Goal: Task Accomplishment & Management: Use online tool/utility

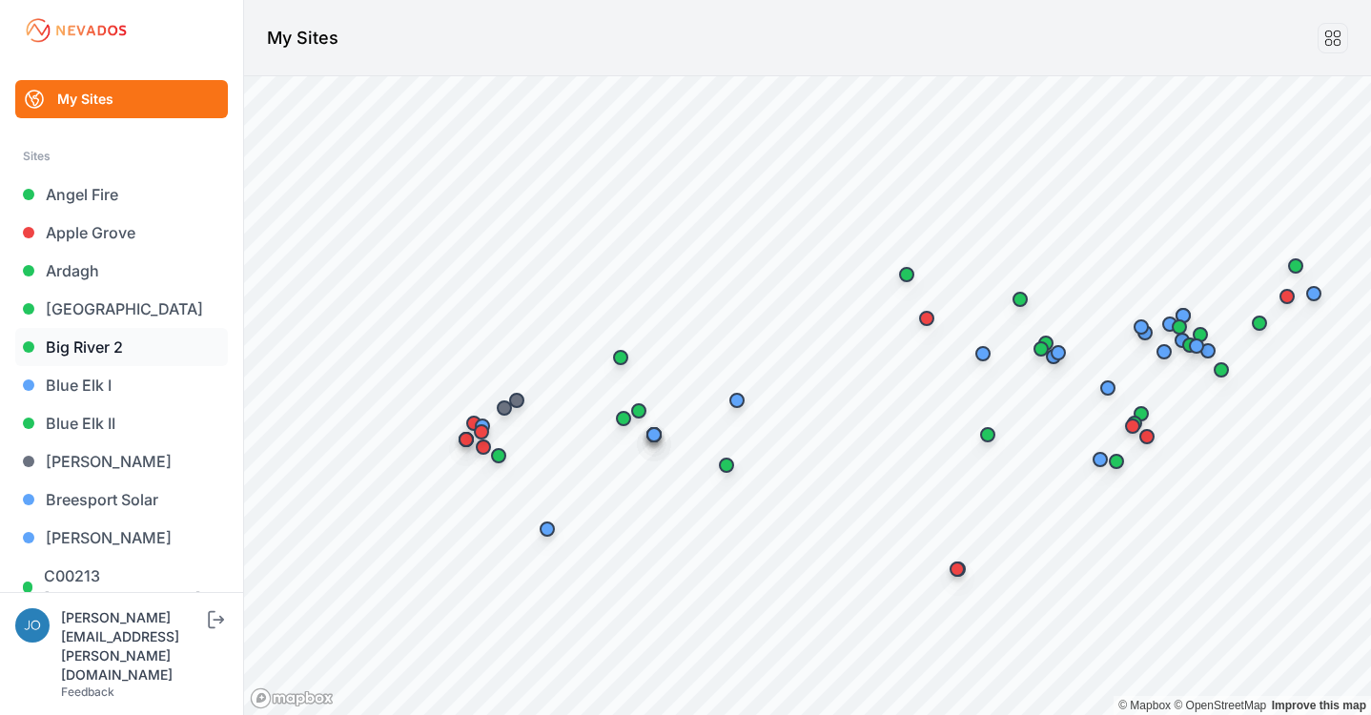
click at [66, 357] on link "Big River 2" at bounding box center [121, 347] width 213 height 38
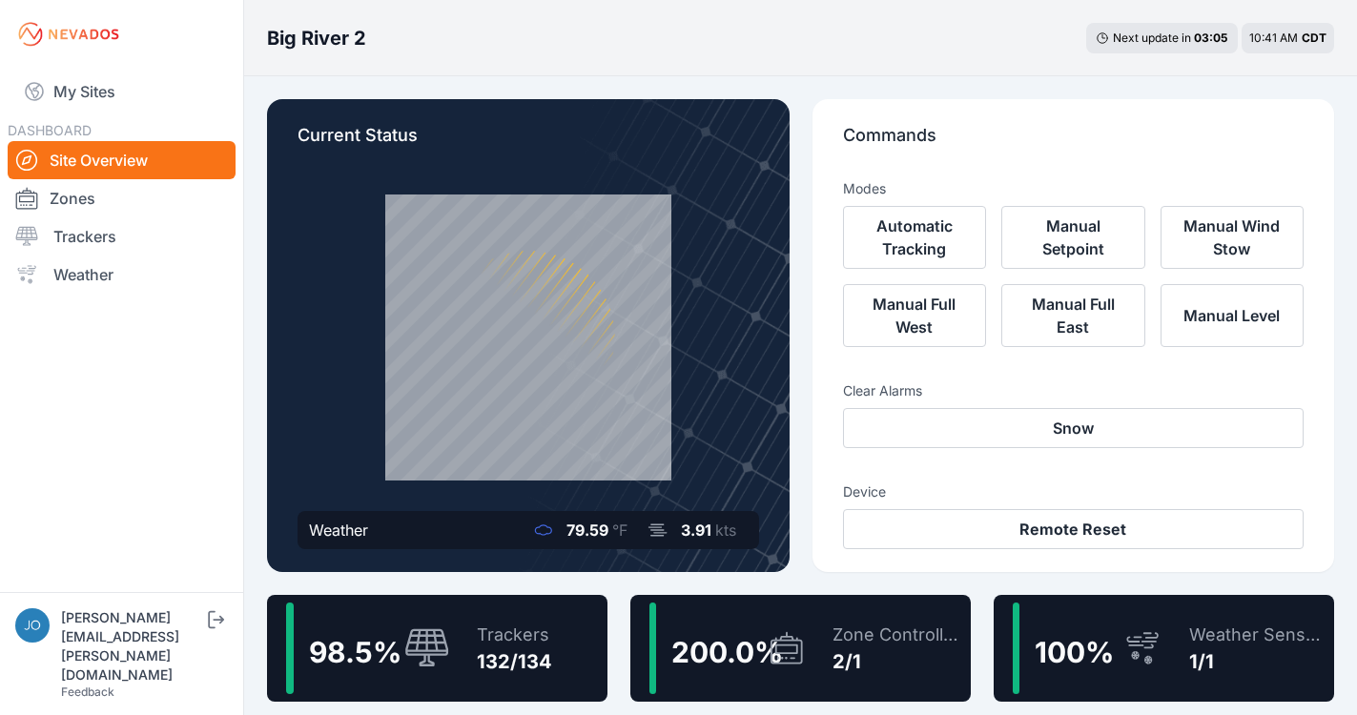
click at [557, 662] on div "98.5 % Trackers 132/134" at bounding box center [437, 648] width 340 height 107
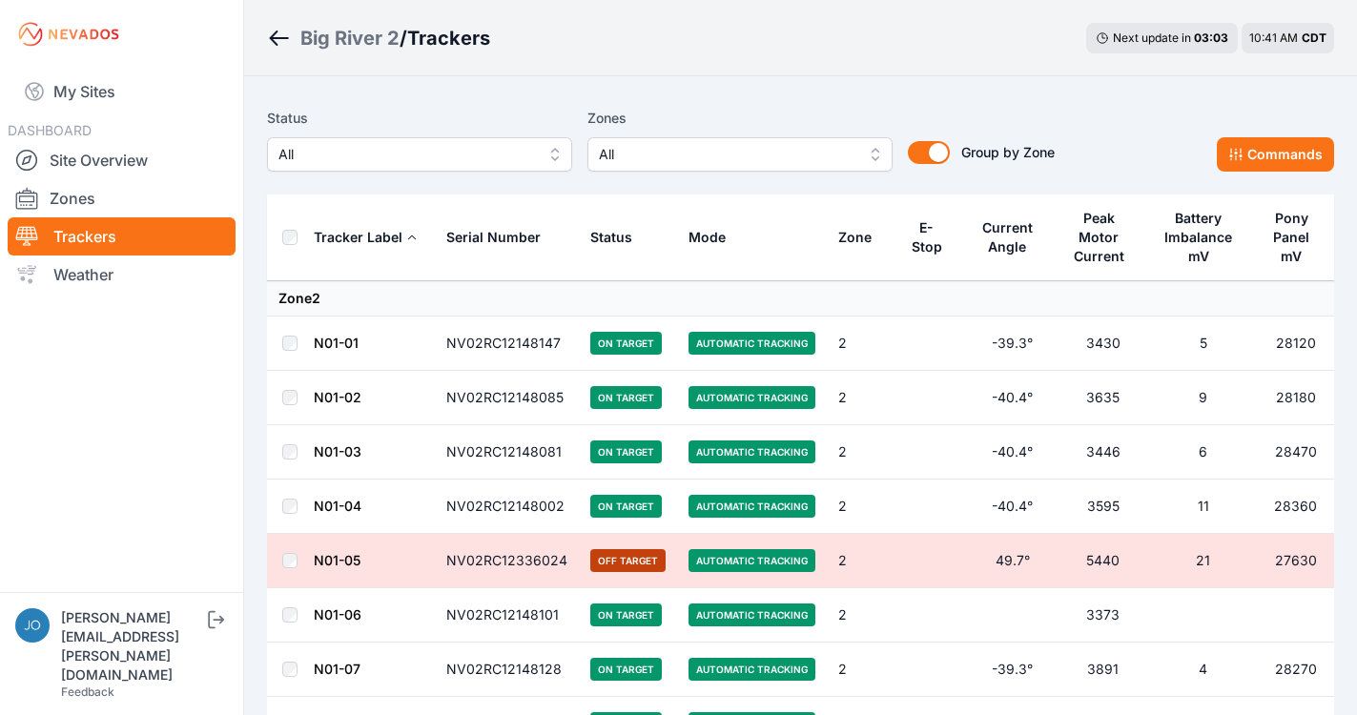
click at [417, 151] on span "All" at bounding box center [406, 154] width 256 height 23
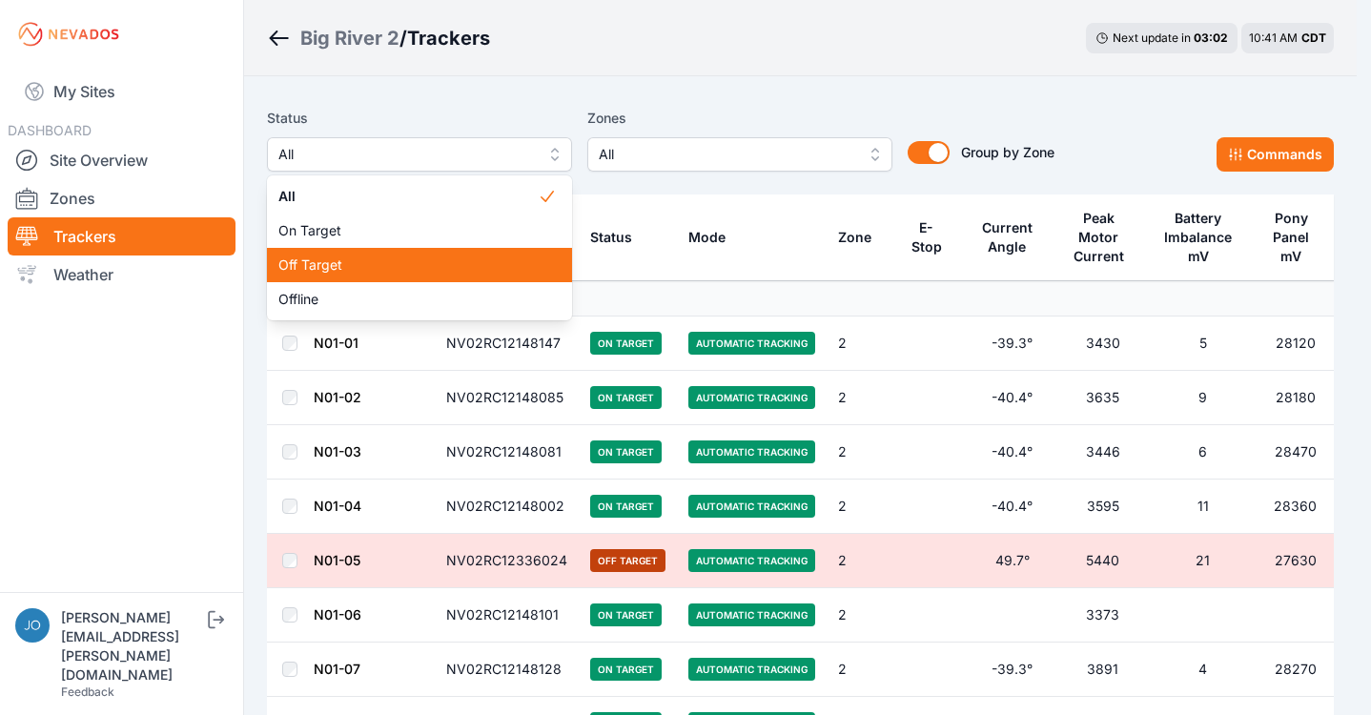
click at [358, 273] on span "Off Target" at bounding box center [407, 265] width 259 height 19
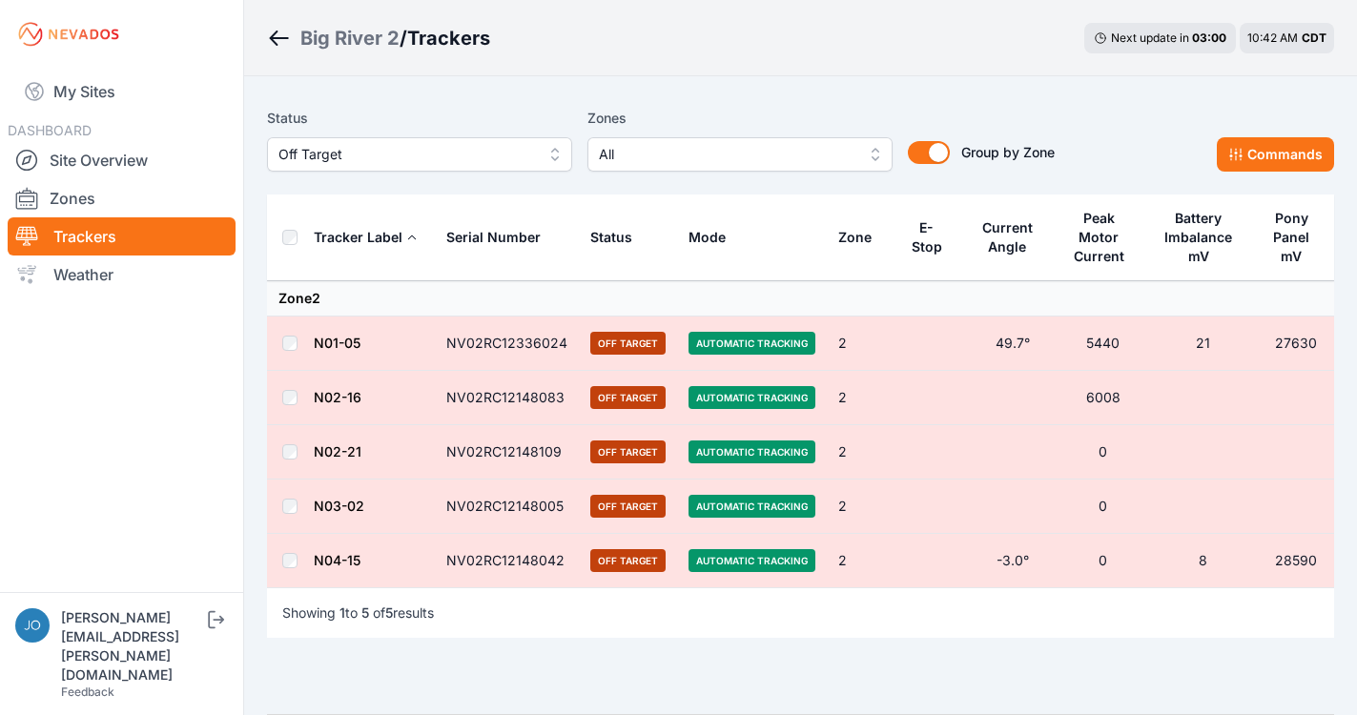
click at [301, 237] on th at bounding box center [290, 238] width 46 height 87
click at [1284, 153] on button "Commands" at bounding box center [1275, 154] width 117 height 34
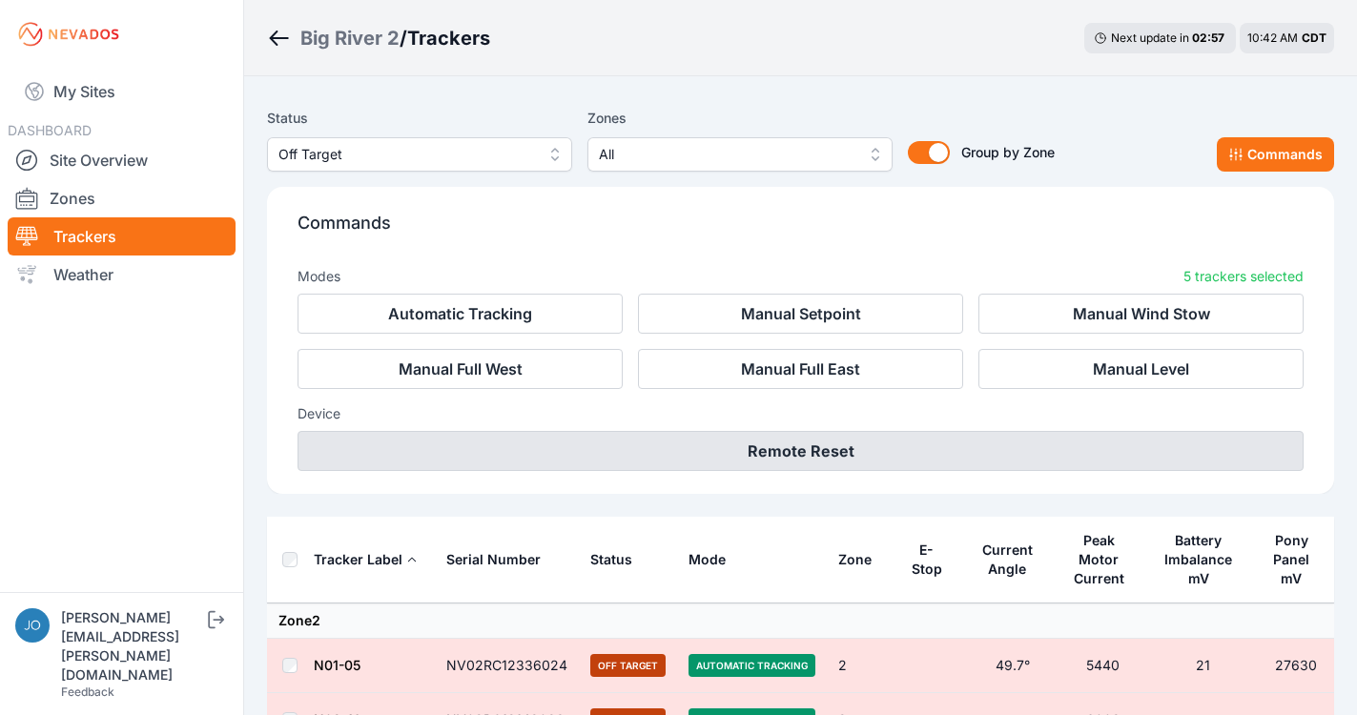
click at [746, 450] on button "Remote Reset" at bounding box center [801, 451] width 1006 height 40
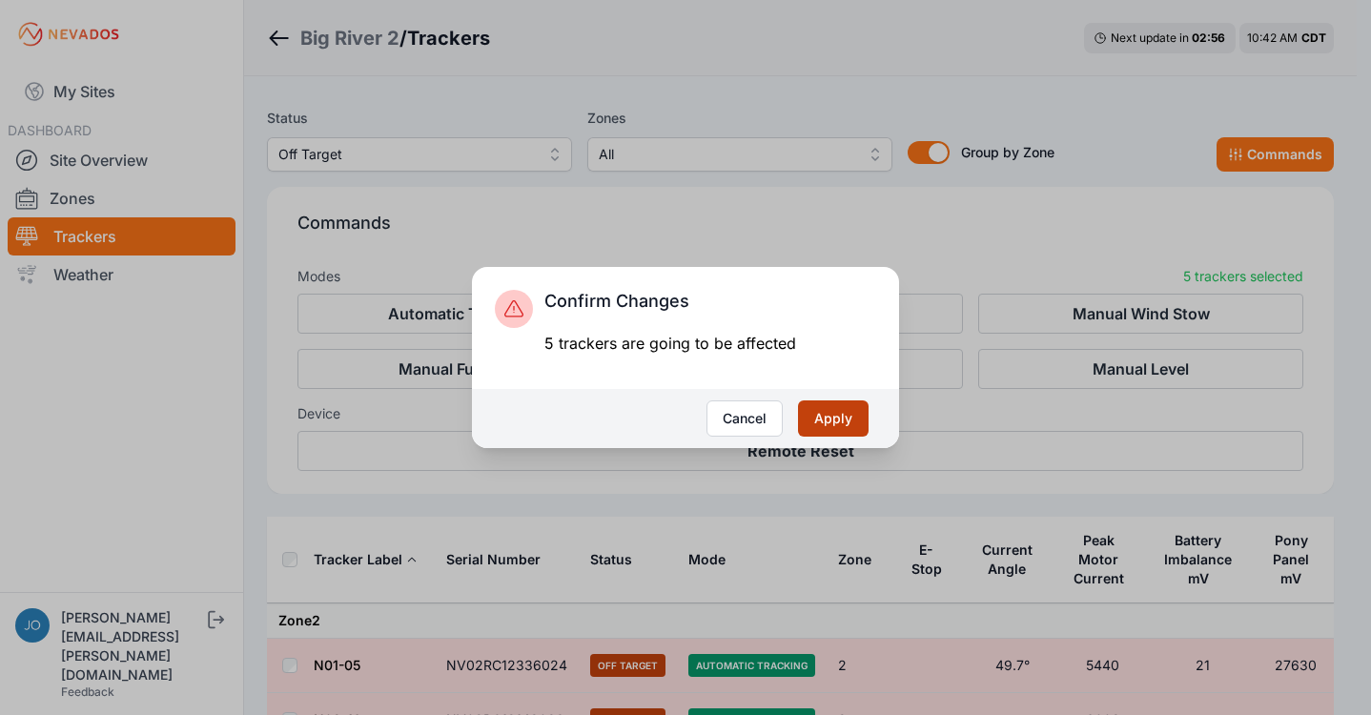
click at [849, 416] on button "Apply" at bounding box center [833, 419] width 71 height 36
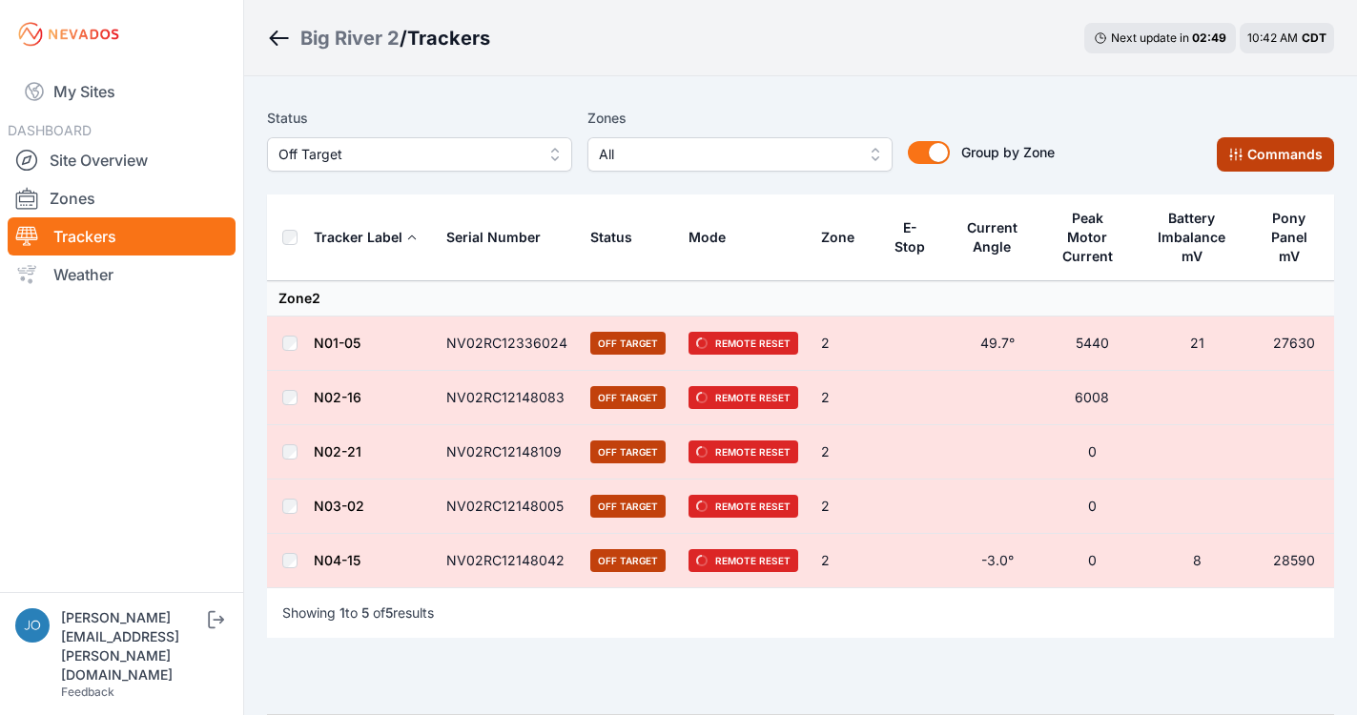
click at [1275, 157] on button "Commands" at bounding box center [1275, 154] width 117 height 34
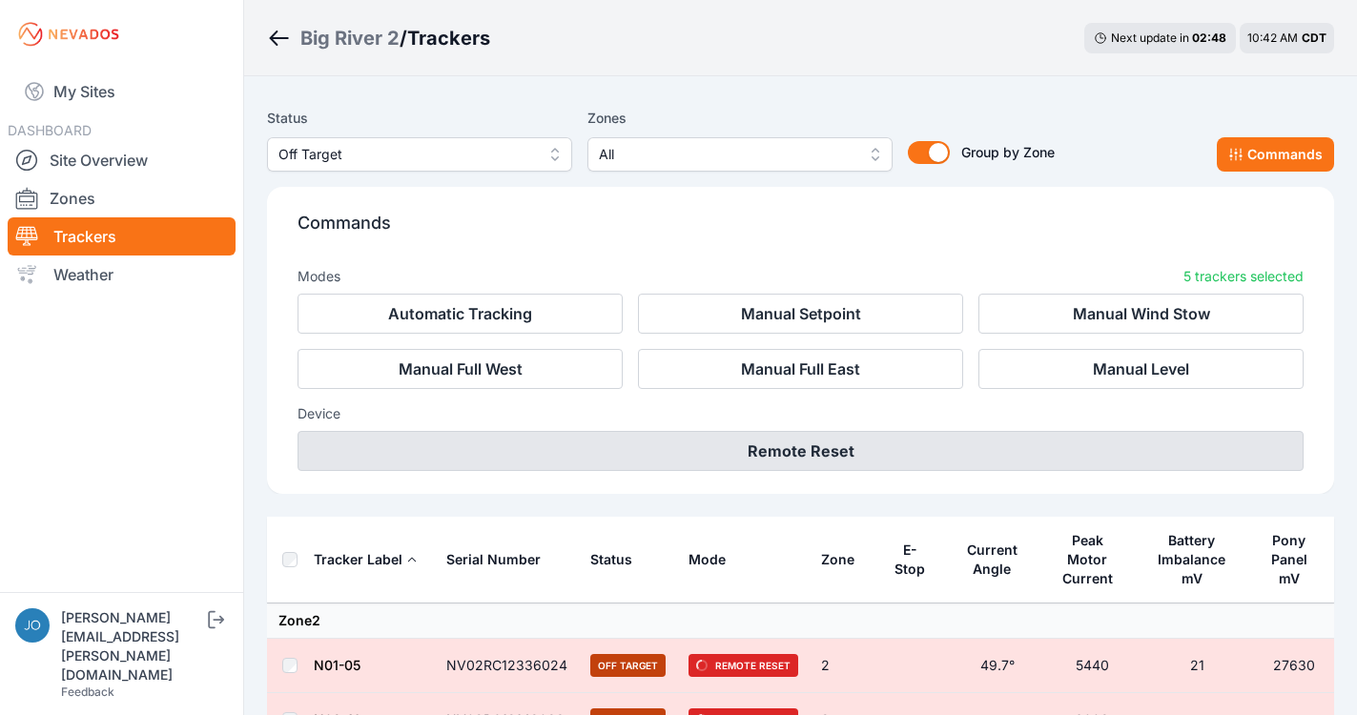
click at [939, 441] on button "Remote Reset" at bounding box center [801, 451] width 1006 height 40
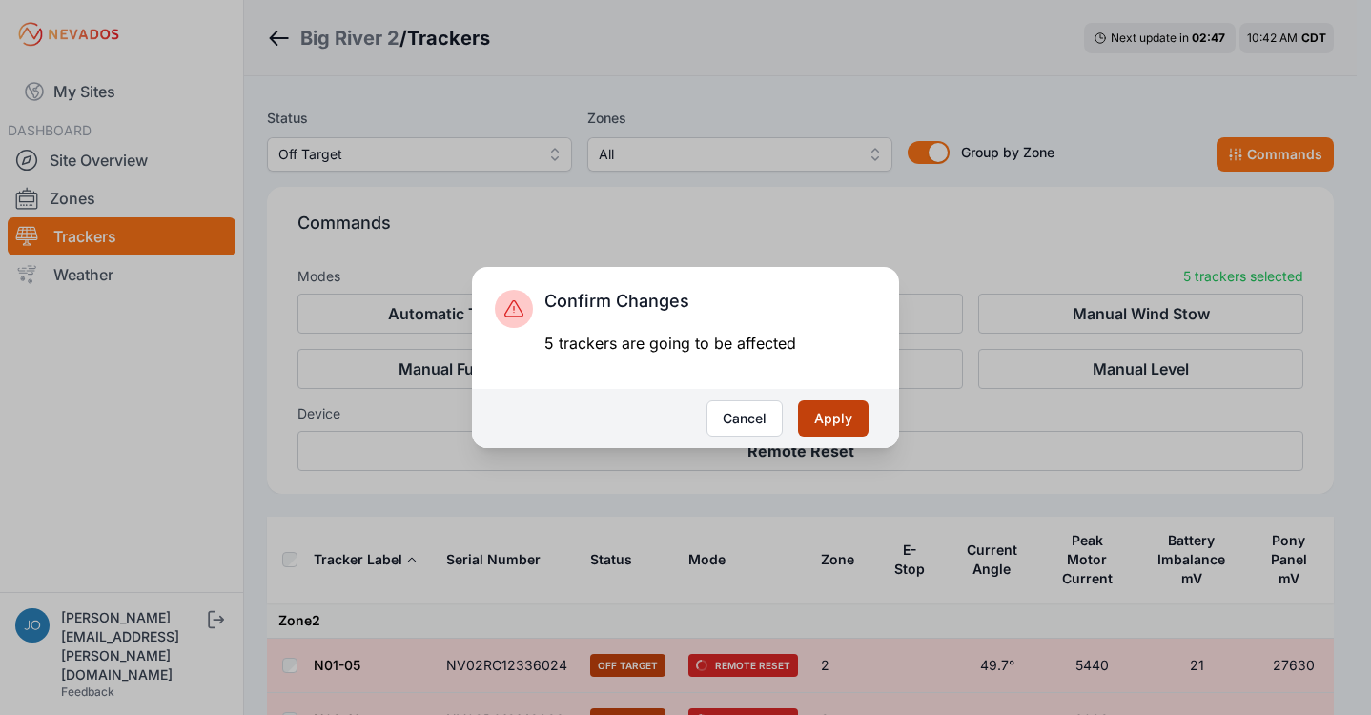
click at [830, 409] on button "Apply" at bounding box center [833, 419] width 71 height 36
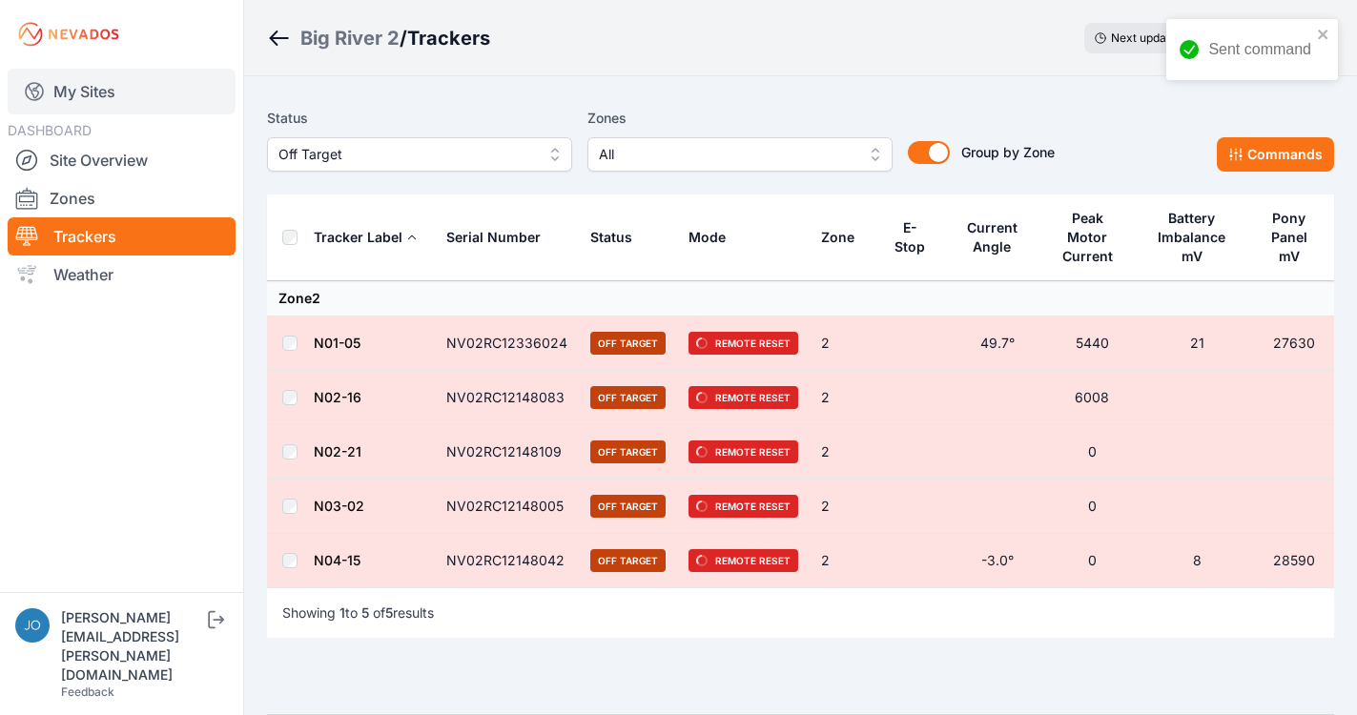
click at [64, 95] on link "My Sites" at bounding box center [122, 92] width 228 height 46
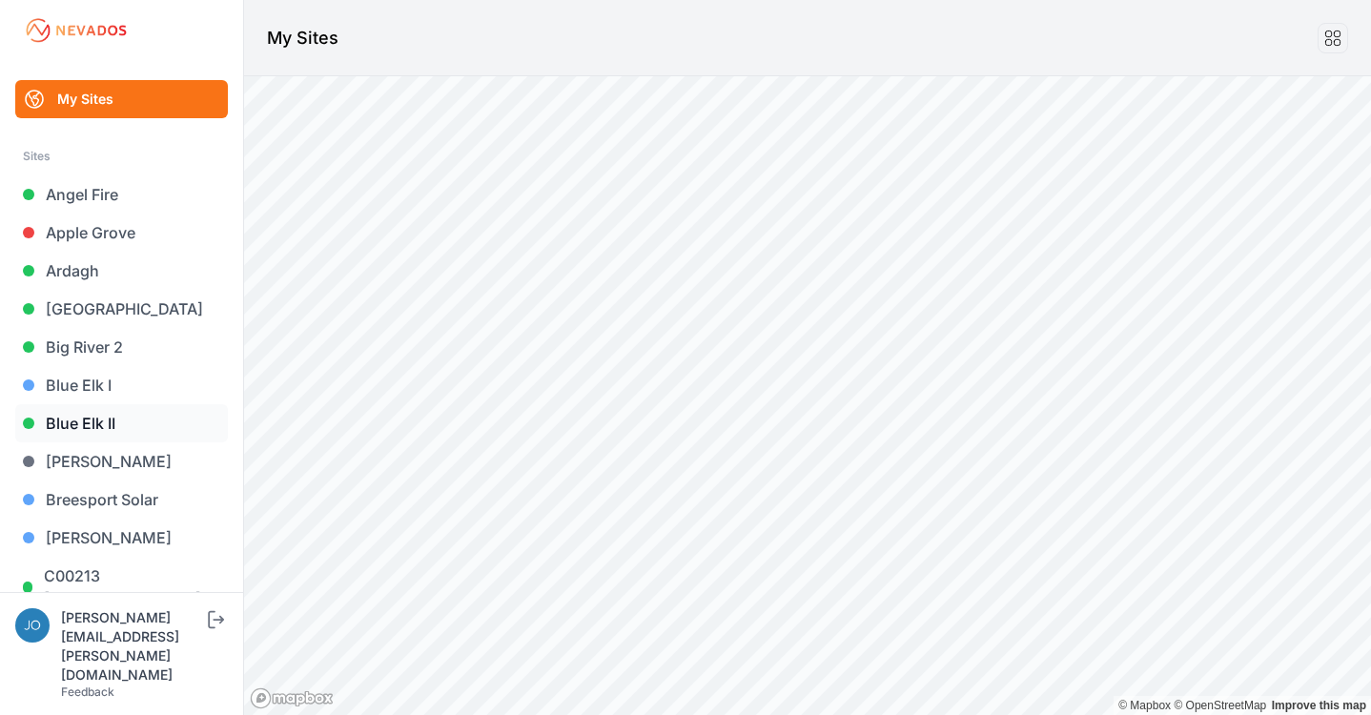
click at [55, 415] on link "Blue Elk II" at bounding box center [121, 423] width 213 height 38
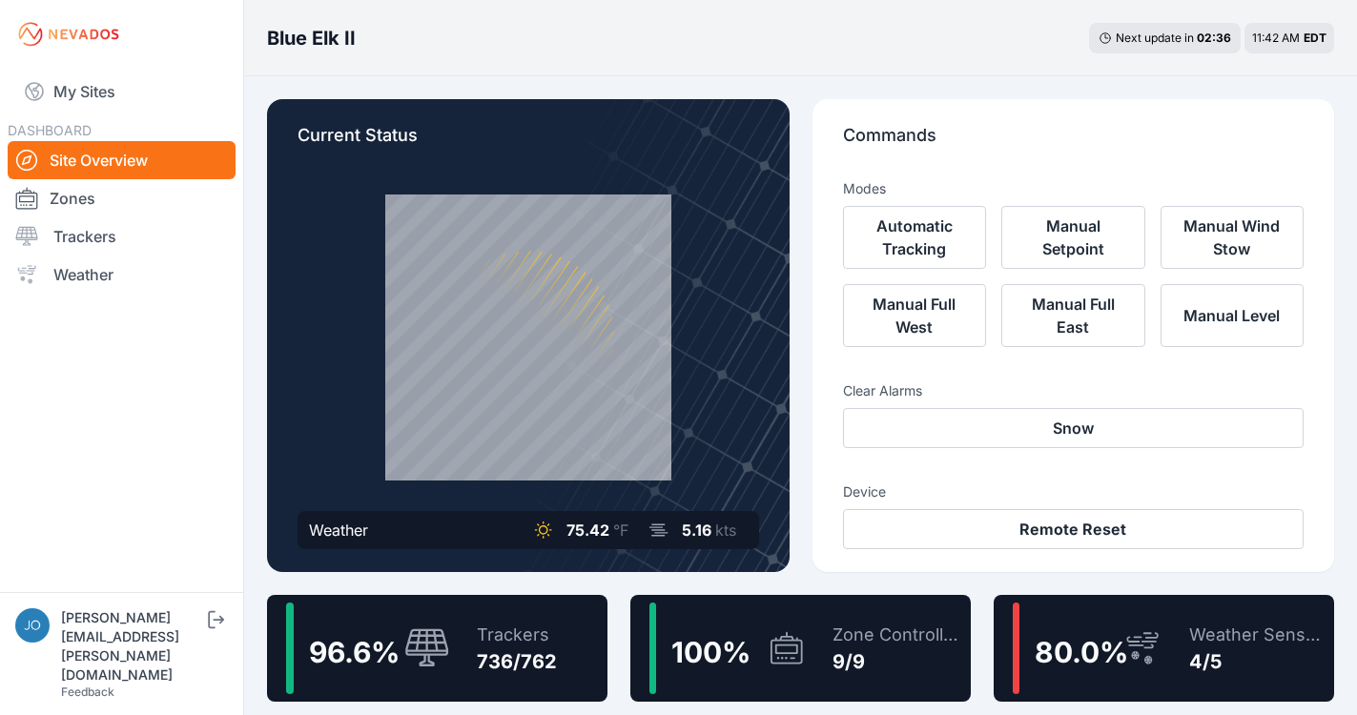
click at [543, 625] on div "Trackers" at bounding box center [517, 635] width 80 height 27
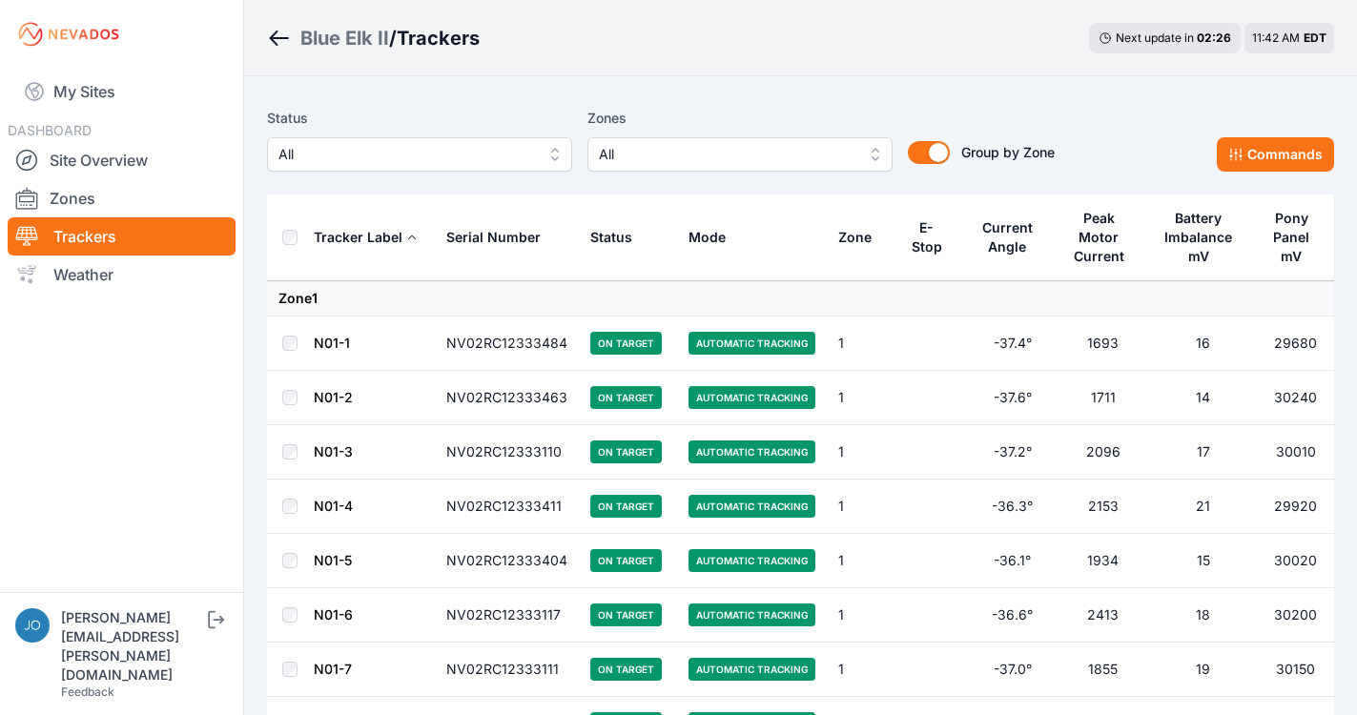
click at [401, 168] on button "All" at bounding box center [419, 154] width 305 height 34
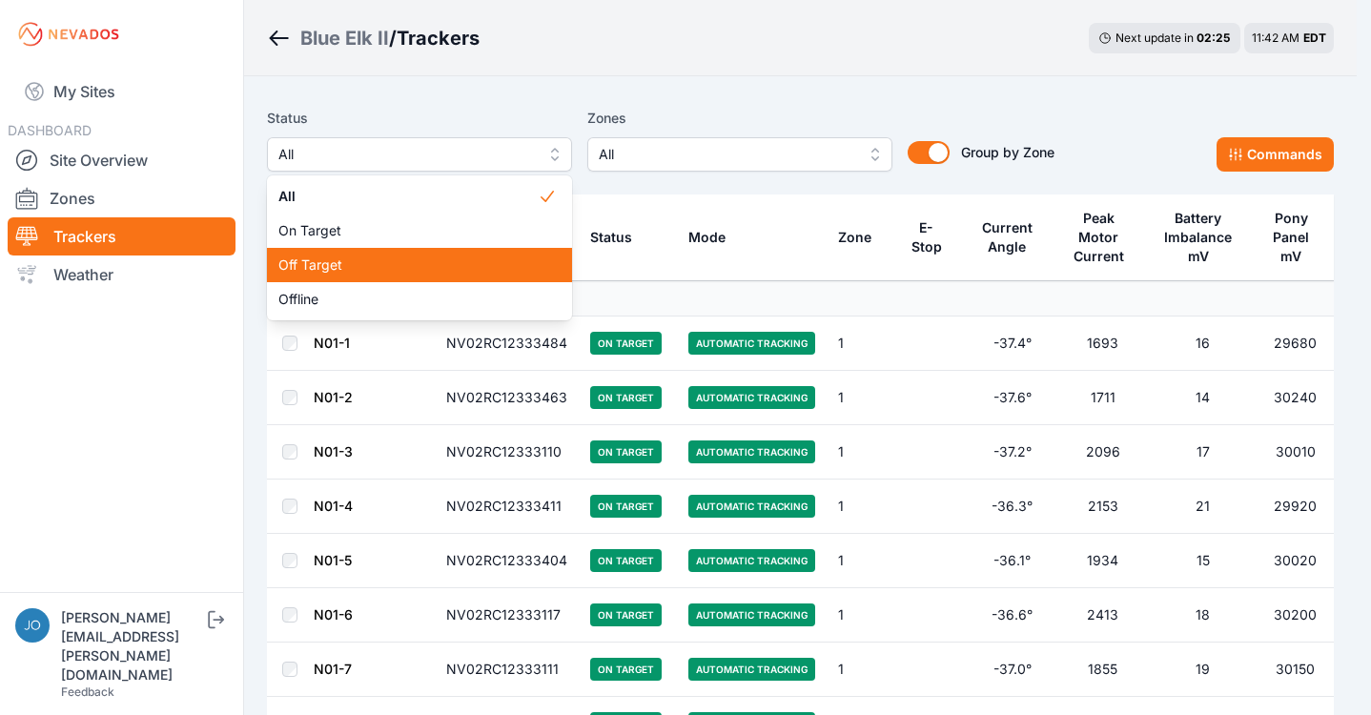
click at [365, 257] on span "Off Target" at bounding box center [407, 265] width 259 height 19
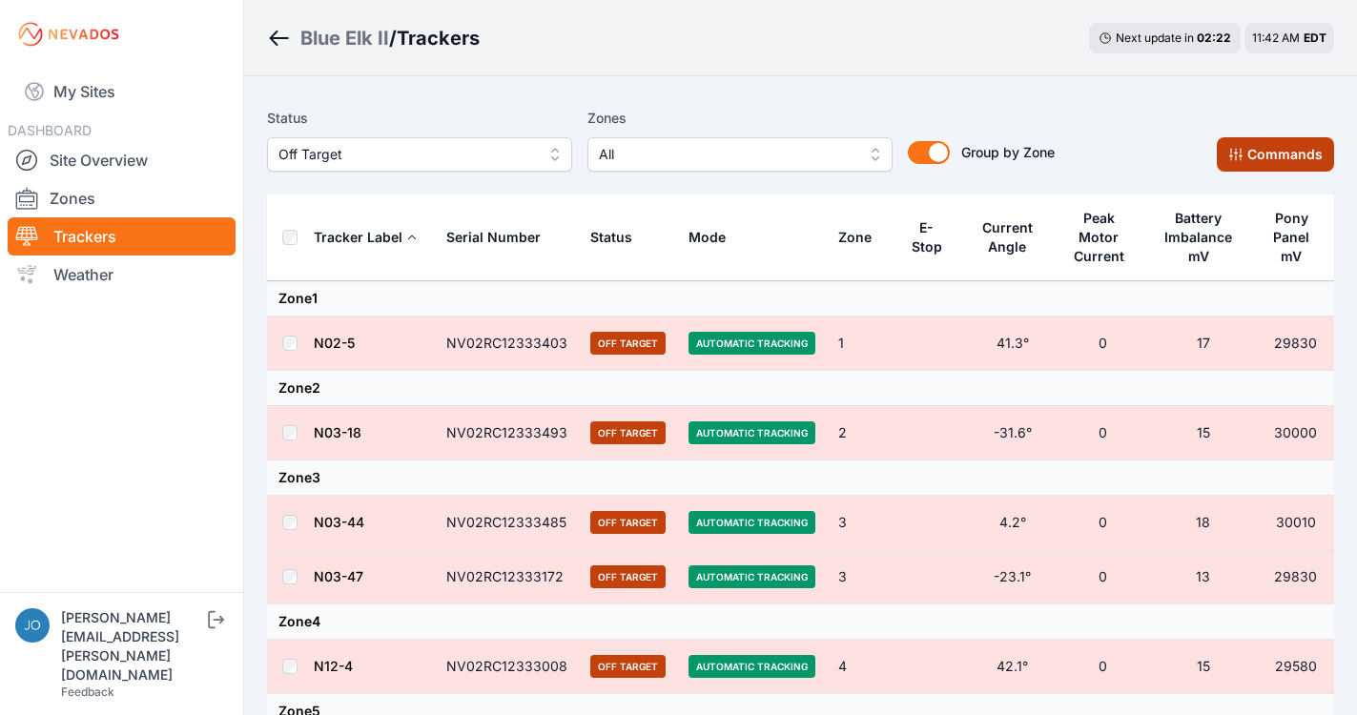
click at [1261, 162] on button "Commands" at bounding box center [1275, 154] width 117 height 34
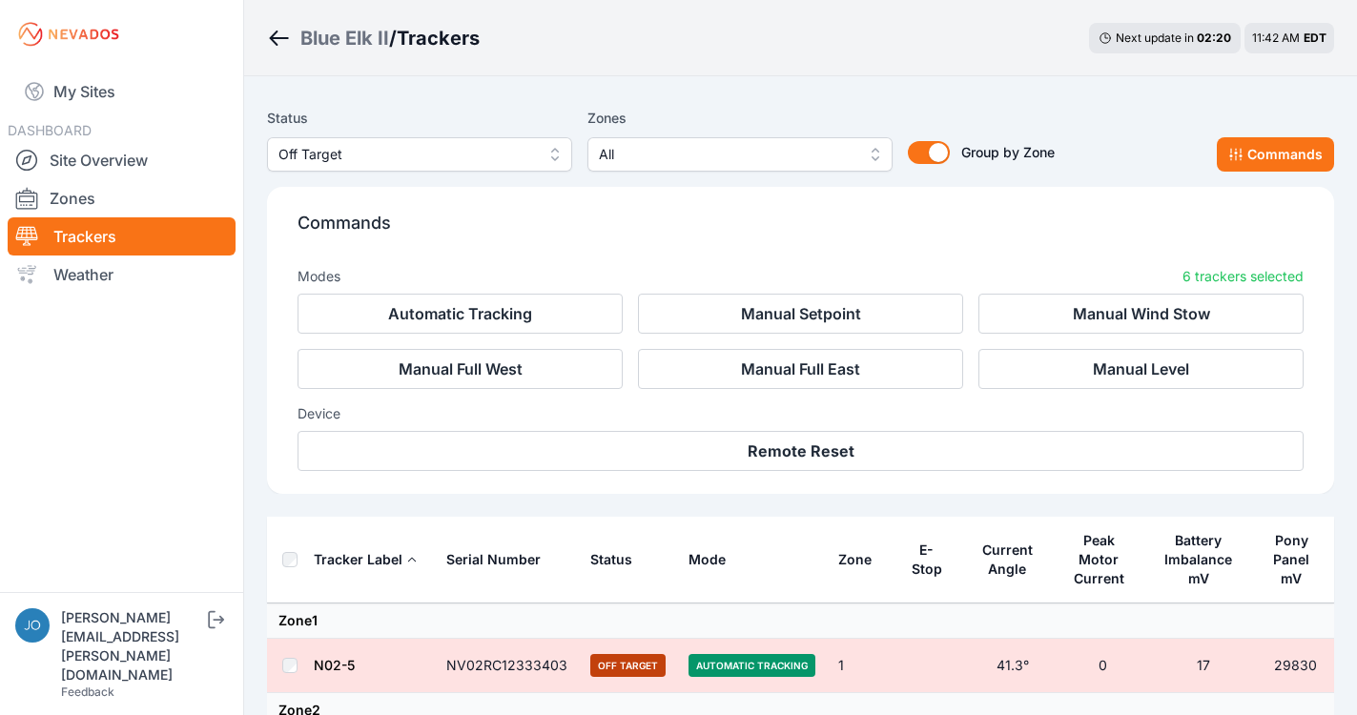
click at [788, 472] on div "Commands Modes 6 trackers selected Automatic Tracking Manual Setpoint Manual Wi…" at bounding box center [800, 340] width 1067 height 307
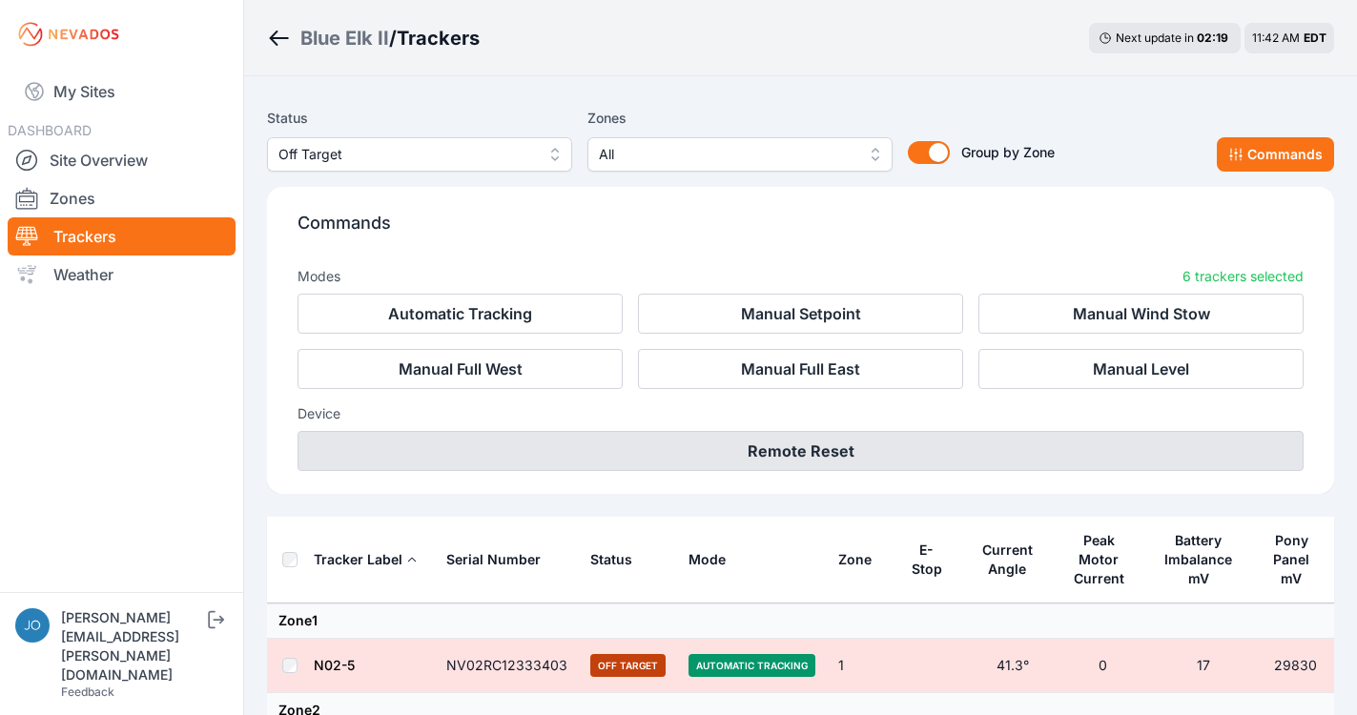
click at [792, 464] on button "Remote Reset" at bounding box center [801, 451] width 1006 height 40
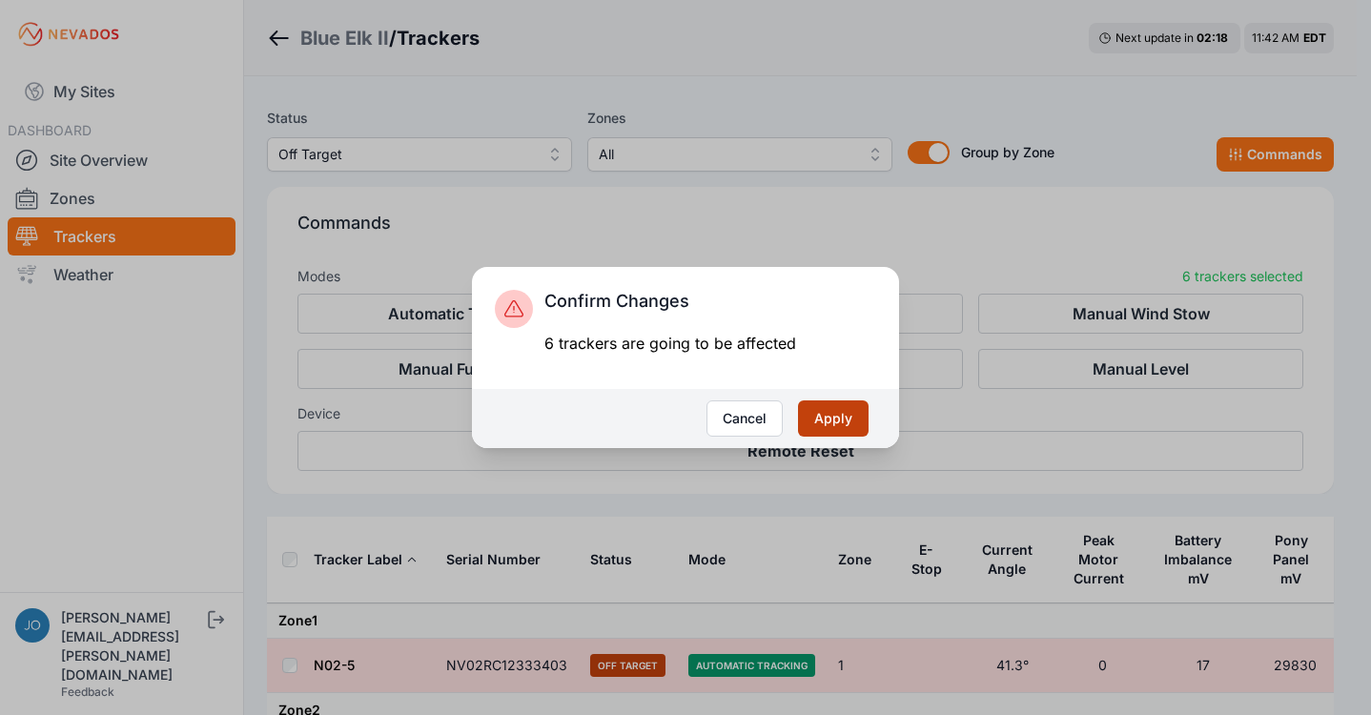
click at [836, 422] on button "Apply" at bounding box center [833, 419] width 71 height 36
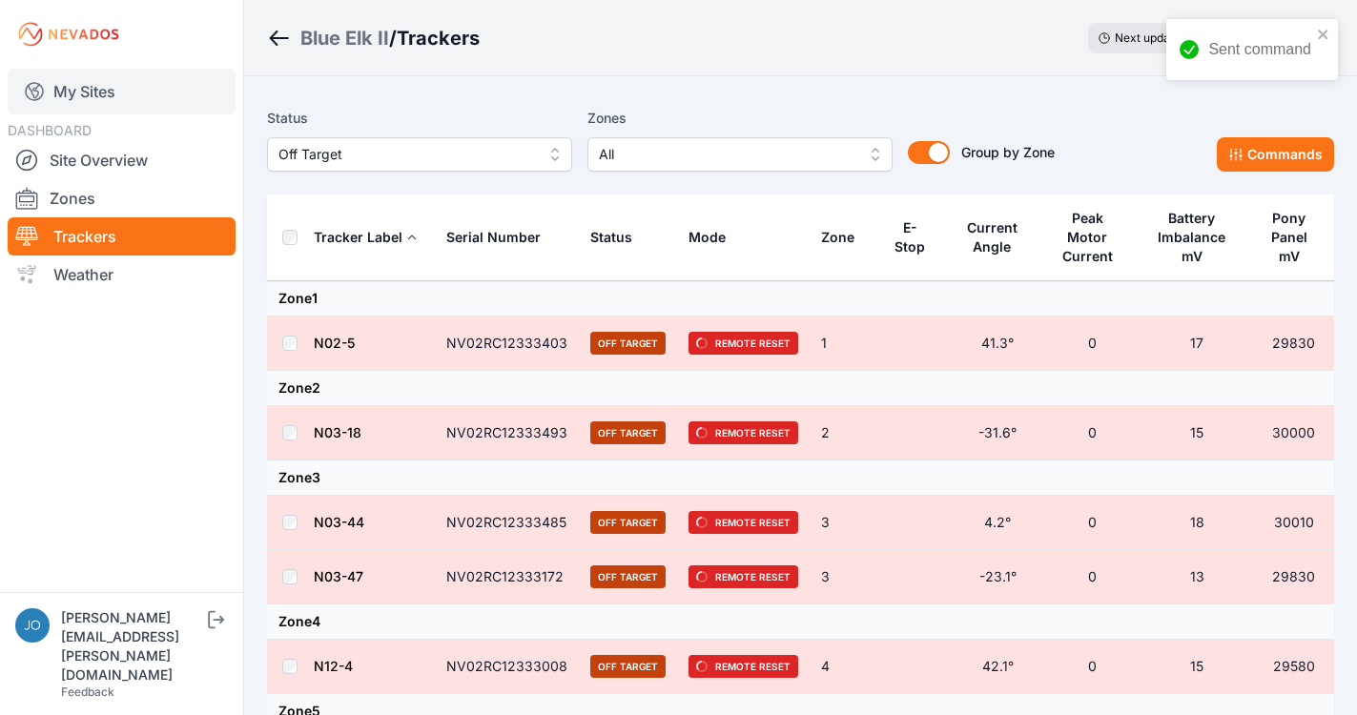
click at [52, 98] on link "My Sites" at bounding box center [122, 92] width 228 height 46
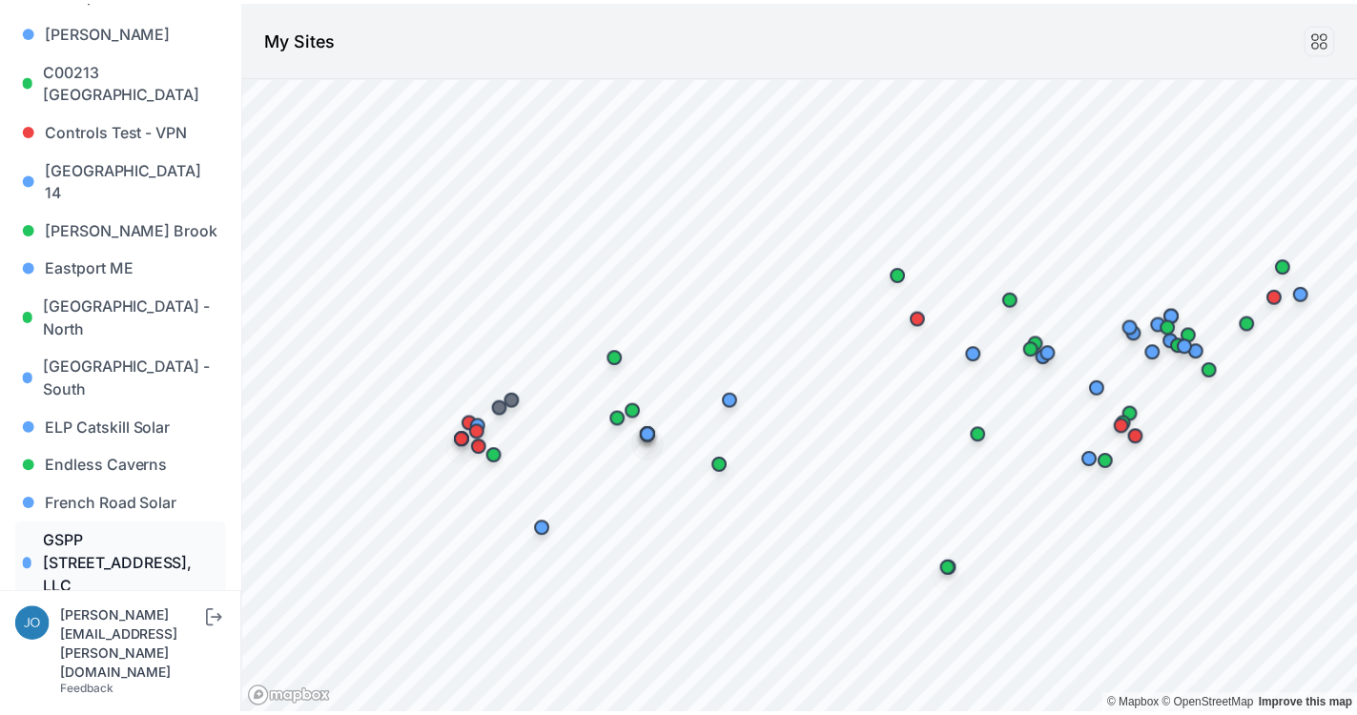
scroll to position [511, 0]
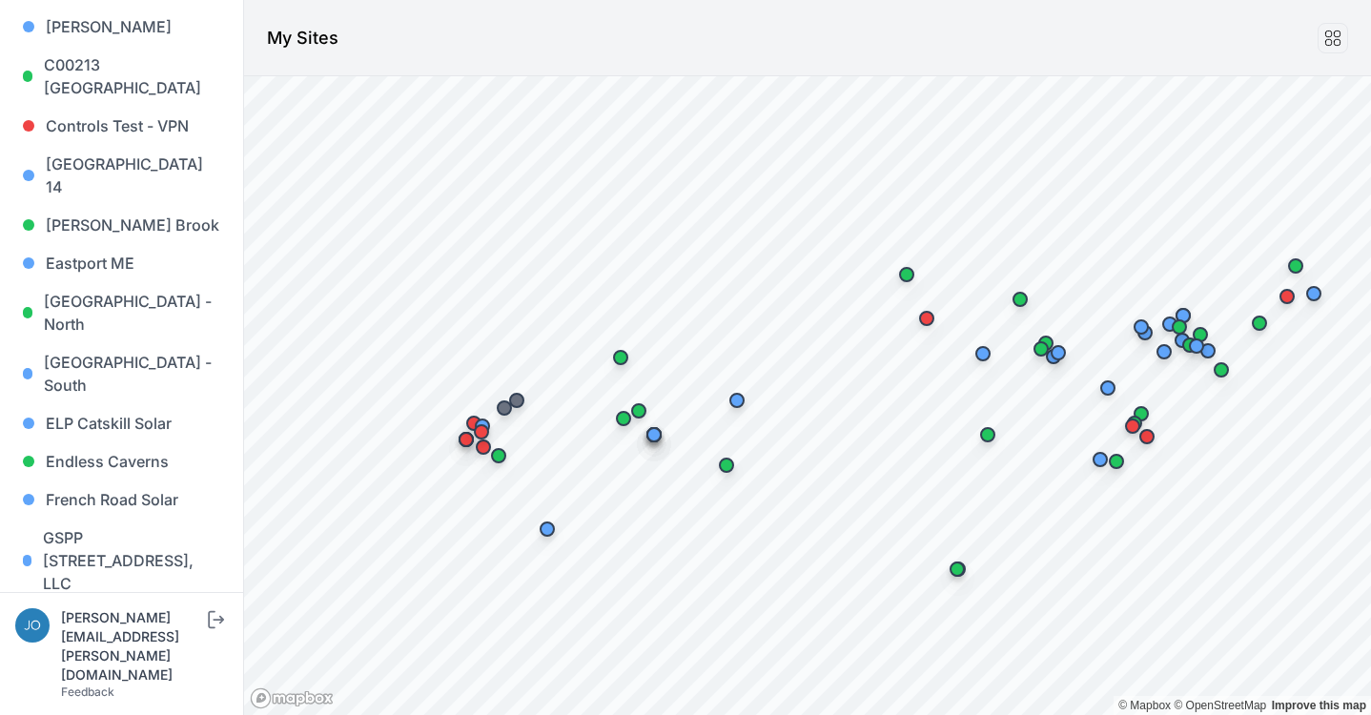
click at [46, 679] on link "Iris" at bounding box center [121, 698] width 213 height 38
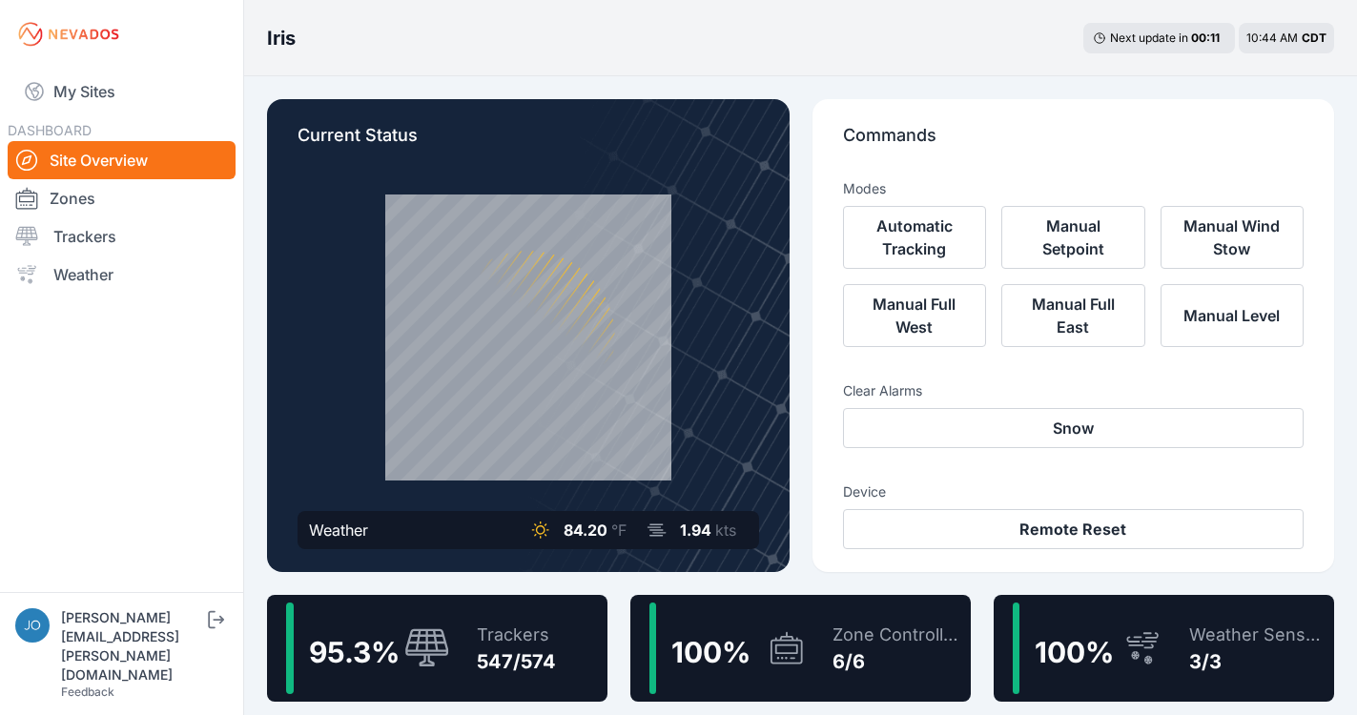
click at [514, 648] on div "547/574" at bounding box center [516, 661] width 79 height 27
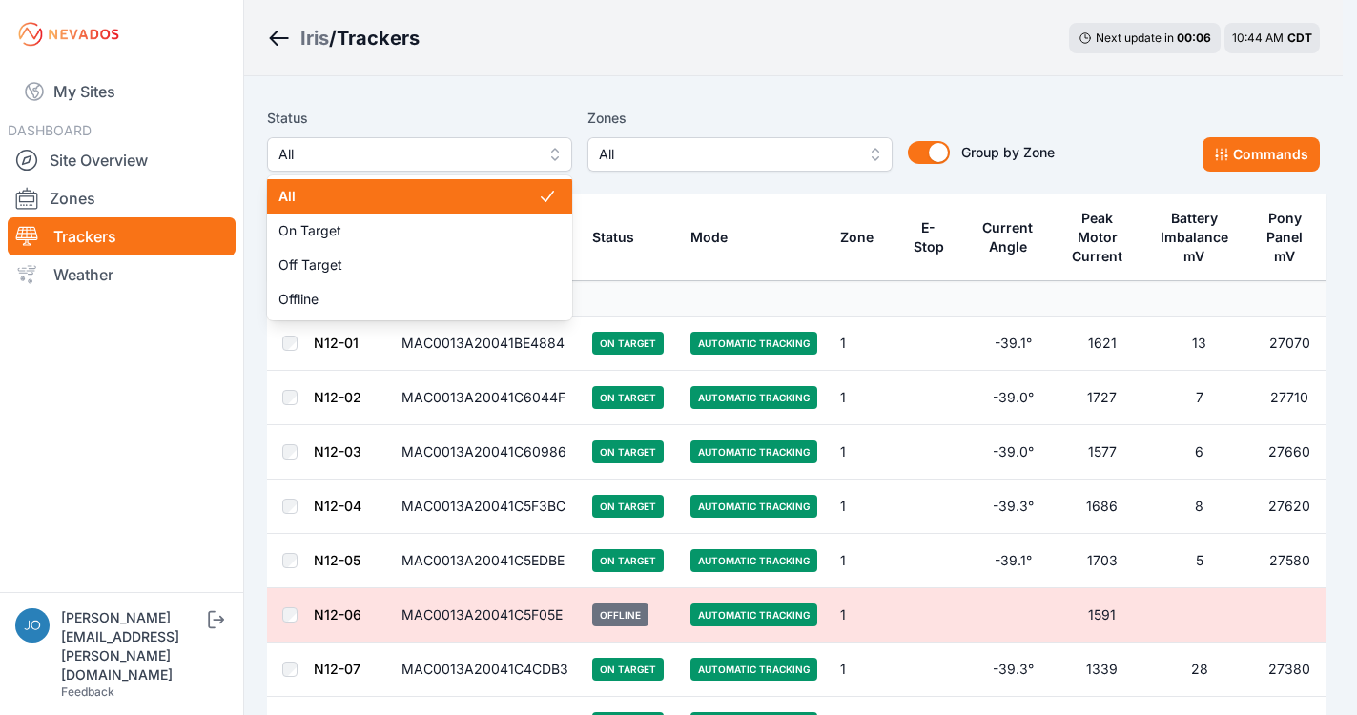
click at [351, 167] on button "All" at bounding box center [419, 154] width 305 height 34
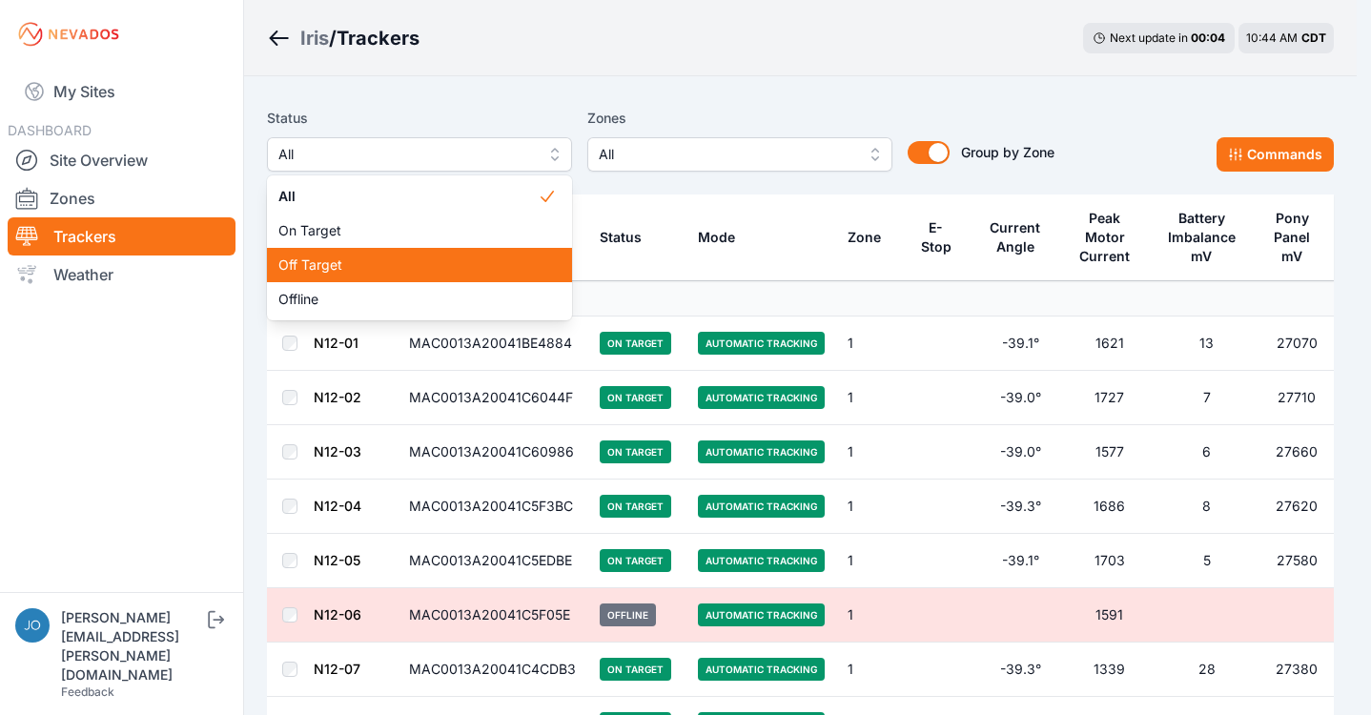
click at [370, 267] on span "Off Target" at bounding box center [407, 265] width 259 height 19
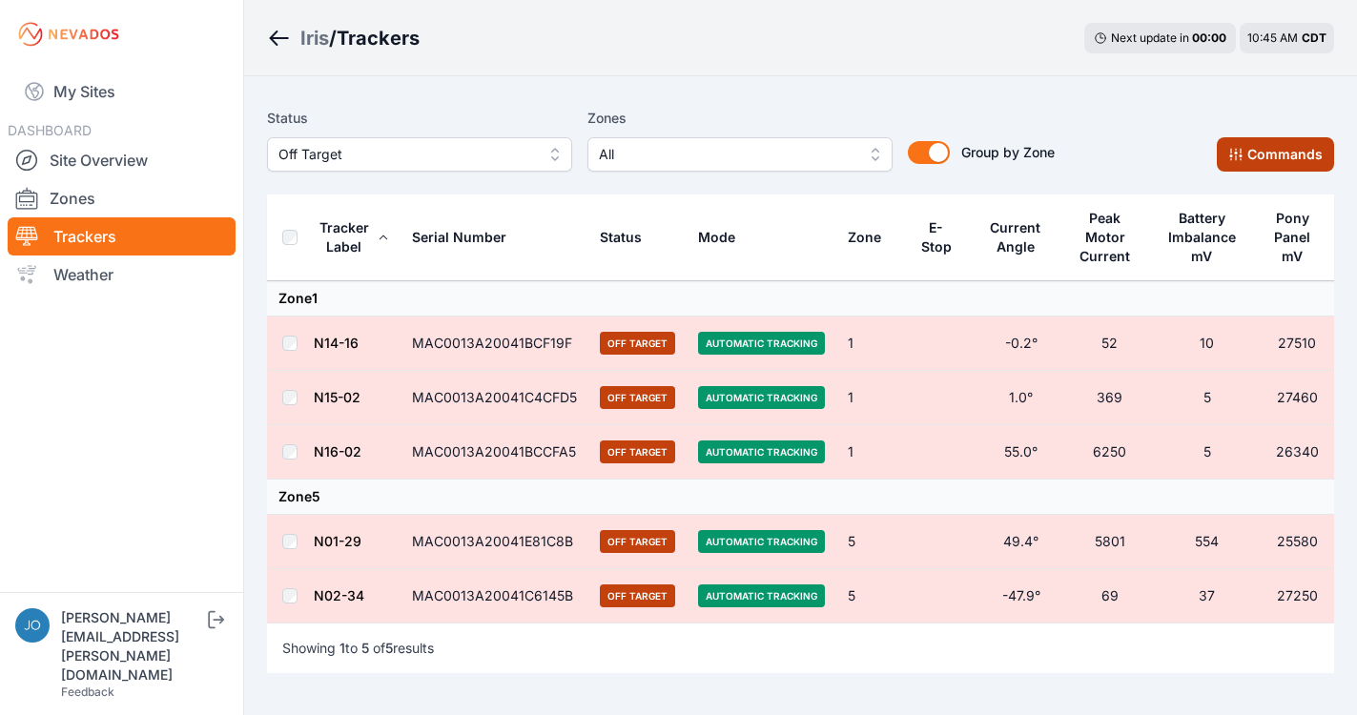
click at [1232, 160] on icon at bounding box center [1235, 154] width 15 height 15
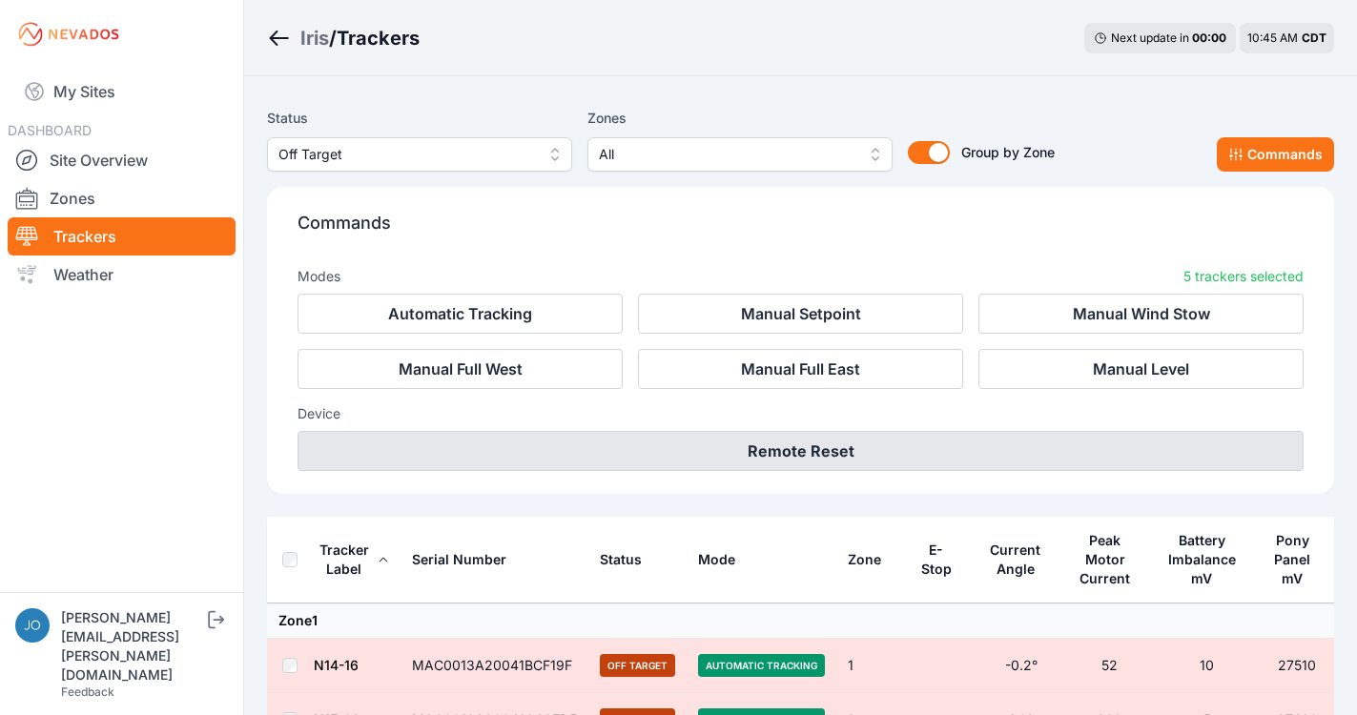
click at [768, 451] on button "Remote Reset" at bounding box center [801, 451] width 1006 height 40
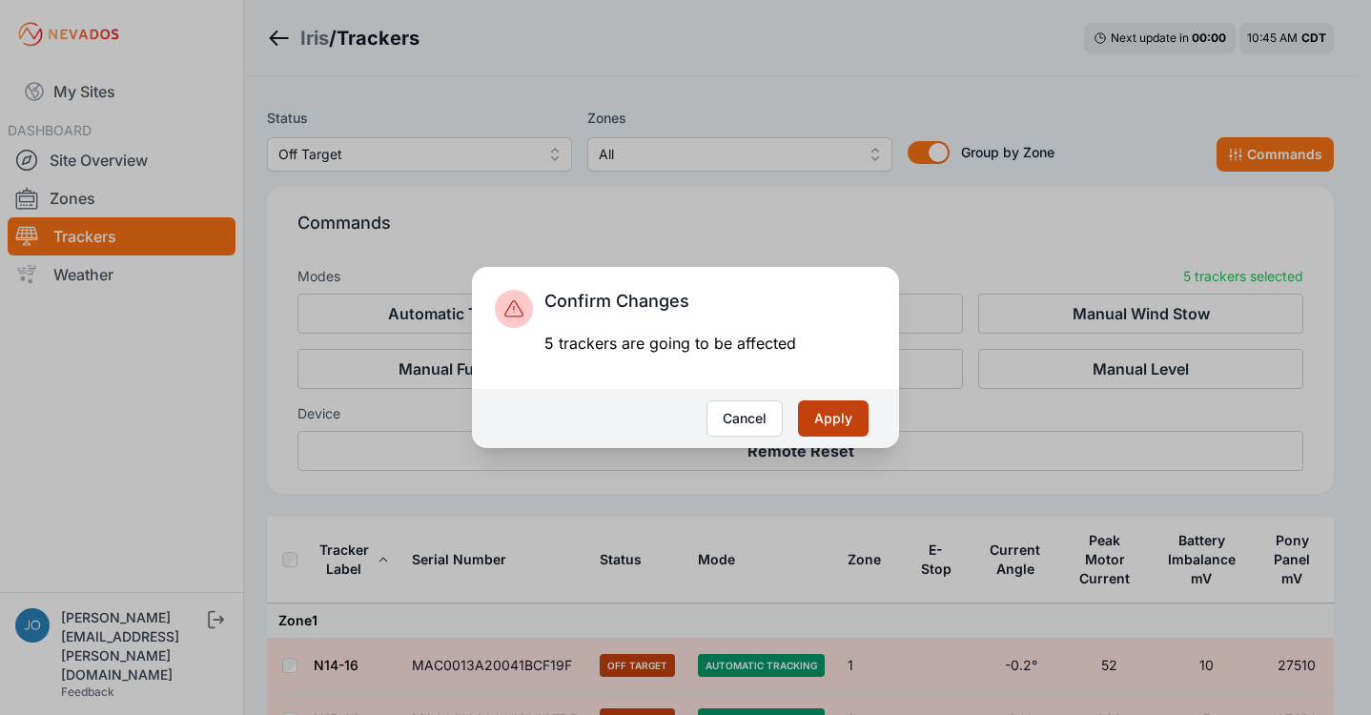
click at [839, 422] on button "Apply" at bounding box center [833, 419] width 71 height 36
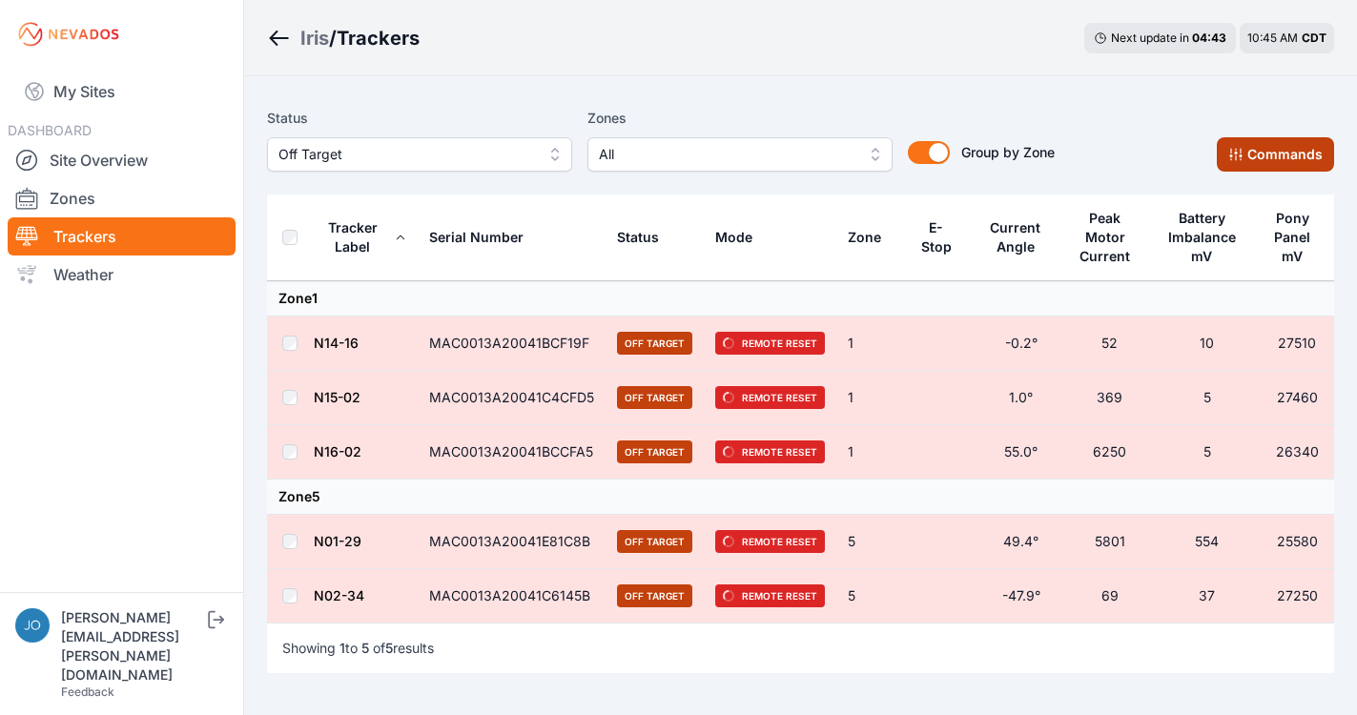
click at [1234, 156] on icon at bounding box center [1235, 155] width 12 height 12
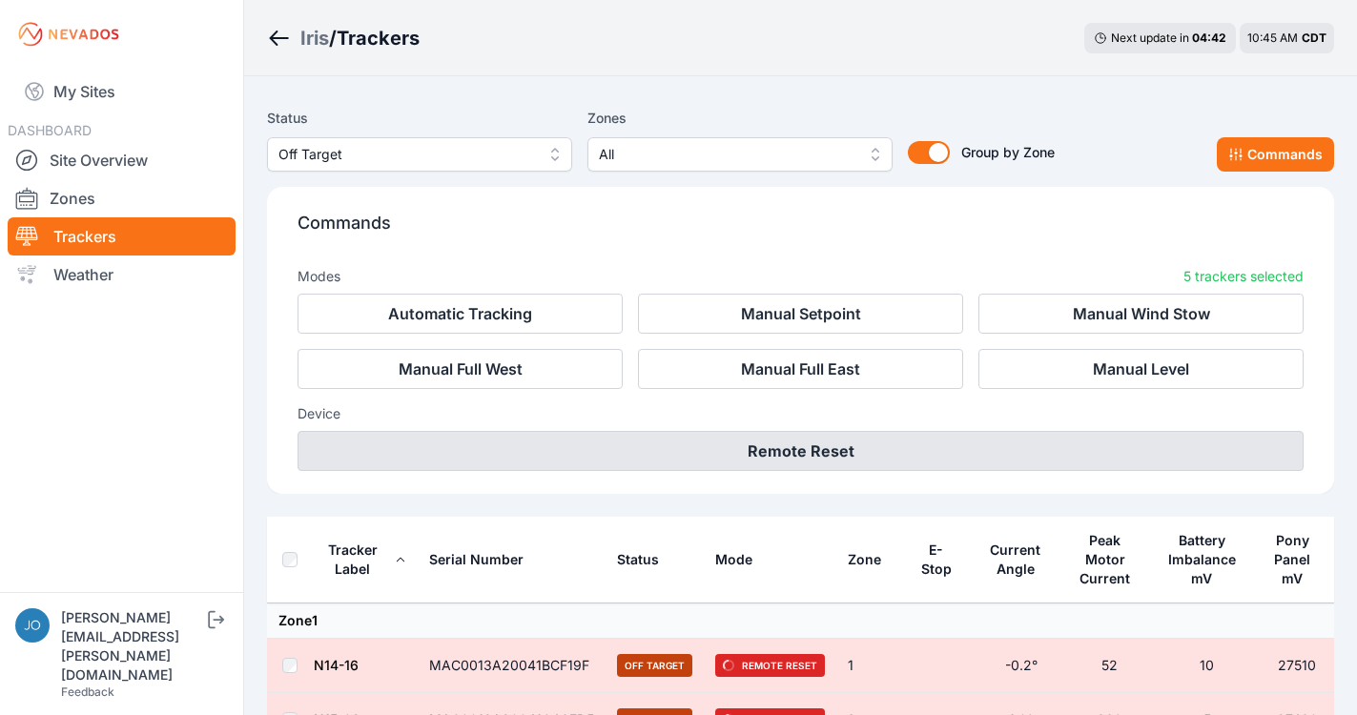
click at [841, 463] on button "Remote Reset" at bounding box center [801, 451] width 1006 height 40
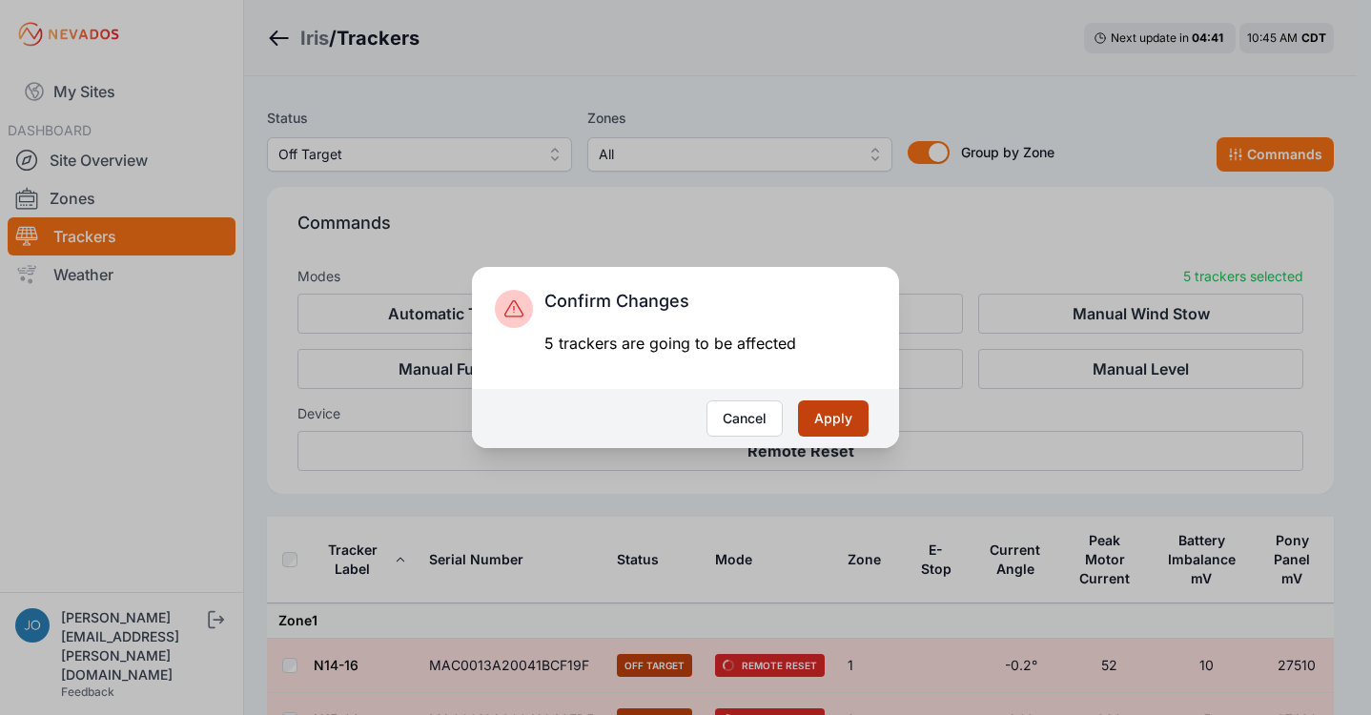
click at [853, 425] on button "Apply" at bounding box center [833, 419] width 71 height 36
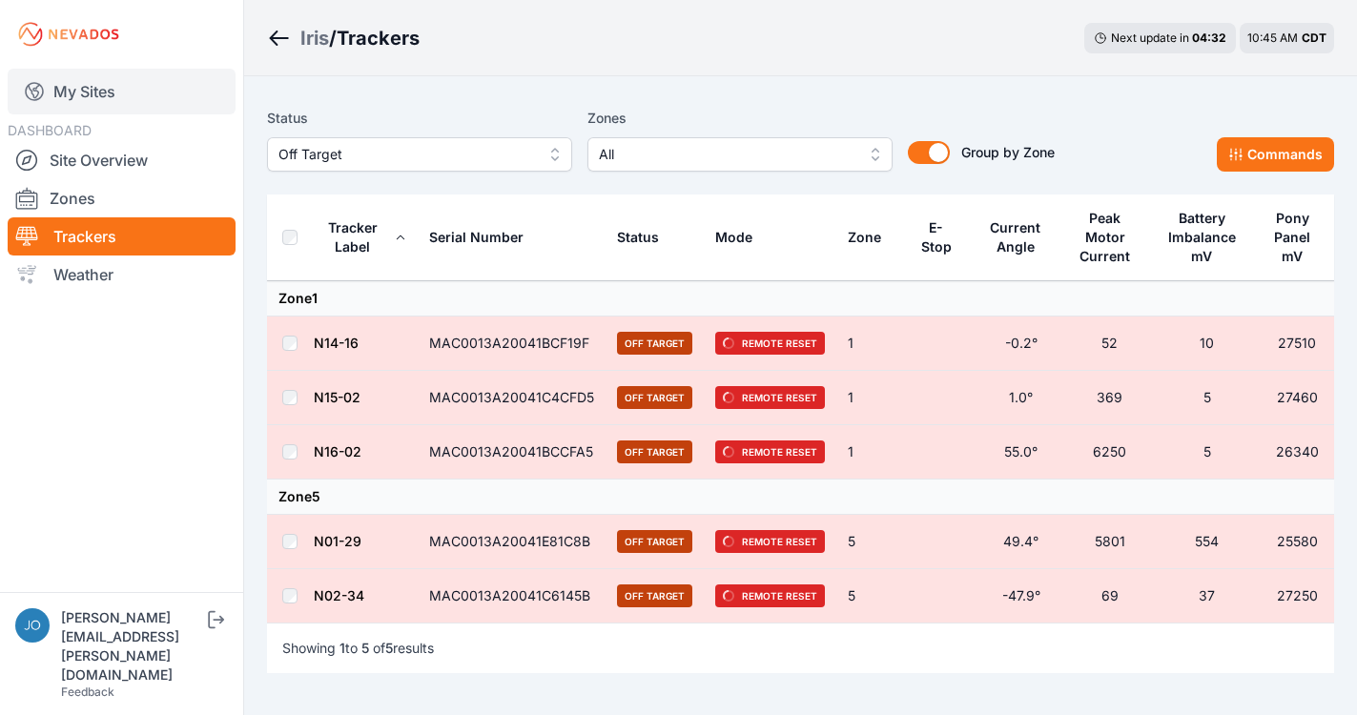
click at [90, 100] on link "My Sites" at bounding box center [122, 92] width 228 height 46
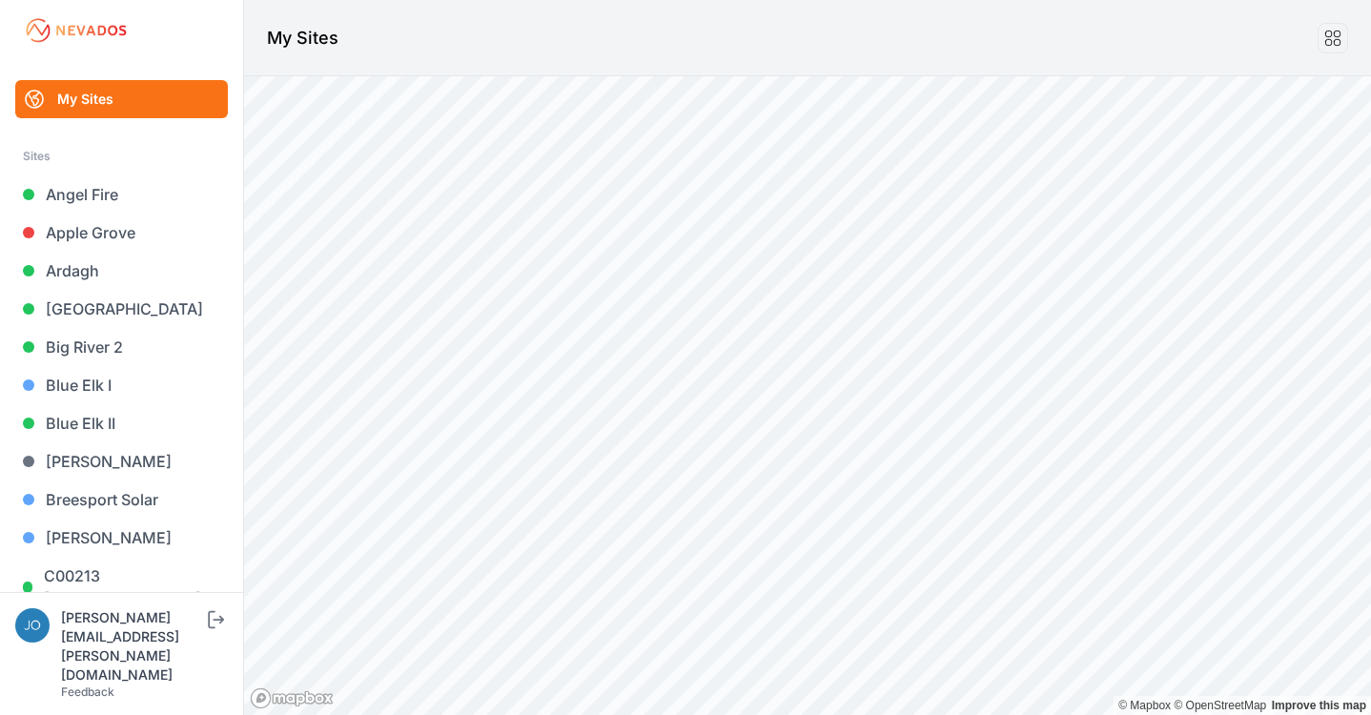
click at [98, 100] on link "My Sites" at bounding box center [121, 99] width 213 height 38
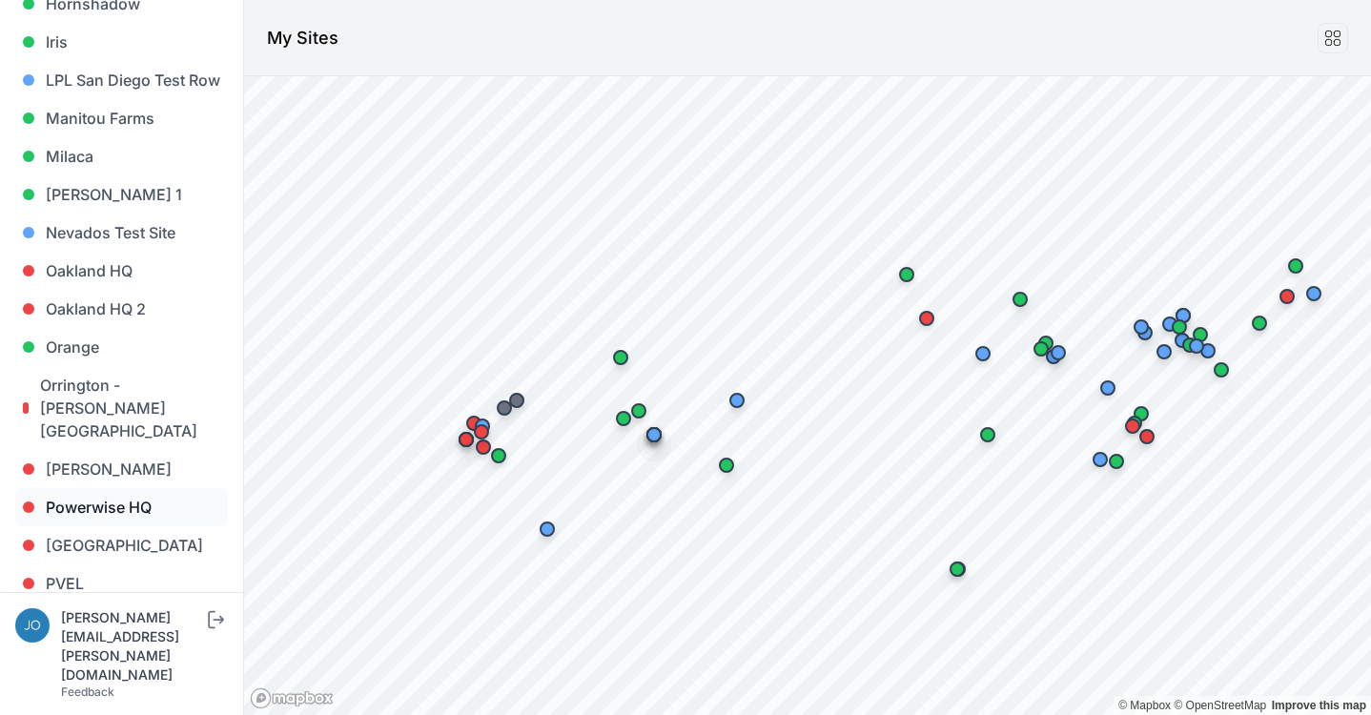
scroll to position [1208, 0]
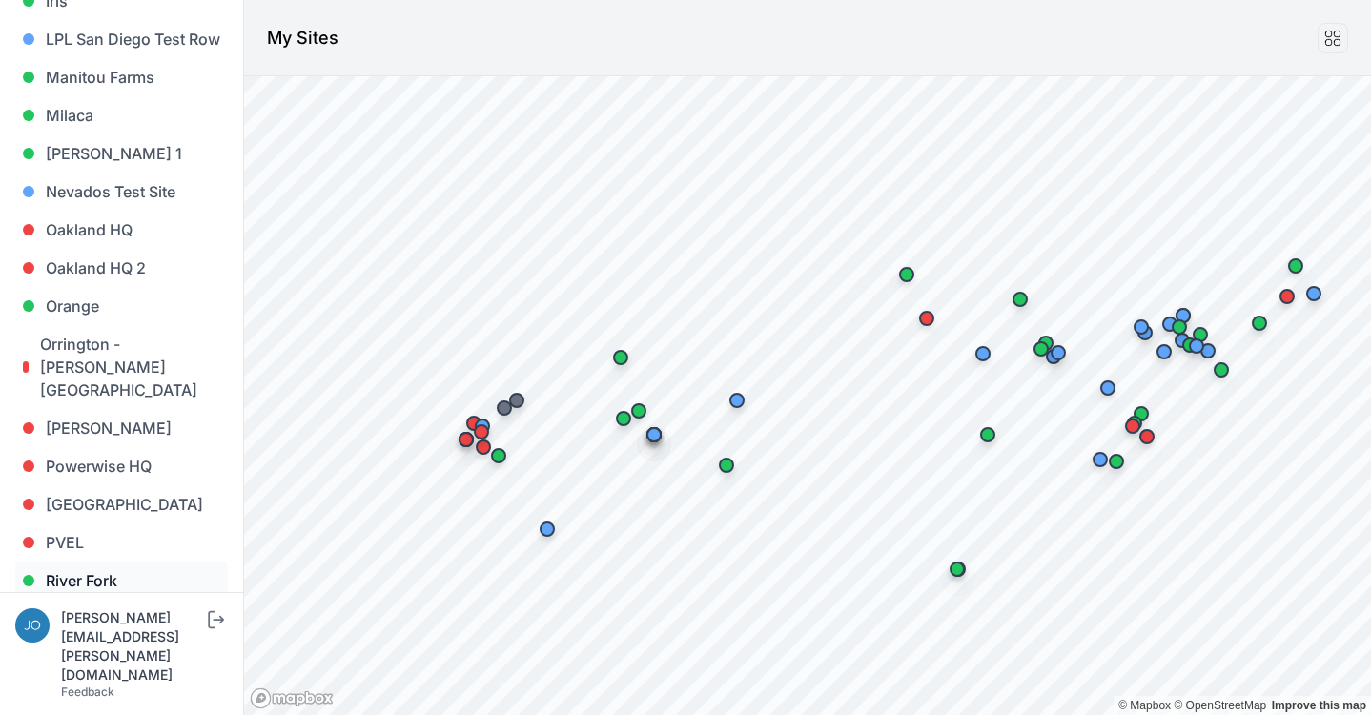
click at [76, 562] on link "River Fork" at bounding box center [121, 581] width 213 height 38
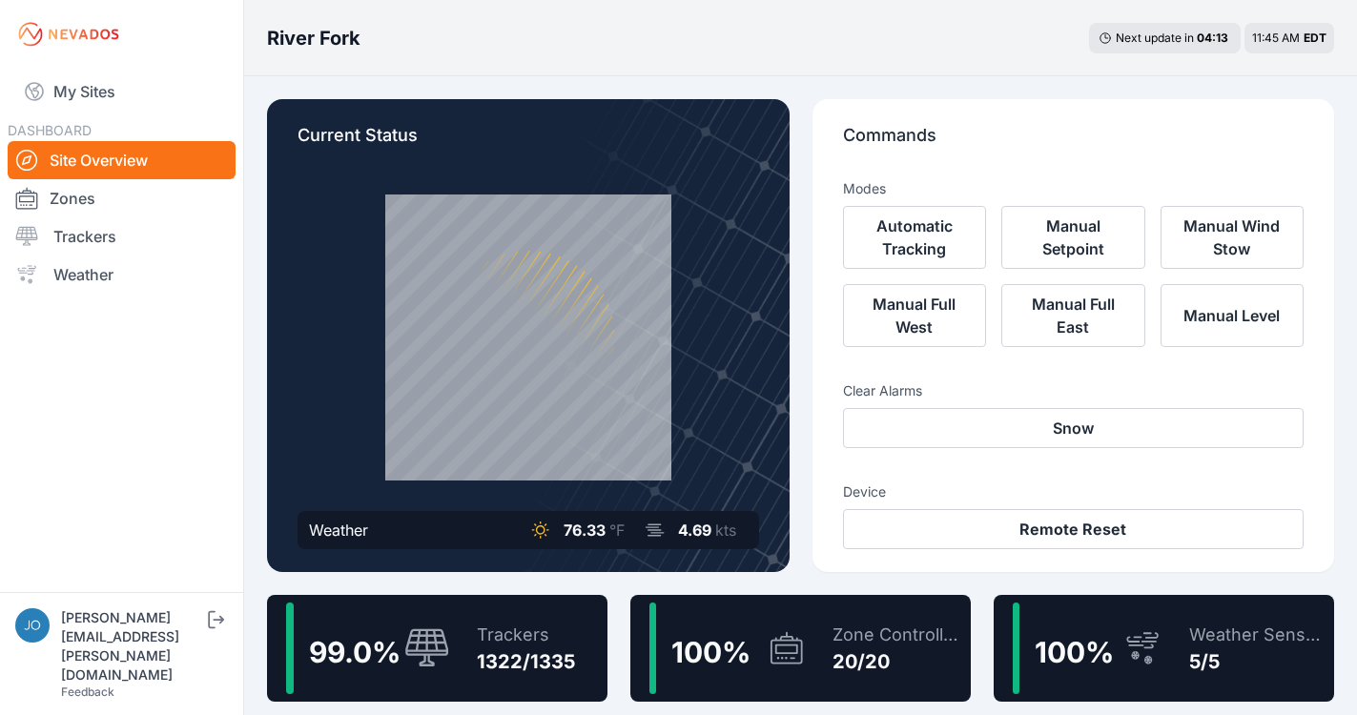
click at [477, 630] on div "Trackers" at bounding box center [526, 635] width 98 height 27
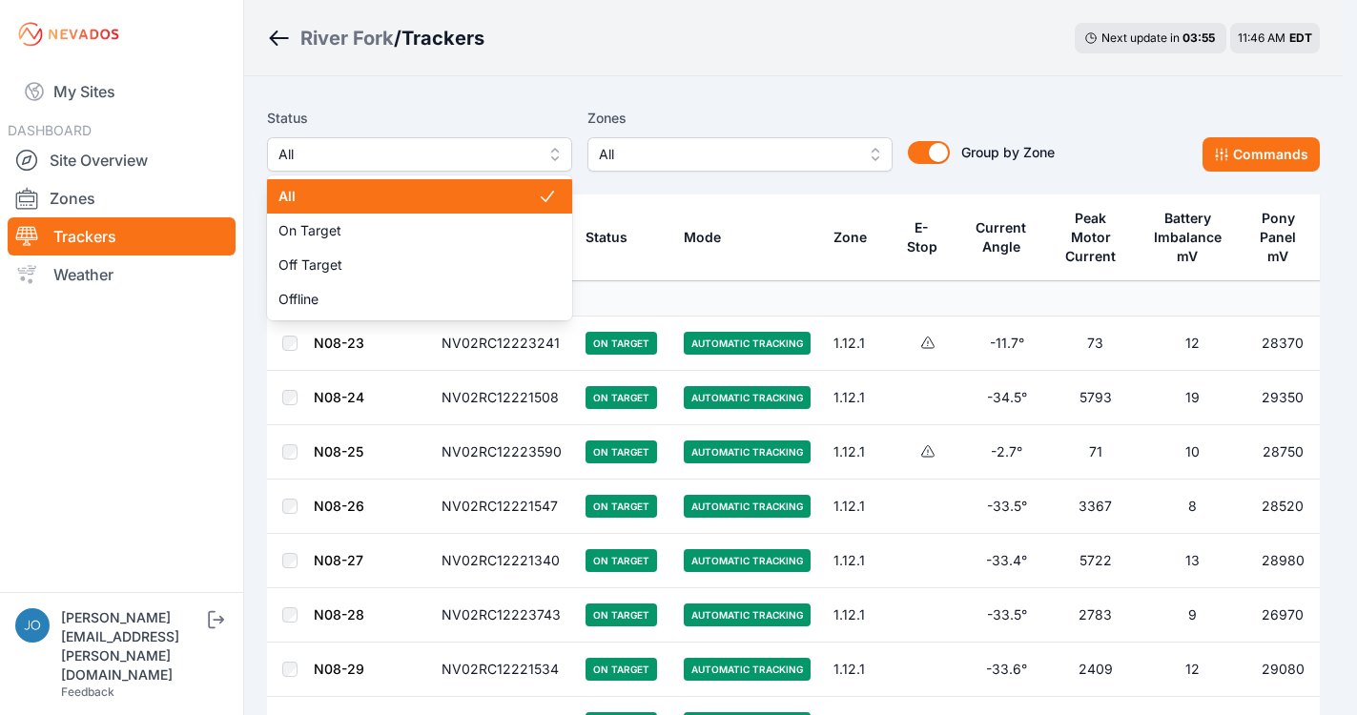
click at [410, 154] on span "All" at bounding box center [406, 154] width 256 height 23
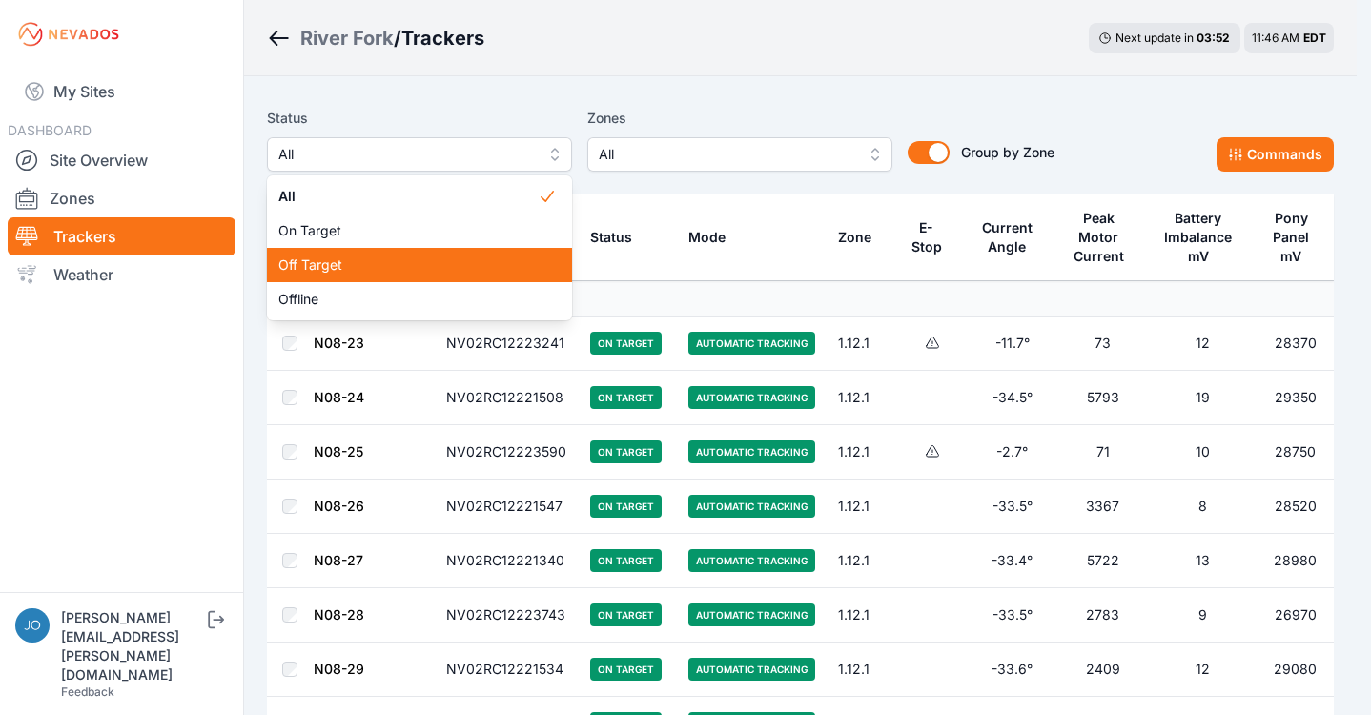
click at [368, 259] on span "Off Target" at bounding box center [407, 265] width 259 height 19
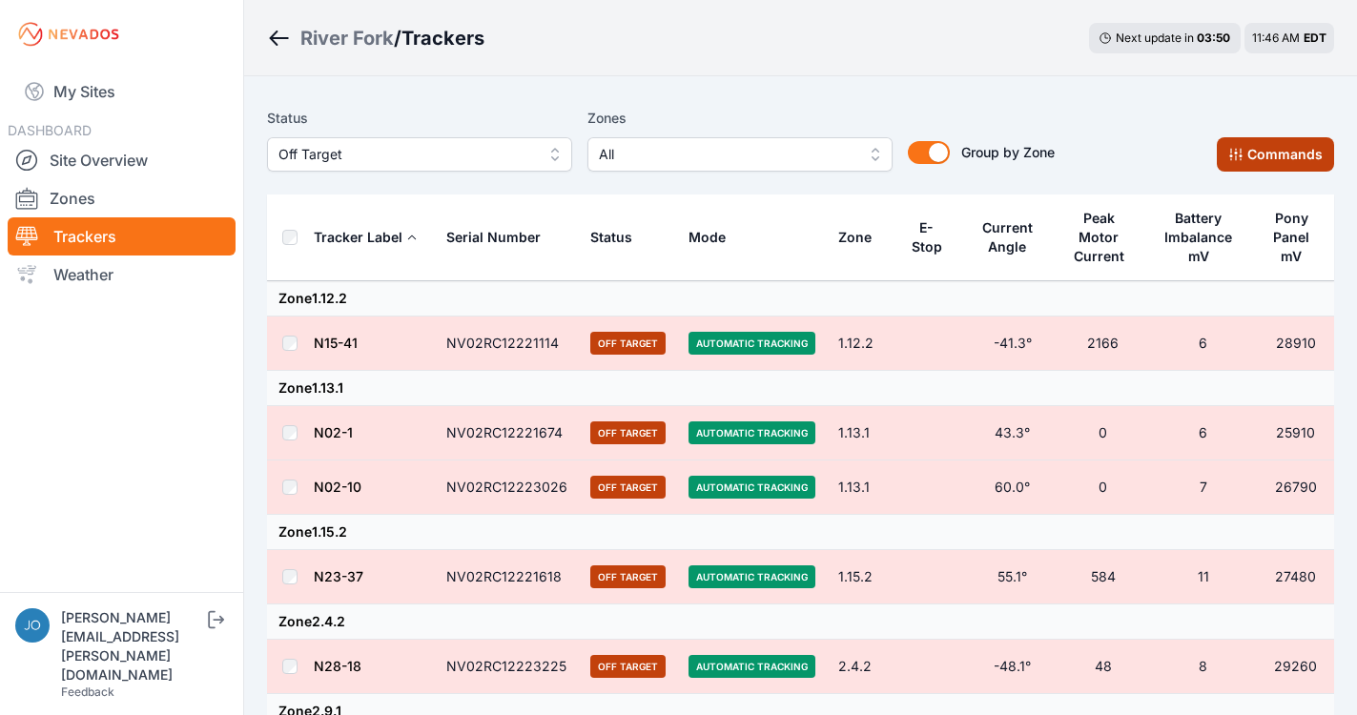
click at [1237, 161] on icon at bounding box center [1235, 154] width 15 height 15
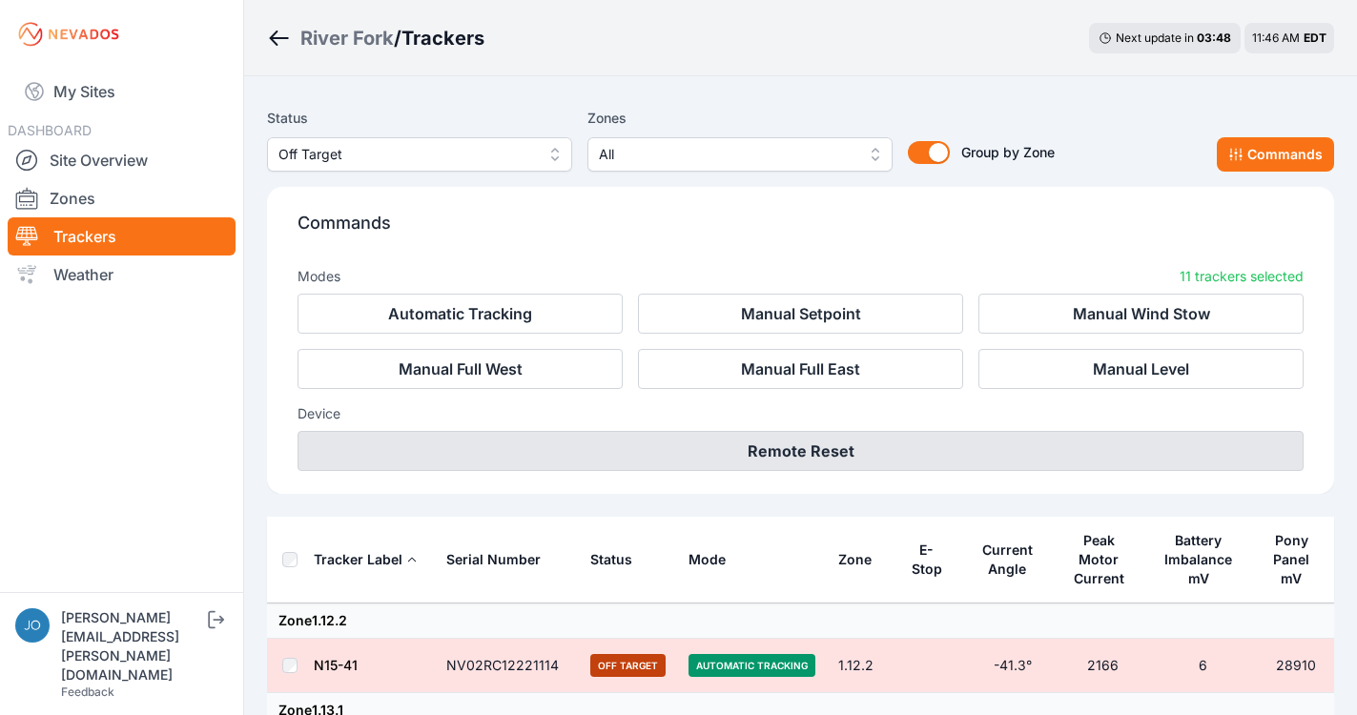
click at [761, 449] on button "Remote Reset" at bounding box center [801, 451] width 1006 height 40
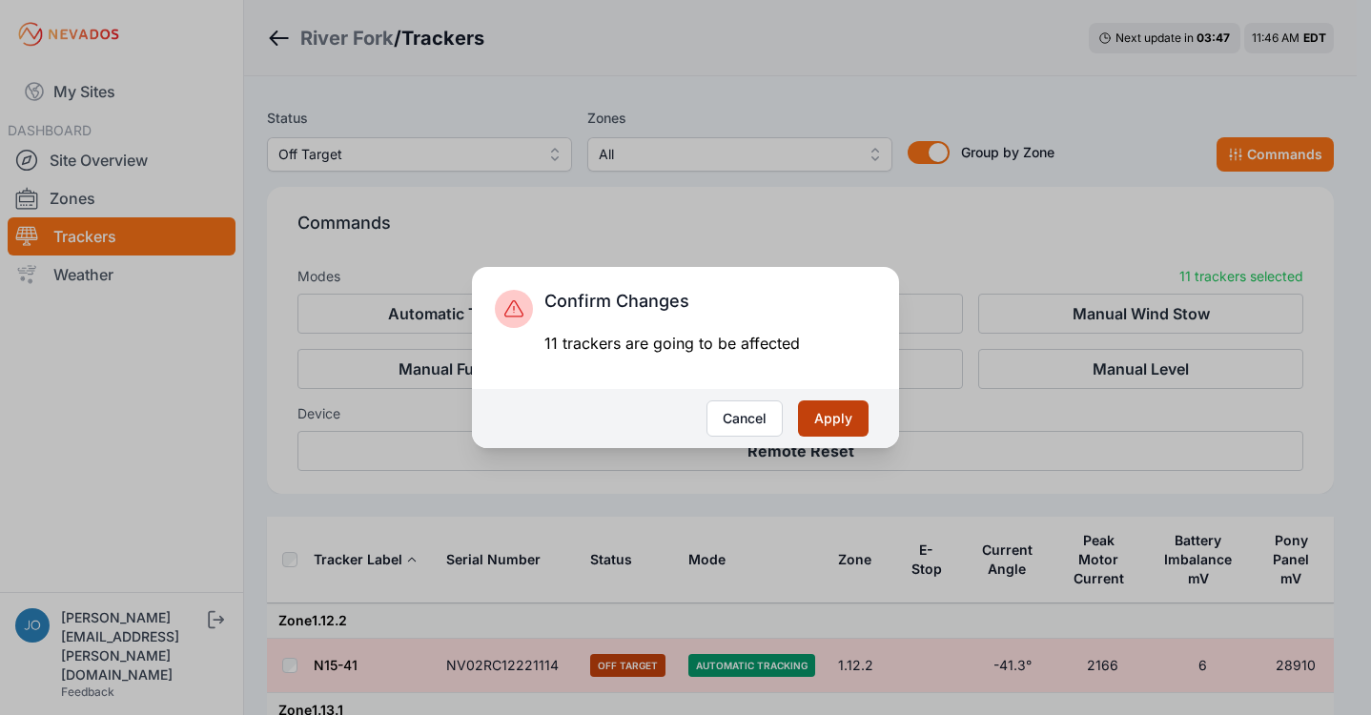
click at [811, 423] on button "Apply" at bounding box center [833, 419] width 71 height 36
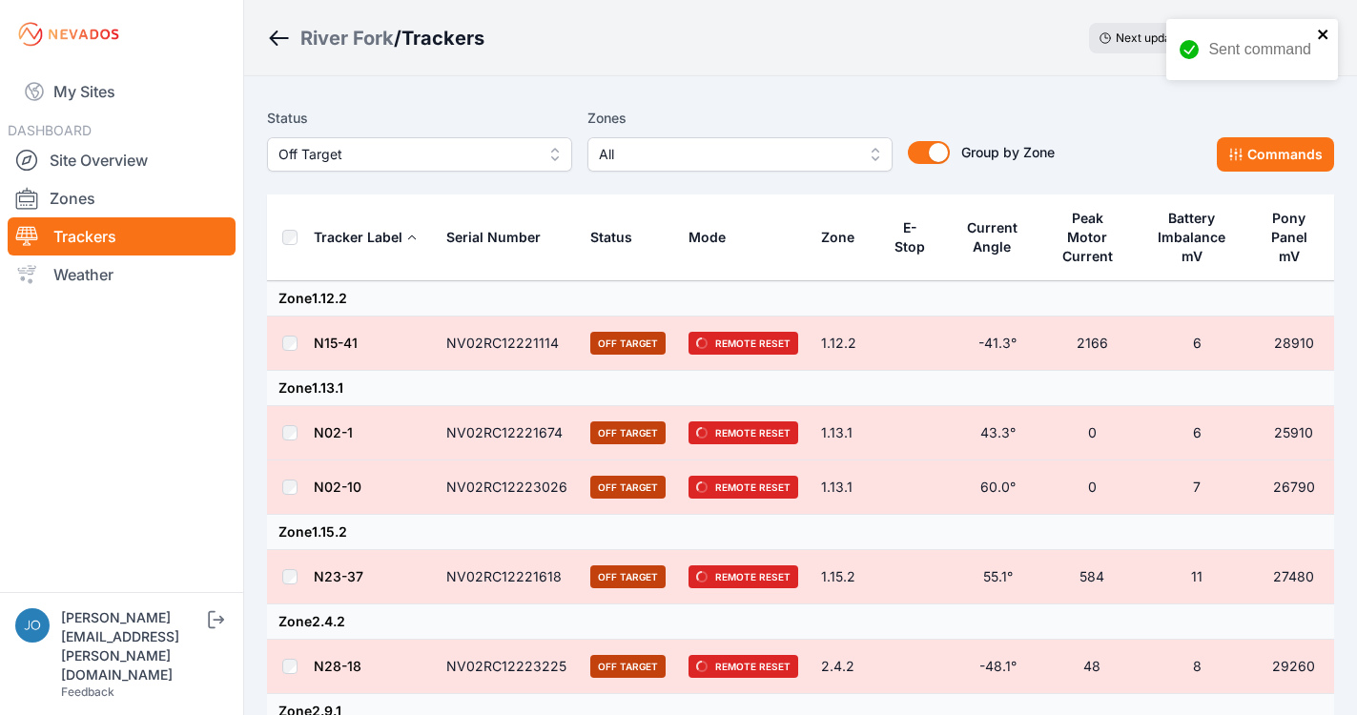
click at [1325, 31] on icon "close" at bounding box center [1323, 35] width 10 height 10
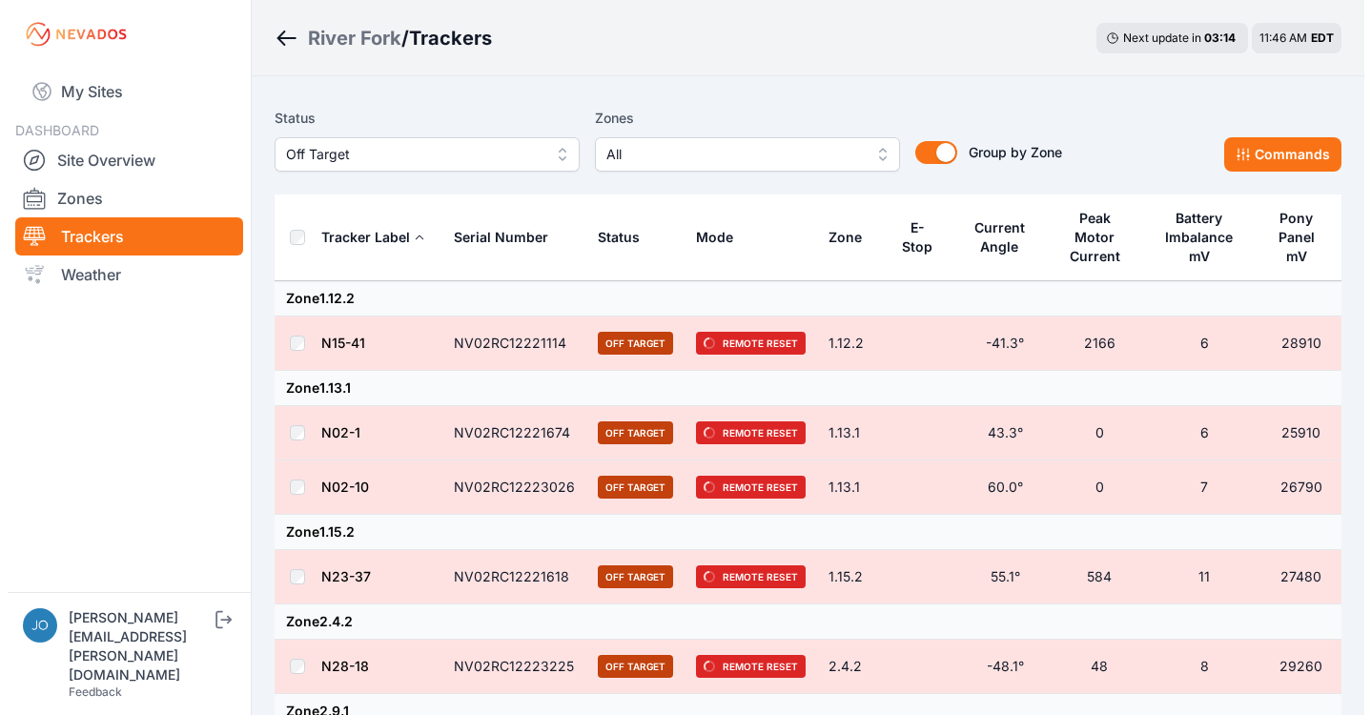
scroll to position [603, 0]
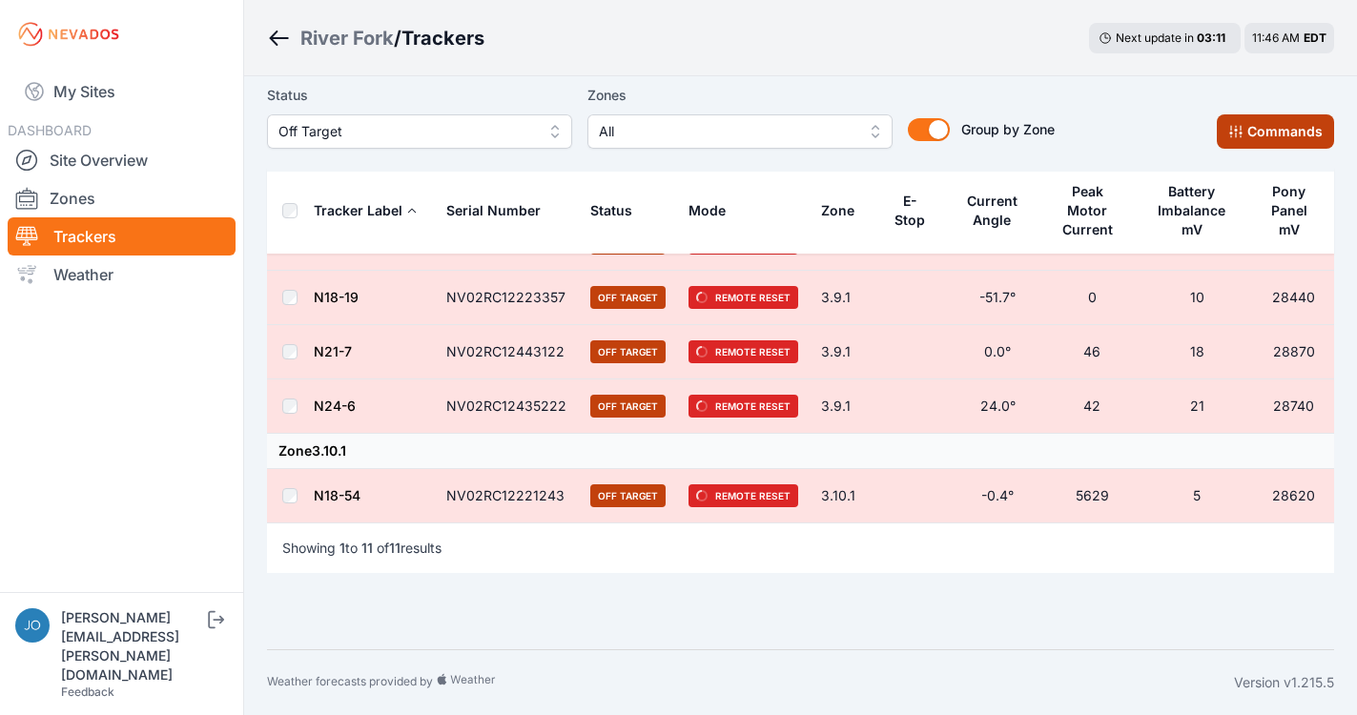
click at [1284, 126] on button "Commands" at bounding box center [1275, 131] width 117 height 34
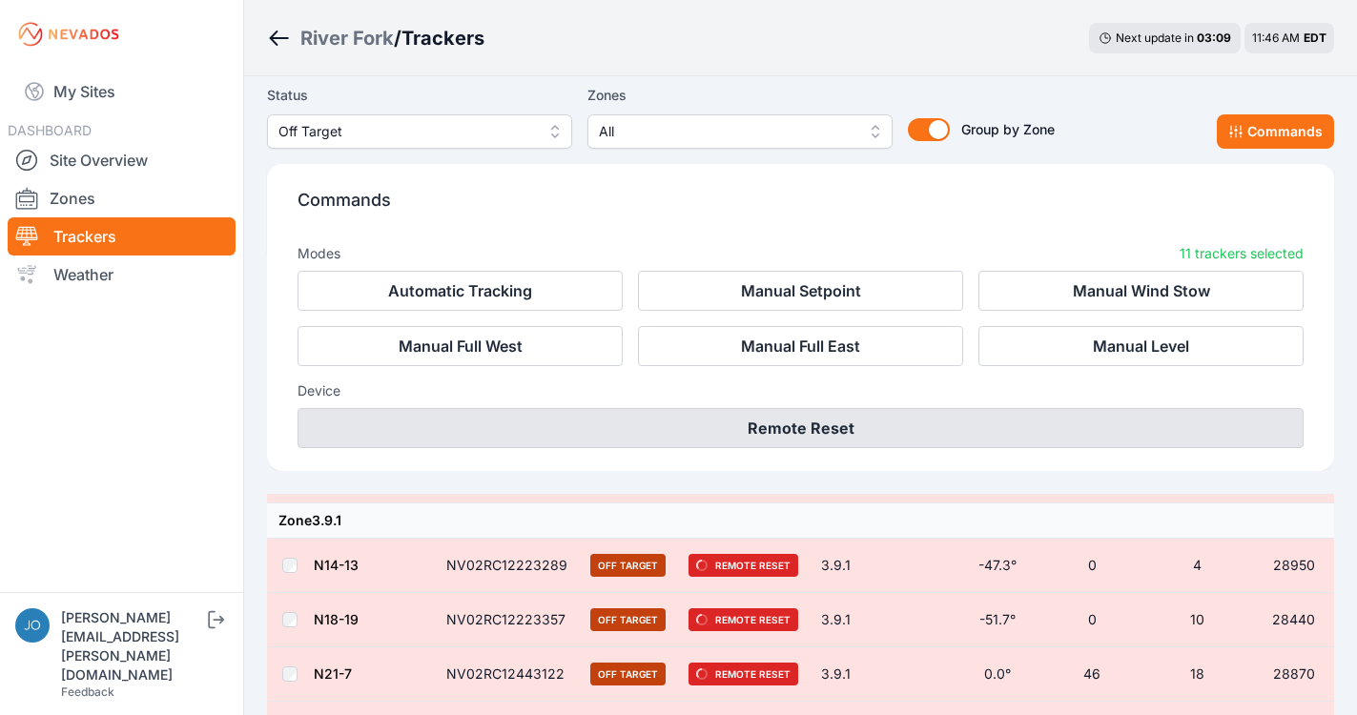
click at [840, 435] on button "Remote Reset" at bounding box center [801, 428] width 1006 height 40
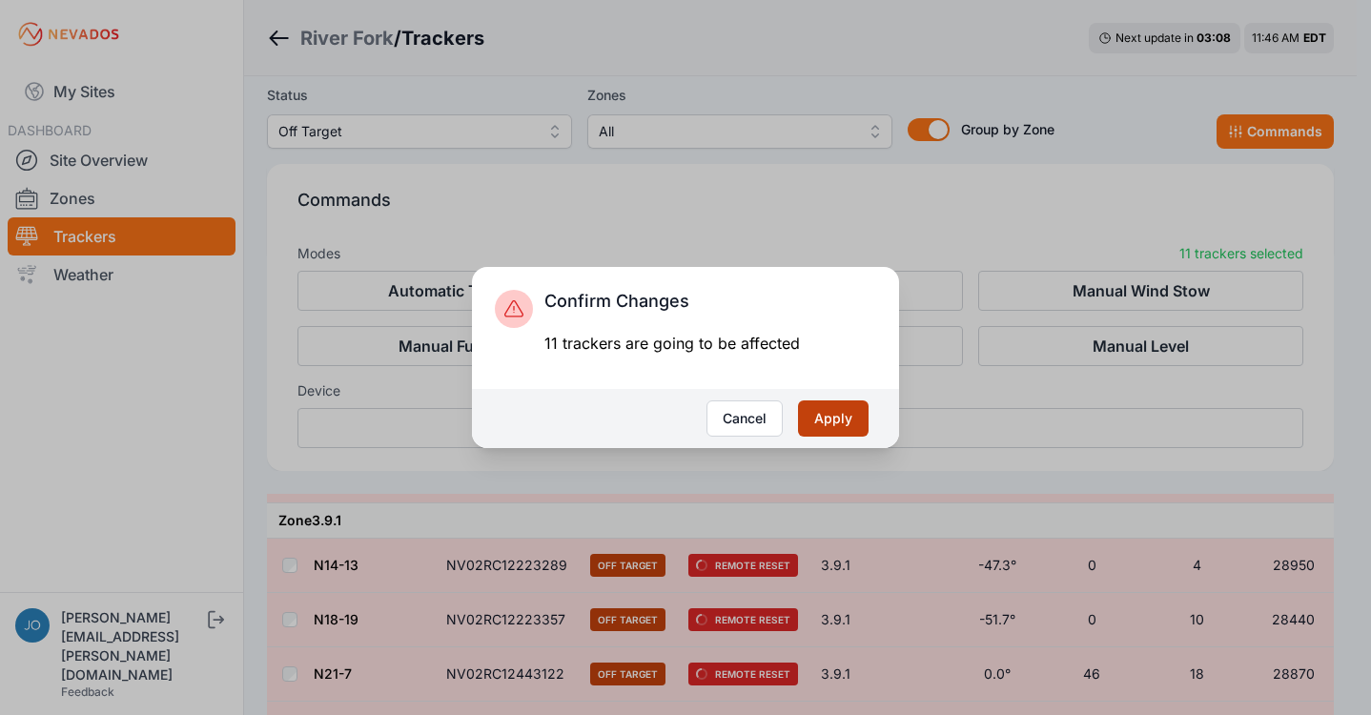
click at [843, 422] on button "Apply" at bounding box center [833, 419] width 71 height 36
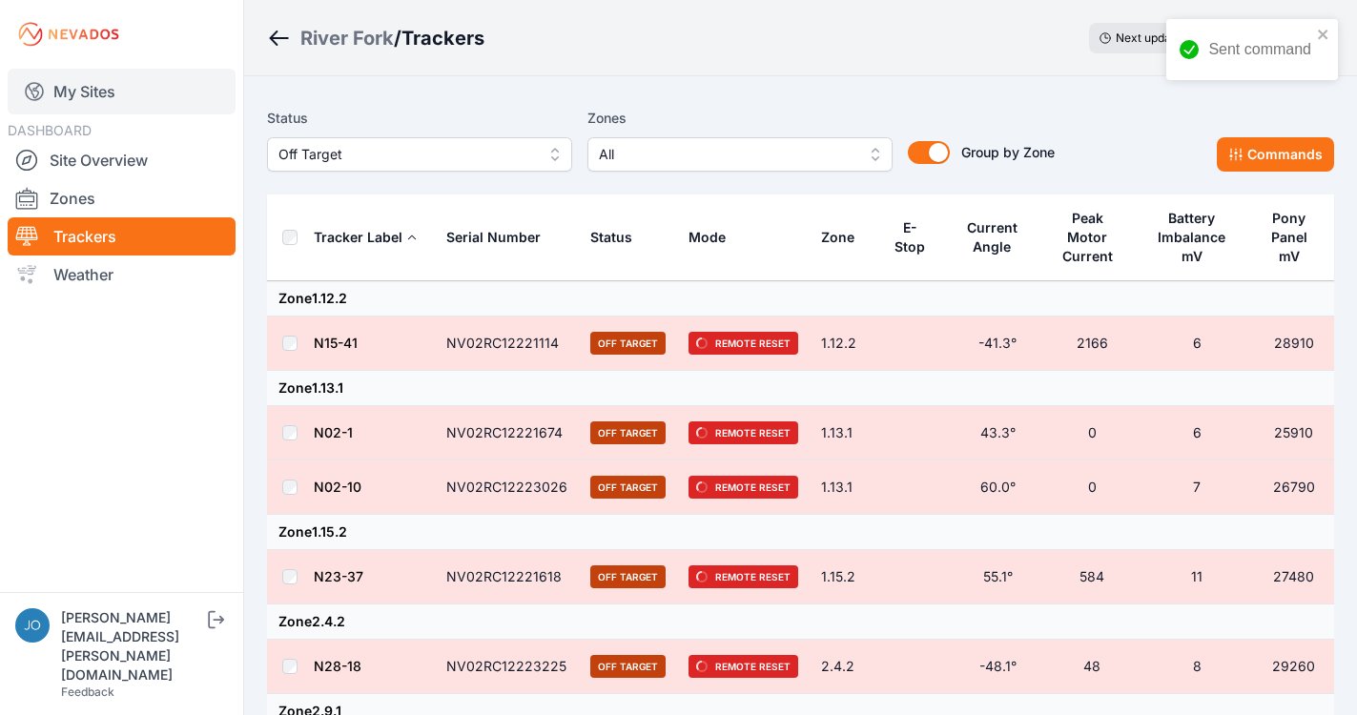
click at [95, 95] on link "My Sites" at bounding box center [122, 92] width 228 height 46
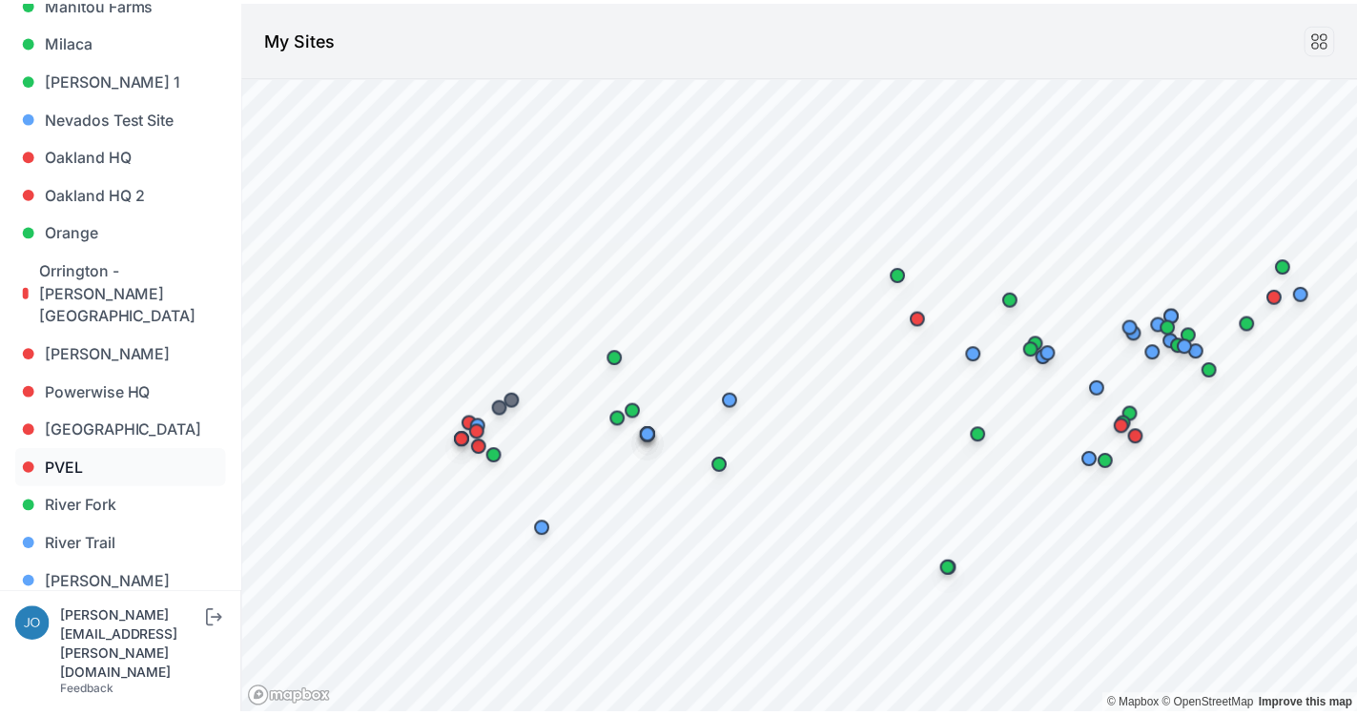
scroll to position [1360, 0]
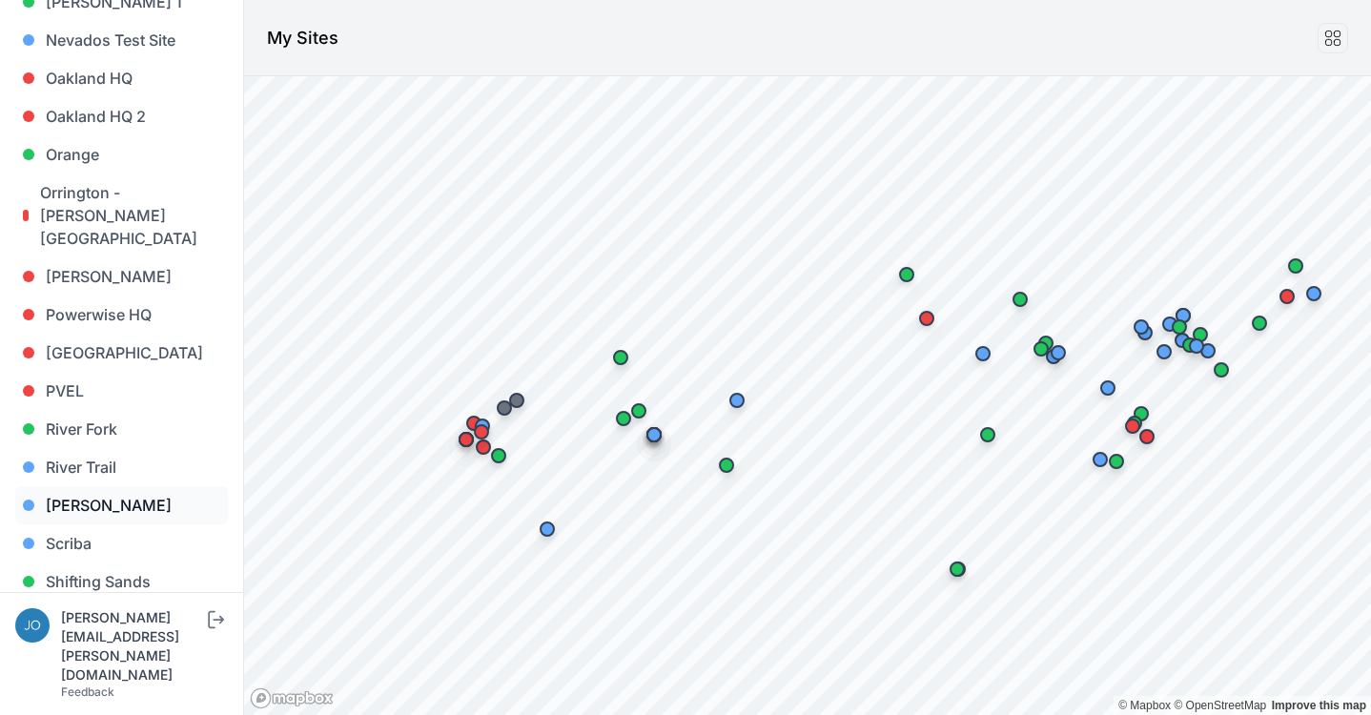
click at [106, 486] on link "[PERSON_NAME]" at bounding box center [121, 505] width 213 height 38
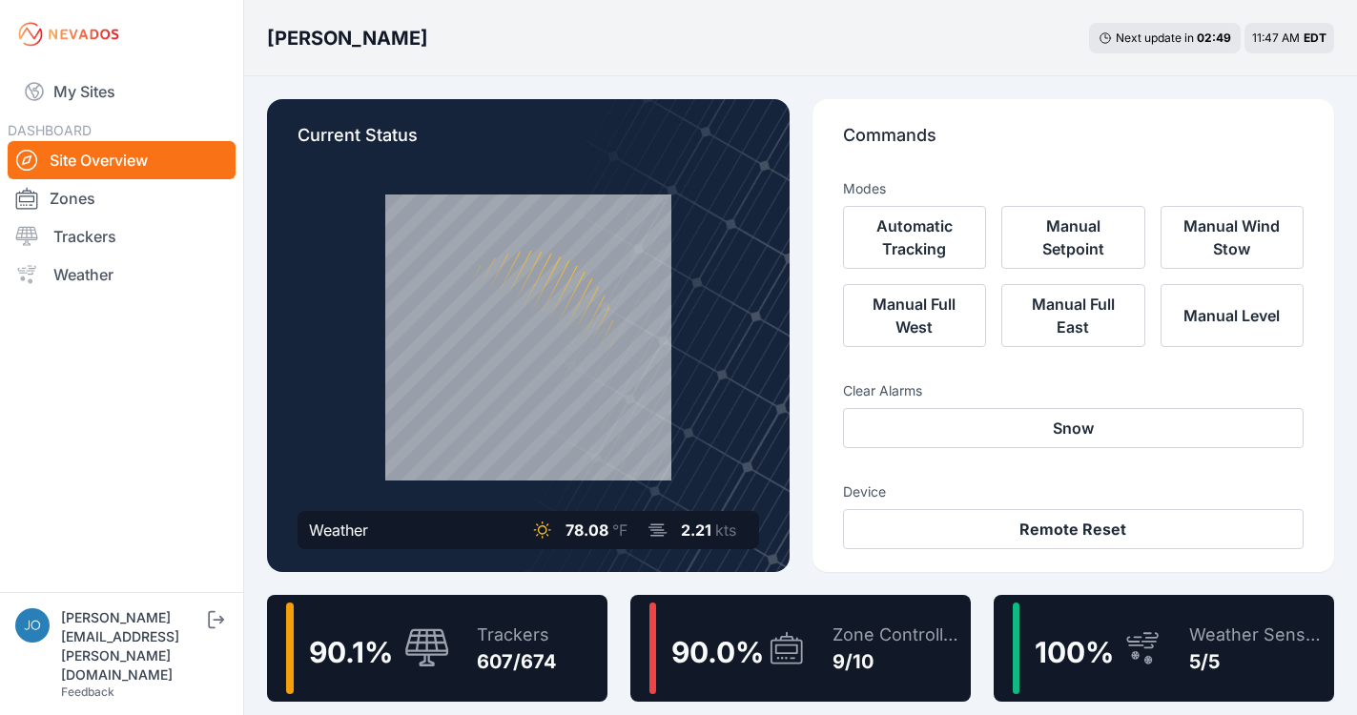
scroll to position [8, 0]
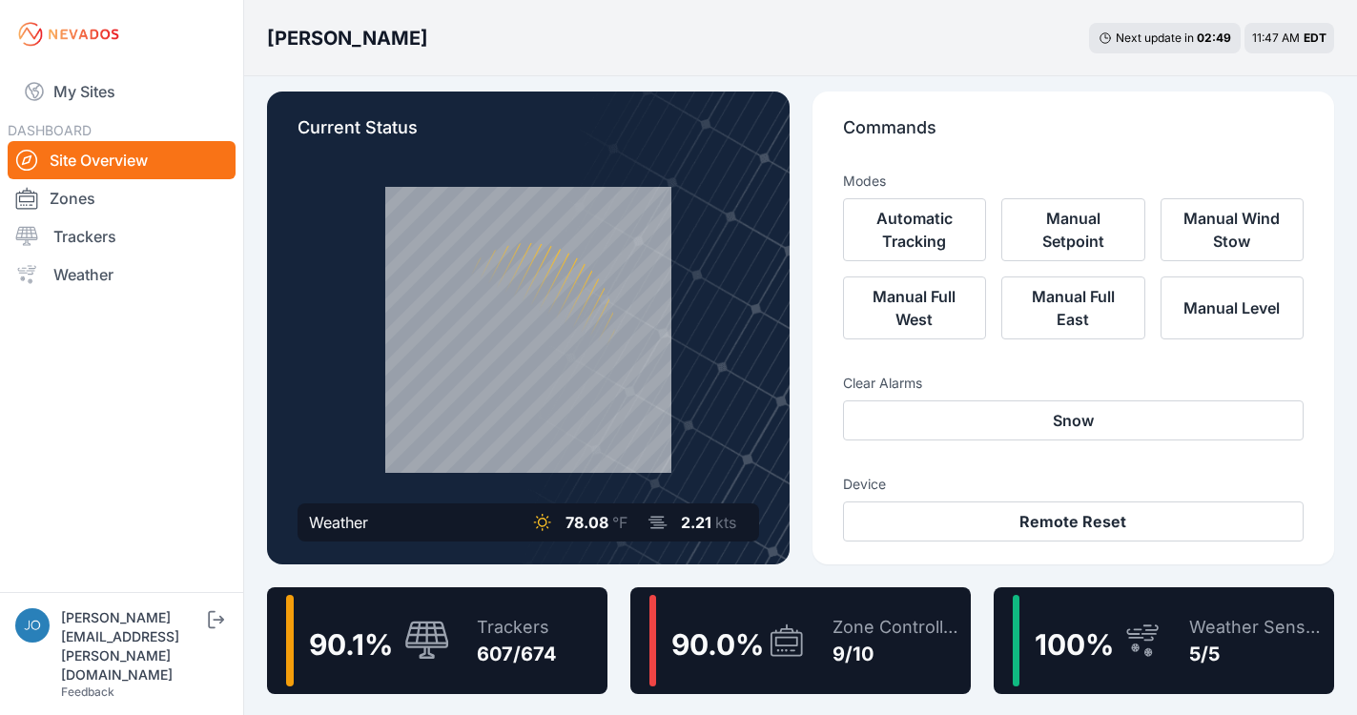
click at [509, 609] on div "Trackers 607/674" at bounding box center [507, 641] width 99 height 92
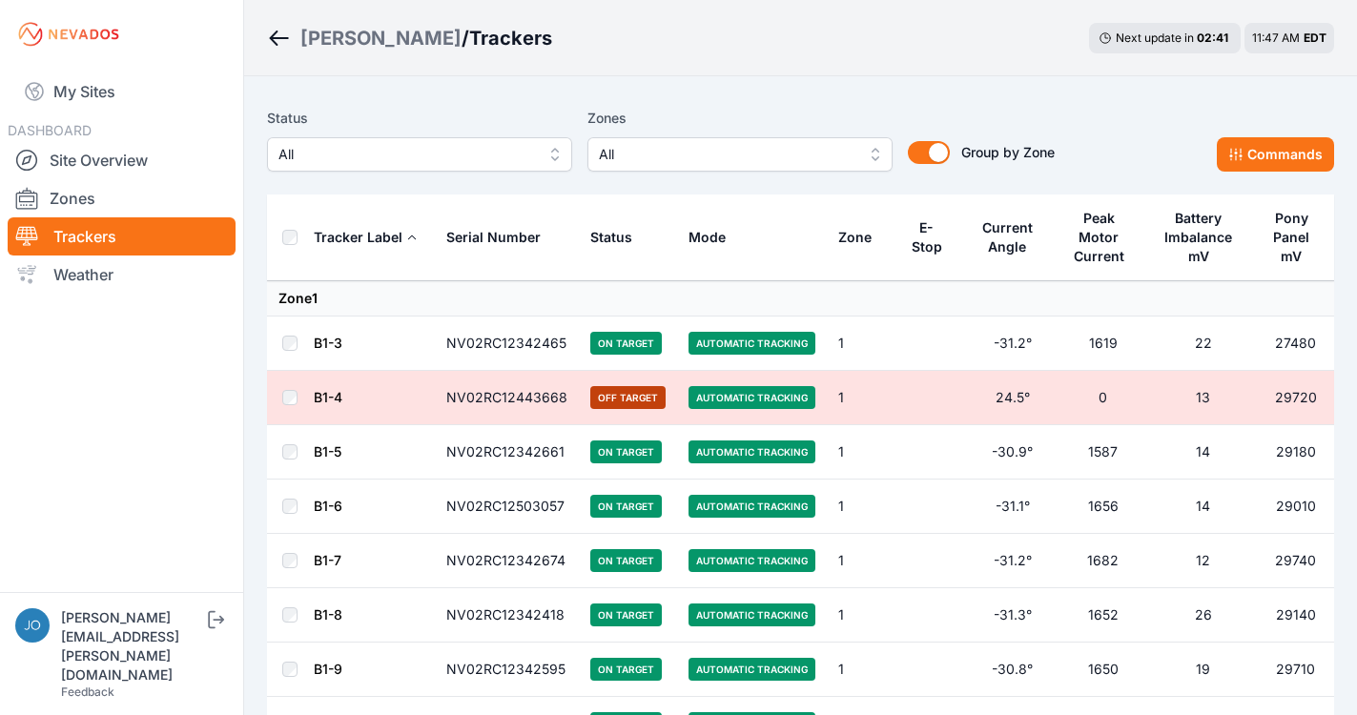
click at [499, 165] on span "All" at bounding box center [406, 154] width 256 height 23
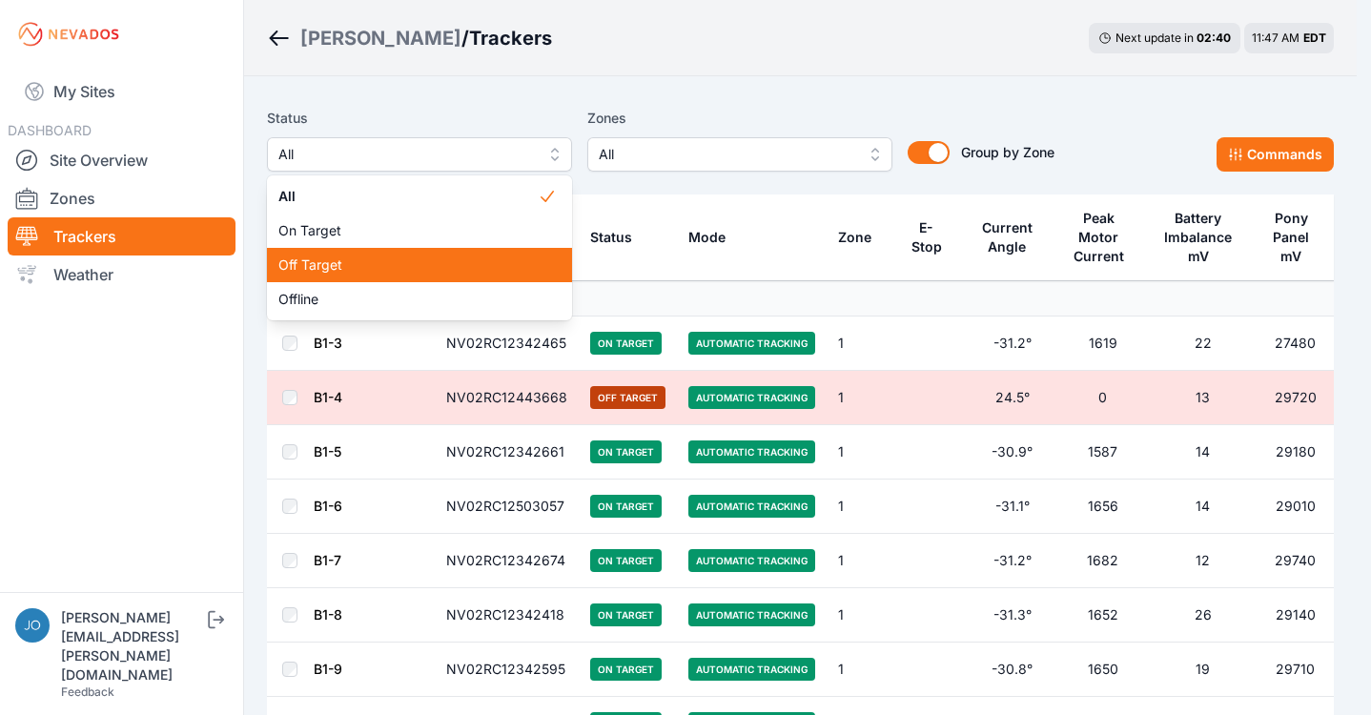
click at [429, 261] on span "Off Target" at bounding box center [407, 265] width 259 height 19
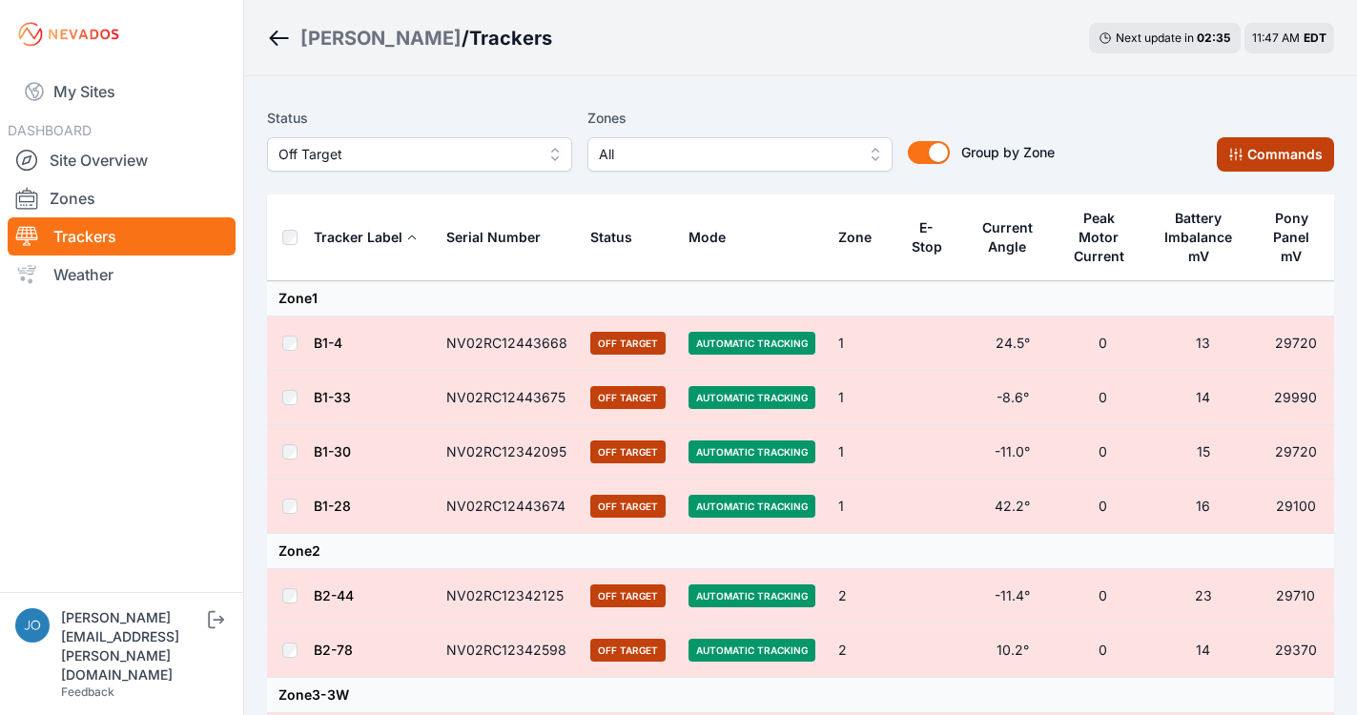
click at [1269, 152] on button "Commands" at bounding box center [1275, 154] width 117 height 34
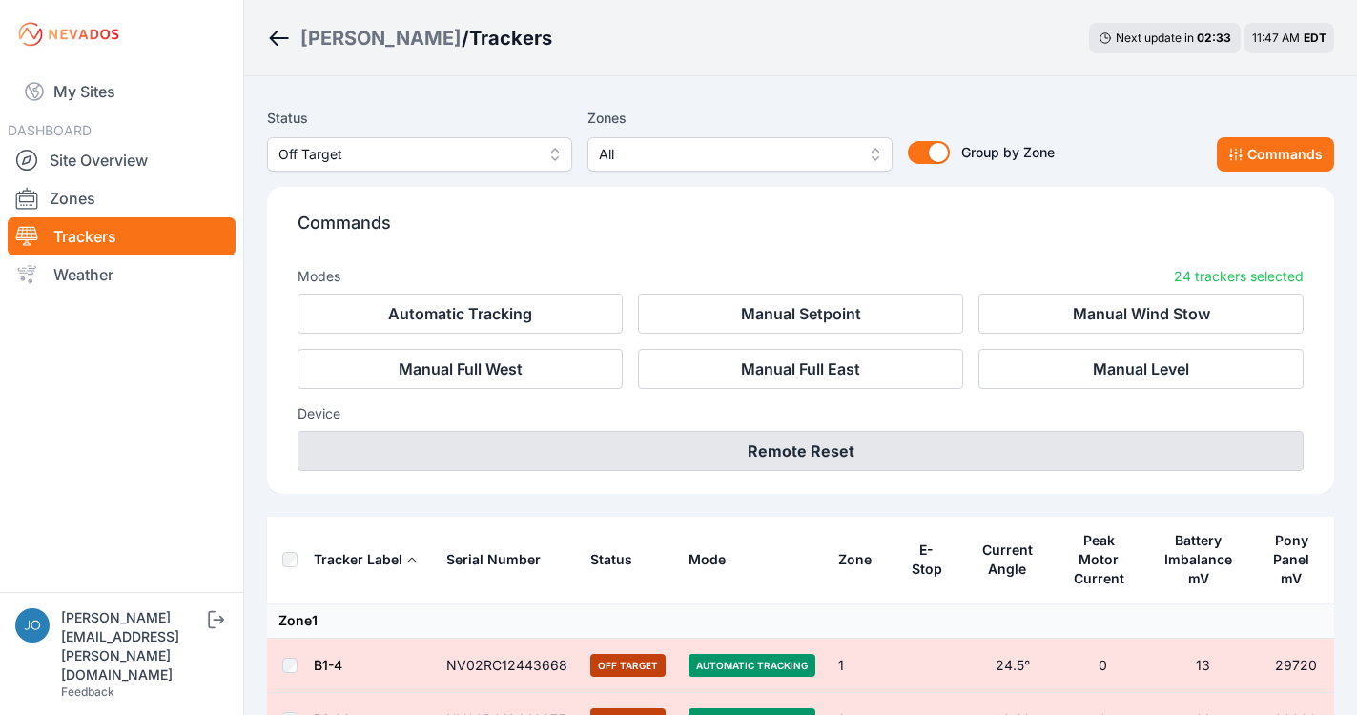
click at [789, 460] on button "Remote Reset" at bounding box center [801, 451] width 1006 height 40
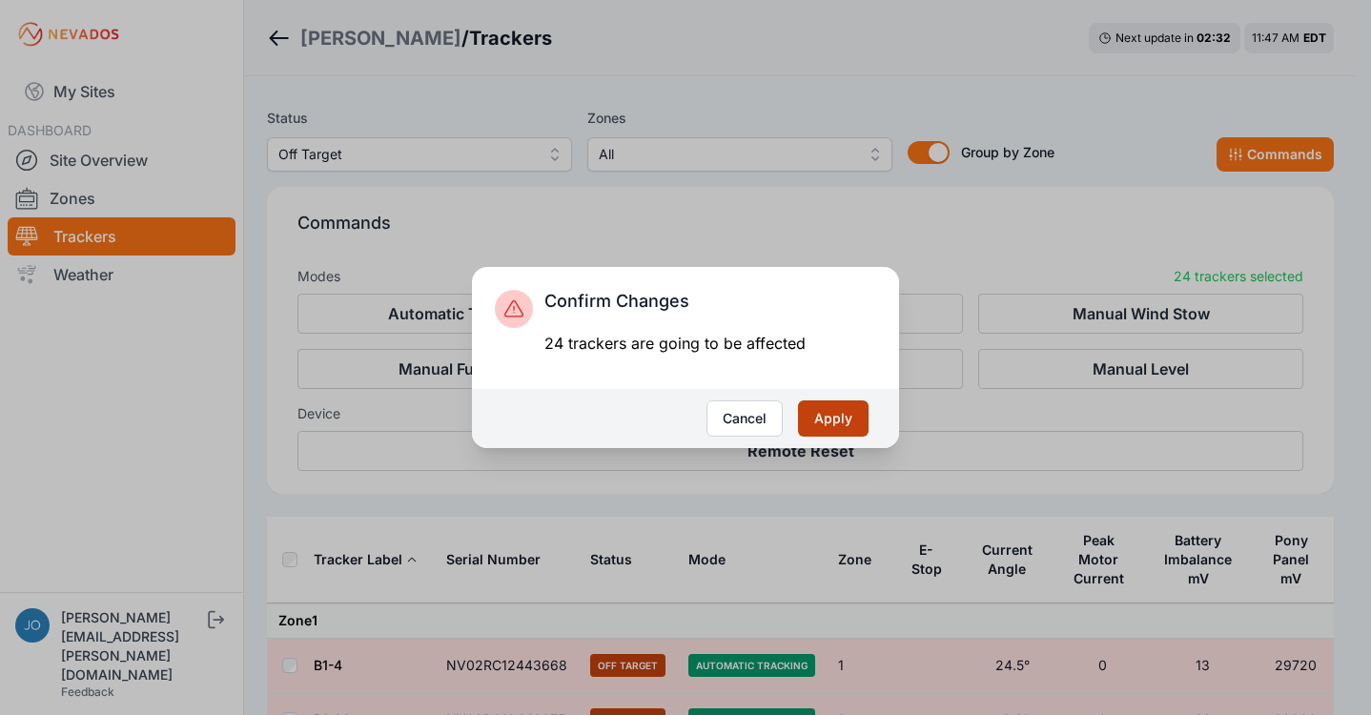
click at [818, 419] on button "Apply" at bounding box center [833, 419] width 71 height 36
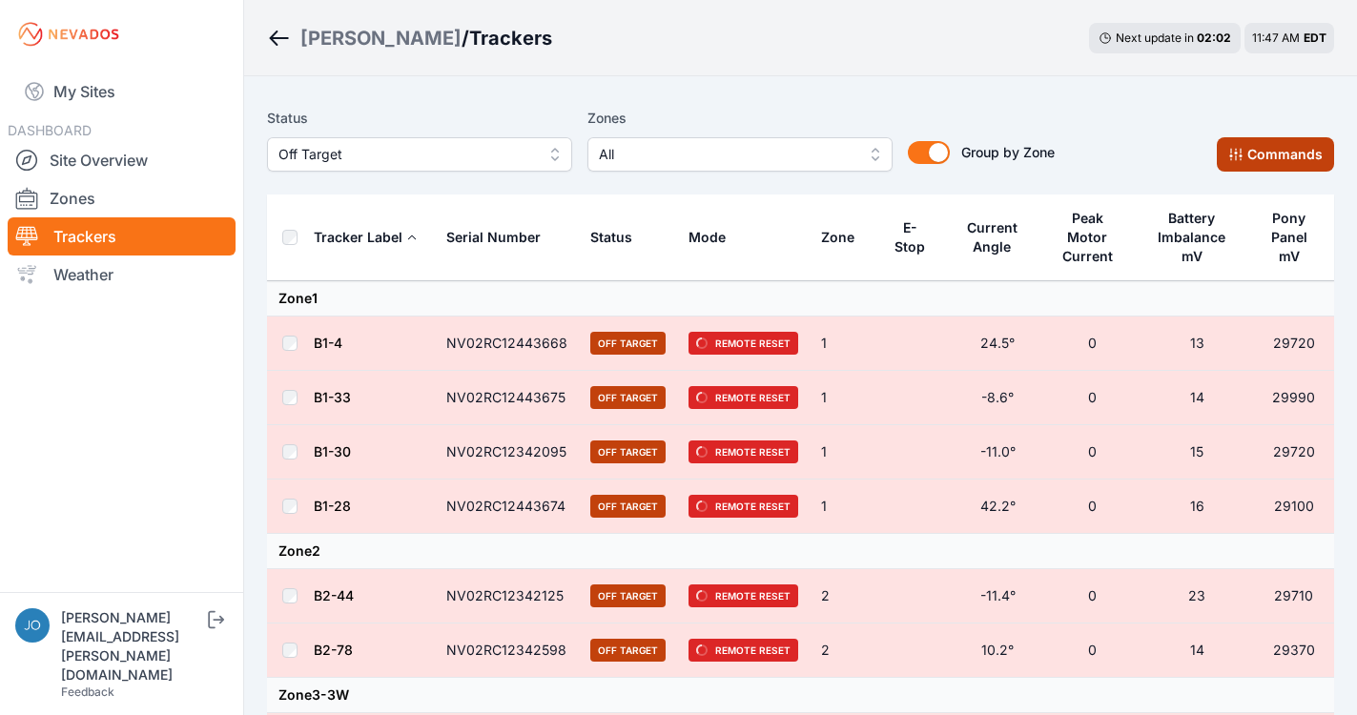
click at [1269, 154] on button "Commands" at bounding box center [1275, 154] width 117 height 34
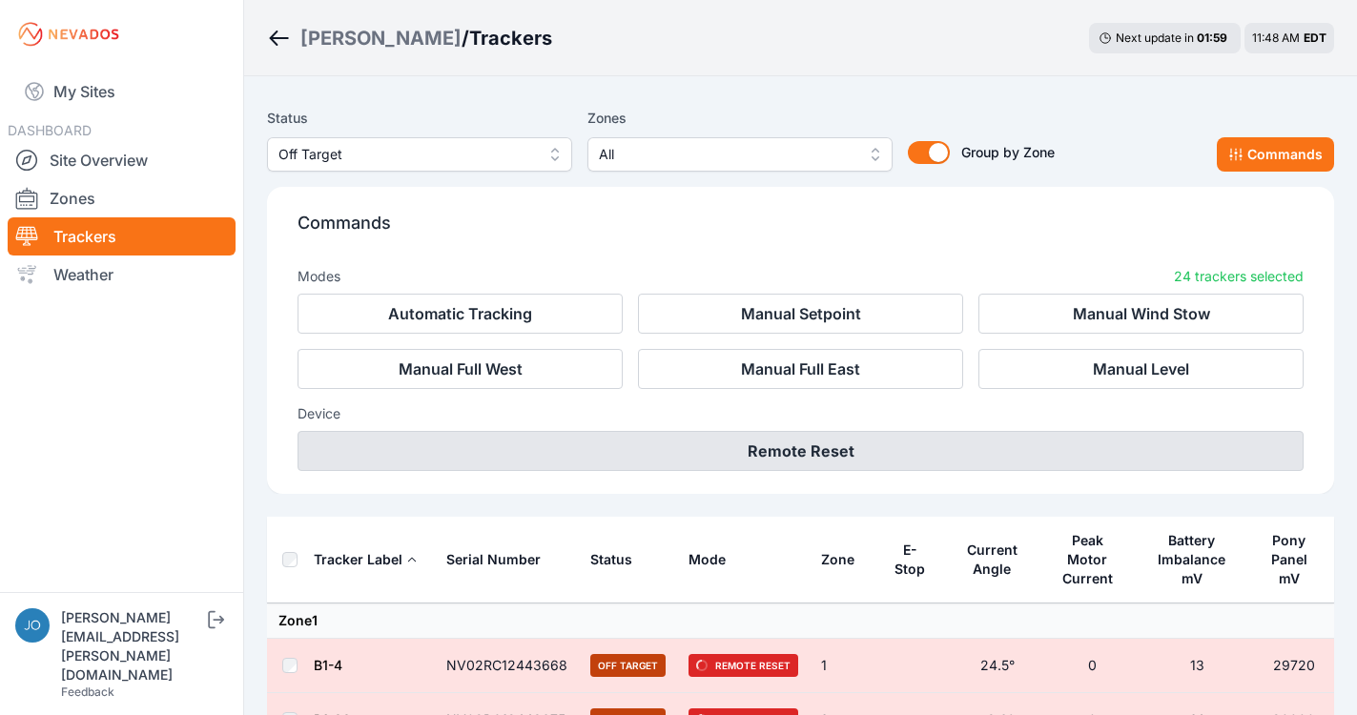
click at [807, 441] on button "Remote Reset" at bounding box center [801, 451] width 1006 height 40
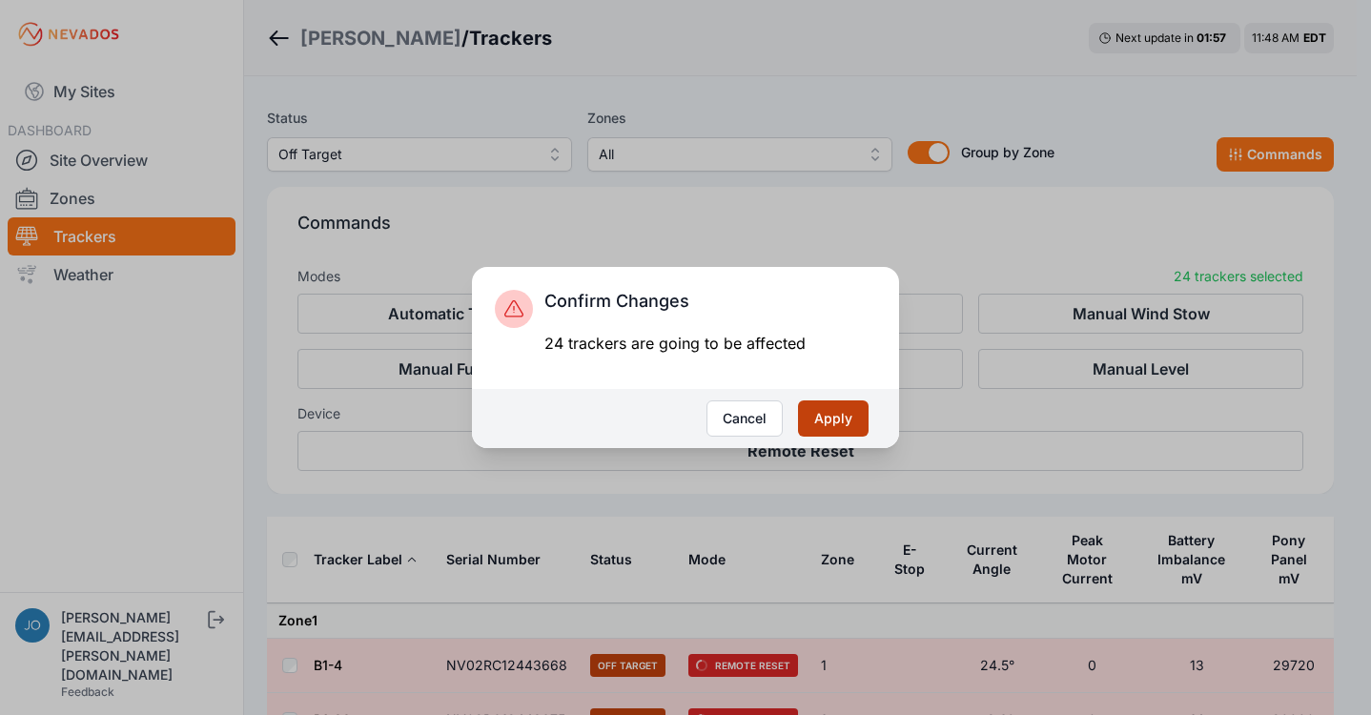
click at [841, 427] on button "Apply" at bounding box center [833, 419] width 71 height 36
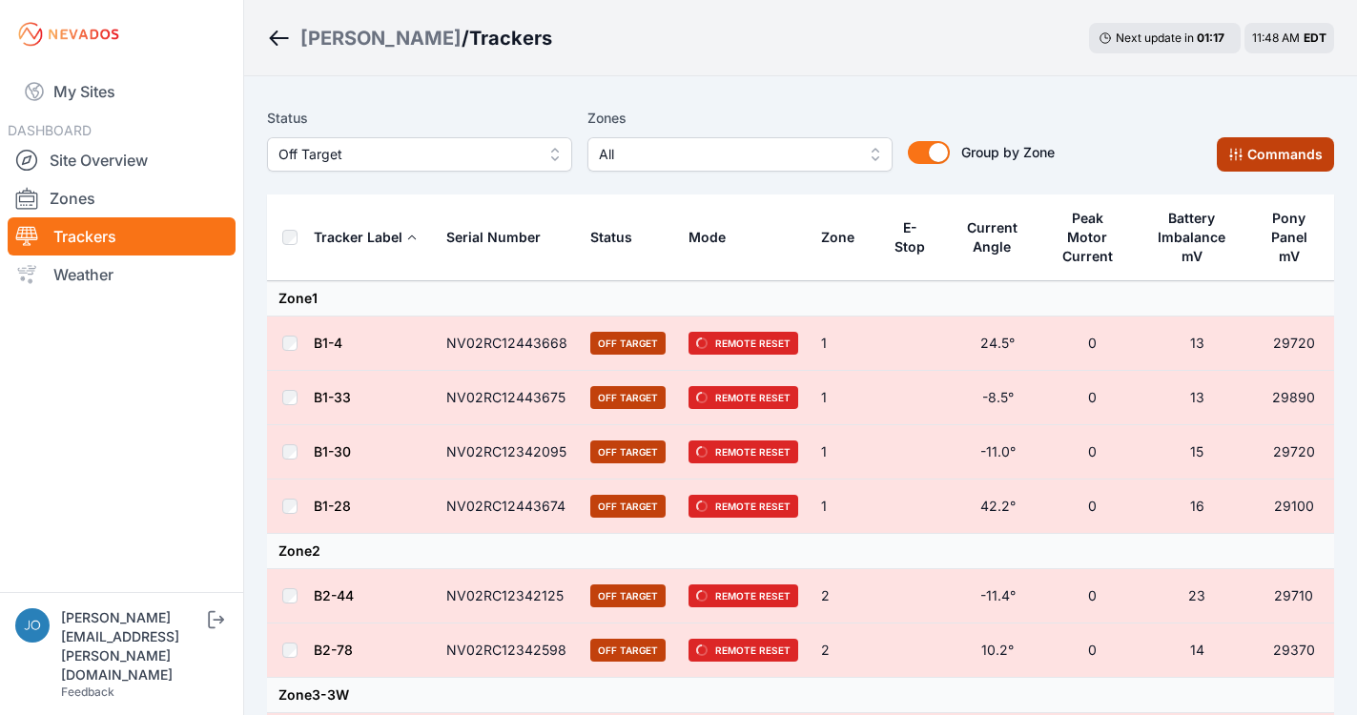
click at [1243, 165] on button "Commands" at bounding box center [1275, 154] width 117 height 34
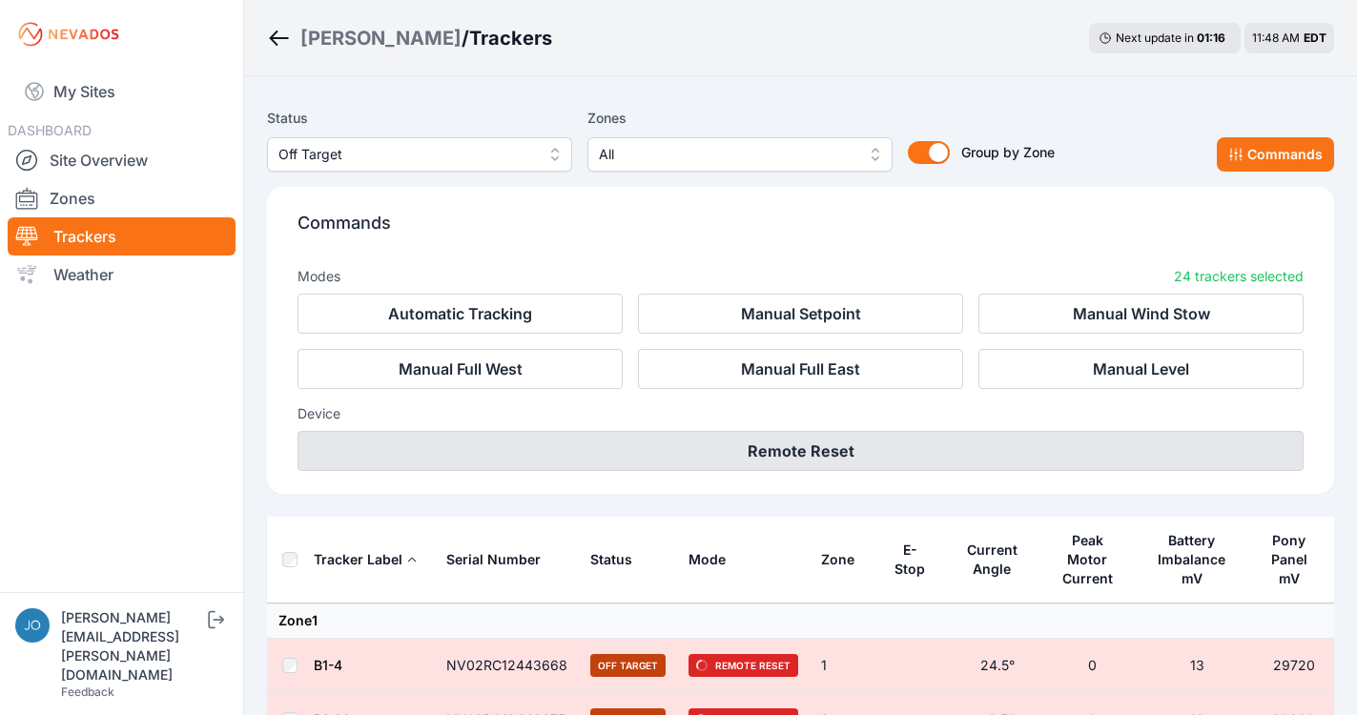
click at [756, 447] on button "Remote Reset" at bounding box center [801, 451] width 1006 height 40
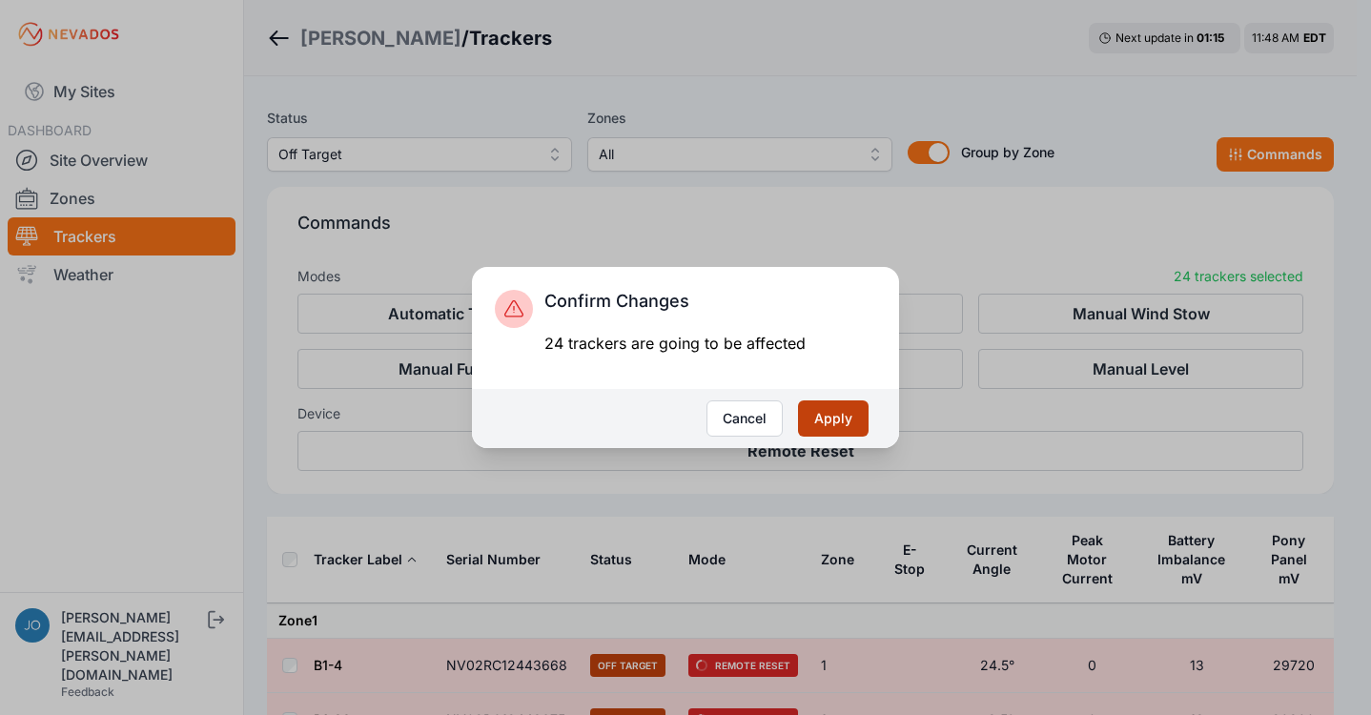
click at [855, 420] on button "Apply" at bounding box center [833, 419] width 71 height 36
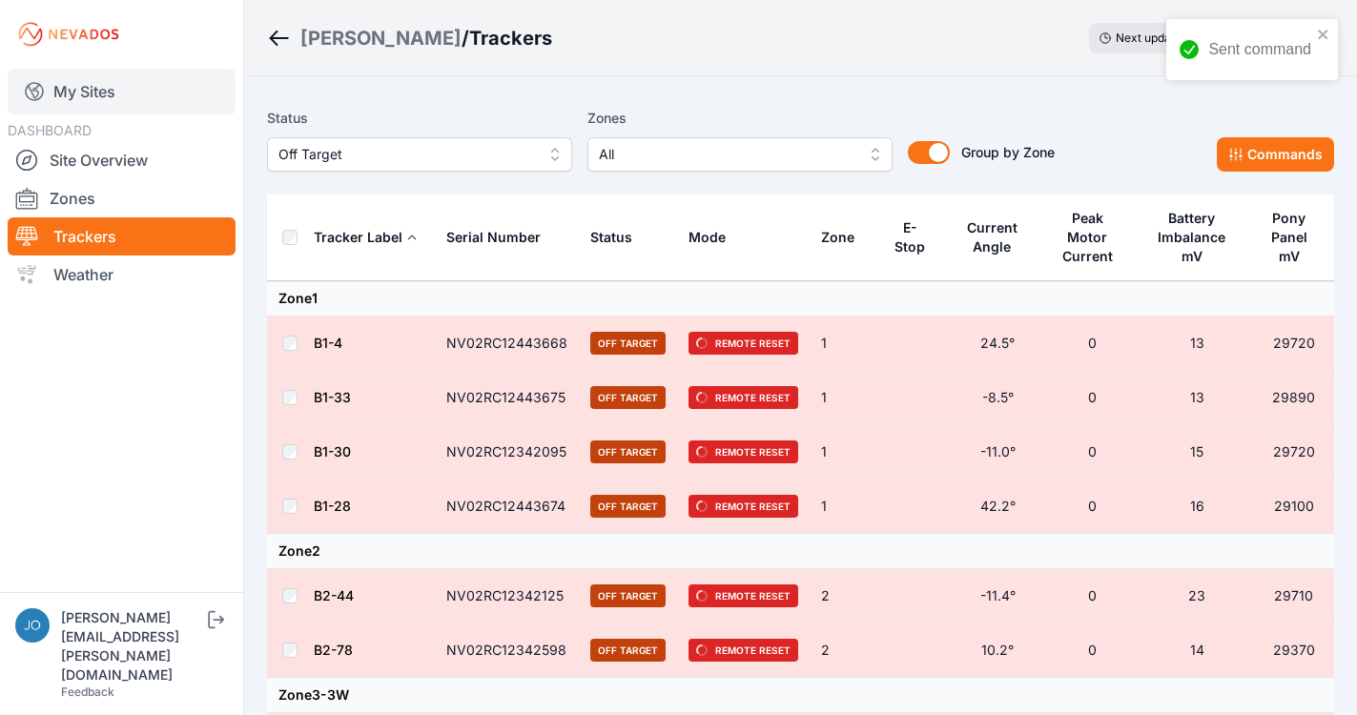
click at [88, 100] on link "My Sites" at bounding box center [122, 92] width 228 height 46
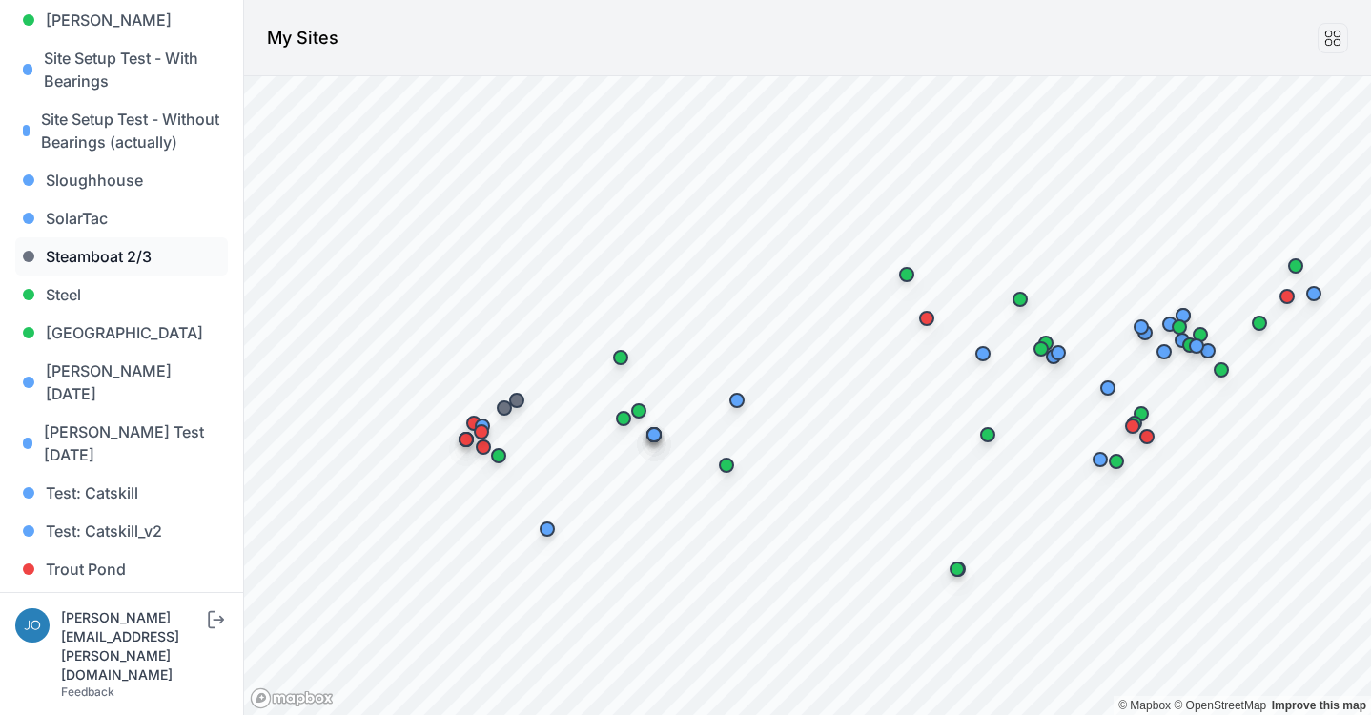
scroll to position [1780, 0]
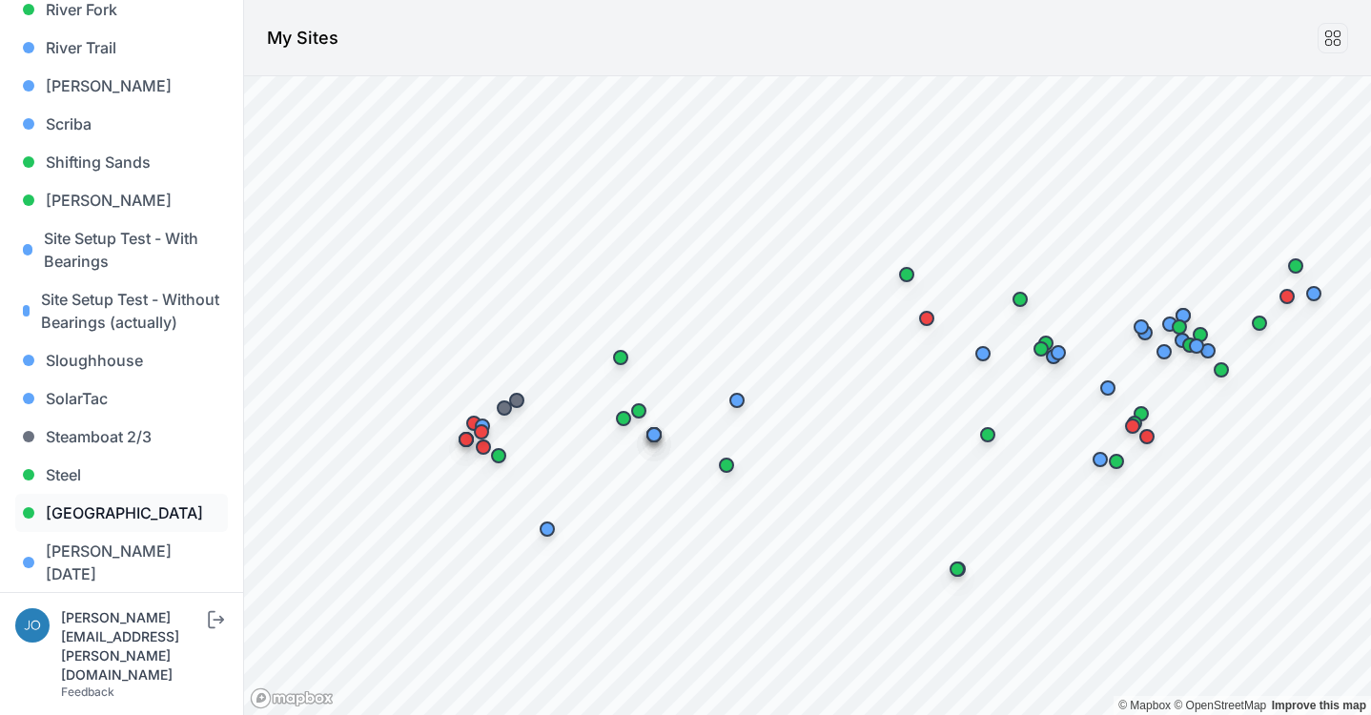
click at [95, 494] on link "[GEOGRAPHIC_DATA]" at bounding box center [121, 513] width 213 height 38
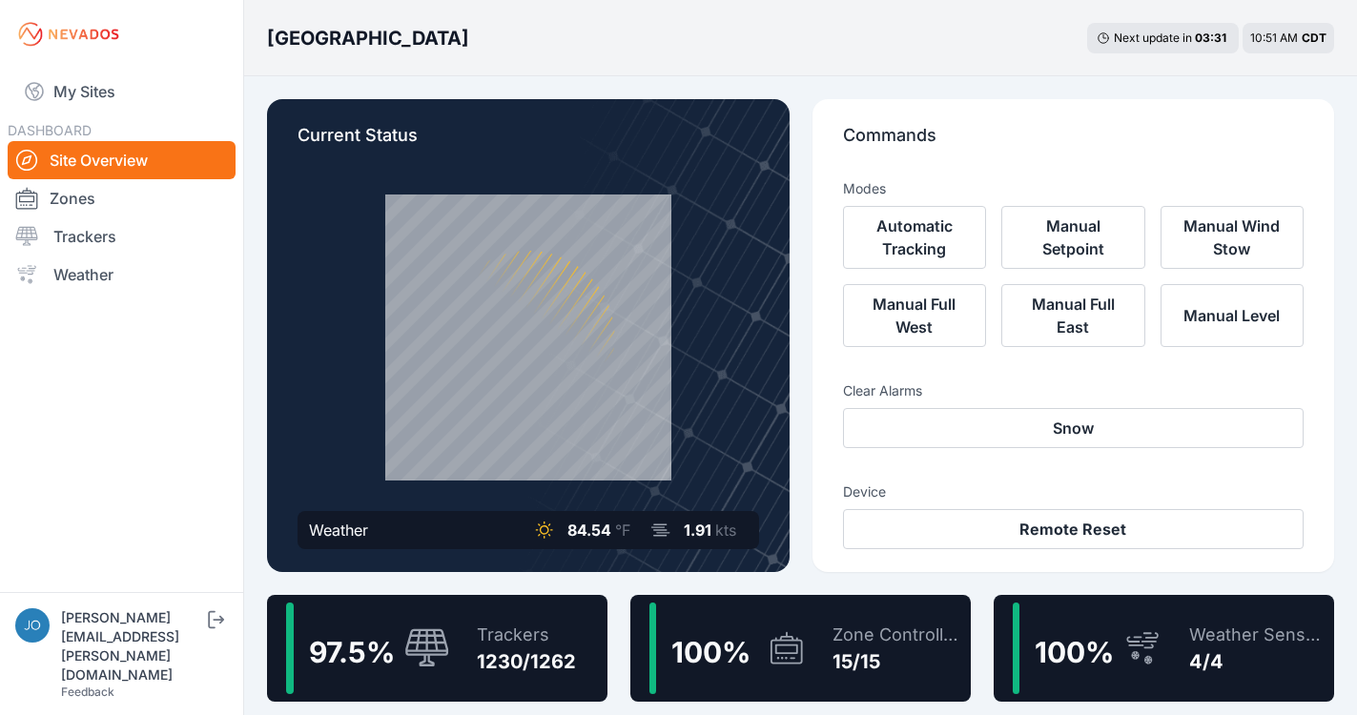
click at [84, 380] on nav "My Sites DASHBOARD Site Overview Zones Trackers Weather" at bounding box center [121, 323] width 243 height 508
click at [95, 327] on nav "My Sites DASHBOARD Site Overview Zones Trackers Weather" at bounding box center [121, 323] width 243 height 508
click at [390, 609] on div "97.5 %" at bounding box center [368, 649] width 164 height 92
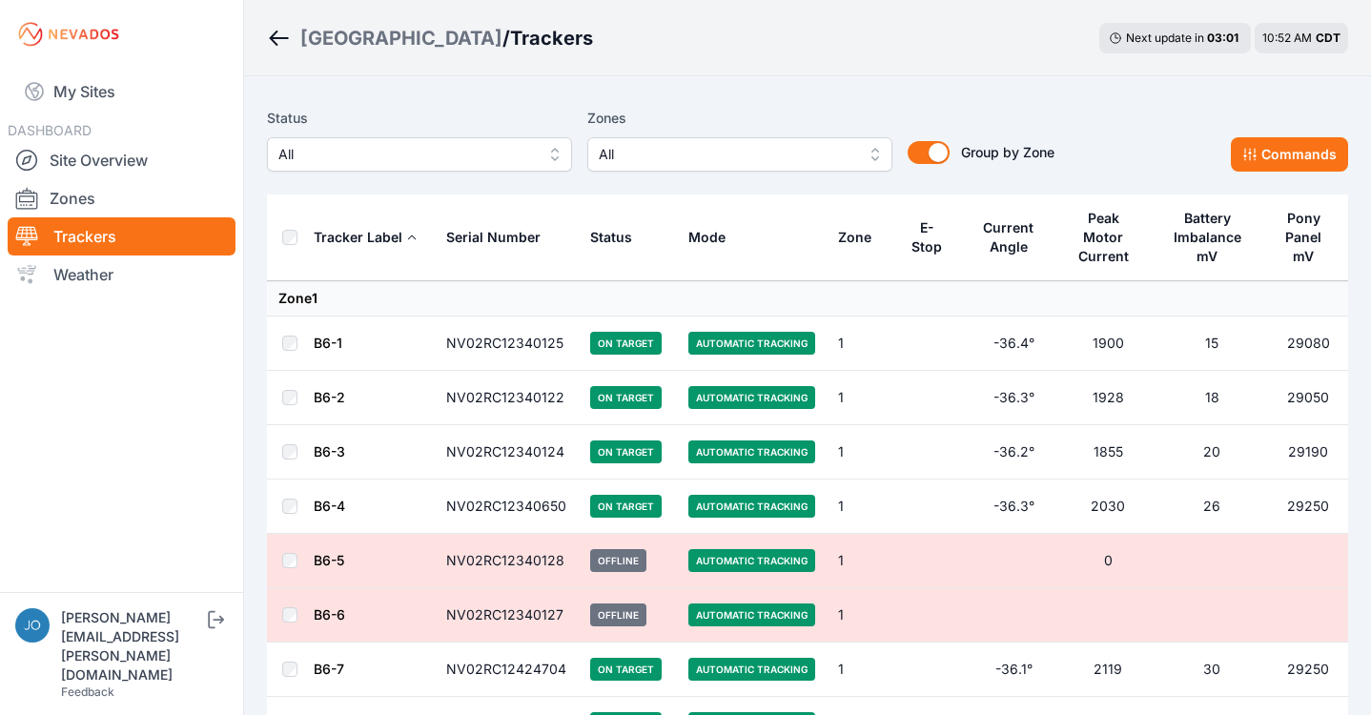
click at [416, 145] on span "All" at bounding box center [406, 154] width 256 height 23
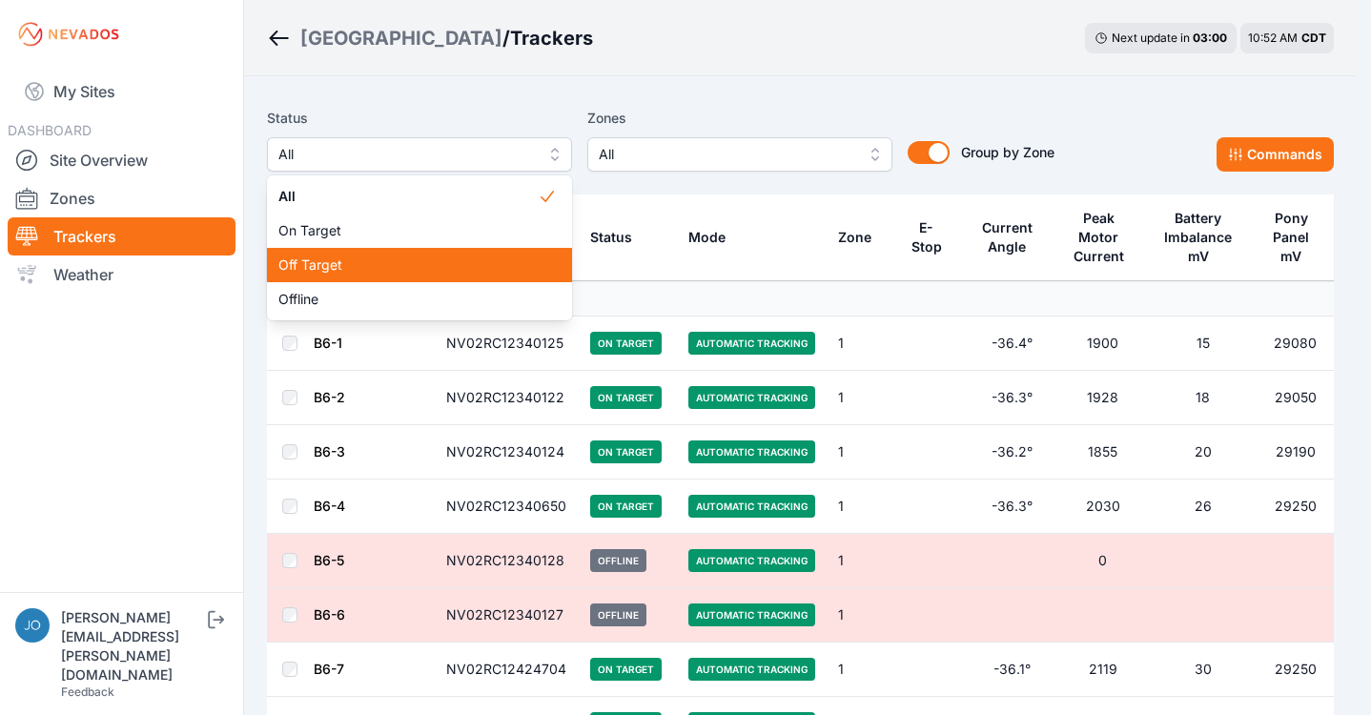
click at [365, 261] on span "Off Target" at bounding box center [407, 265] width 259 height 19
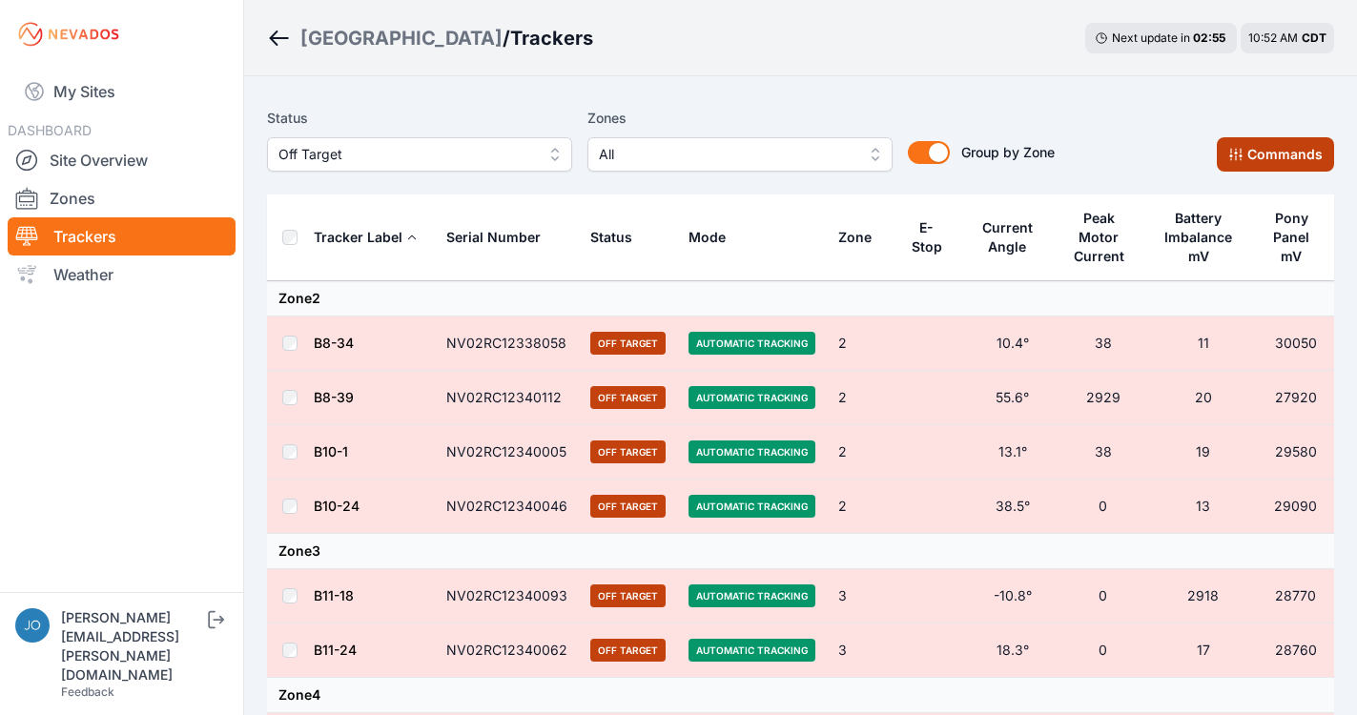
click at [1246, 154] on button "Commands" at bounding box center [1275, 154] width 117 height 34
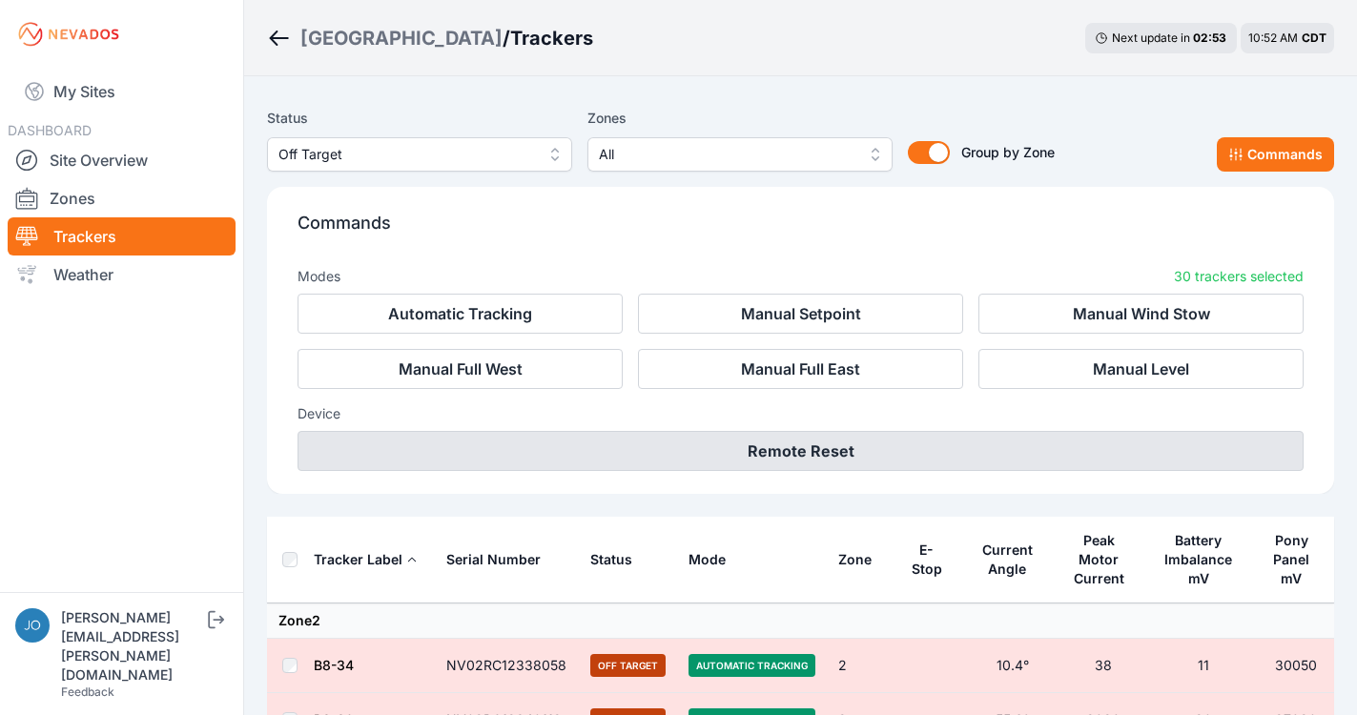
click at [789, 447] on button "Remote Reset" at bounding box center [801, 451] width 1006 height 40
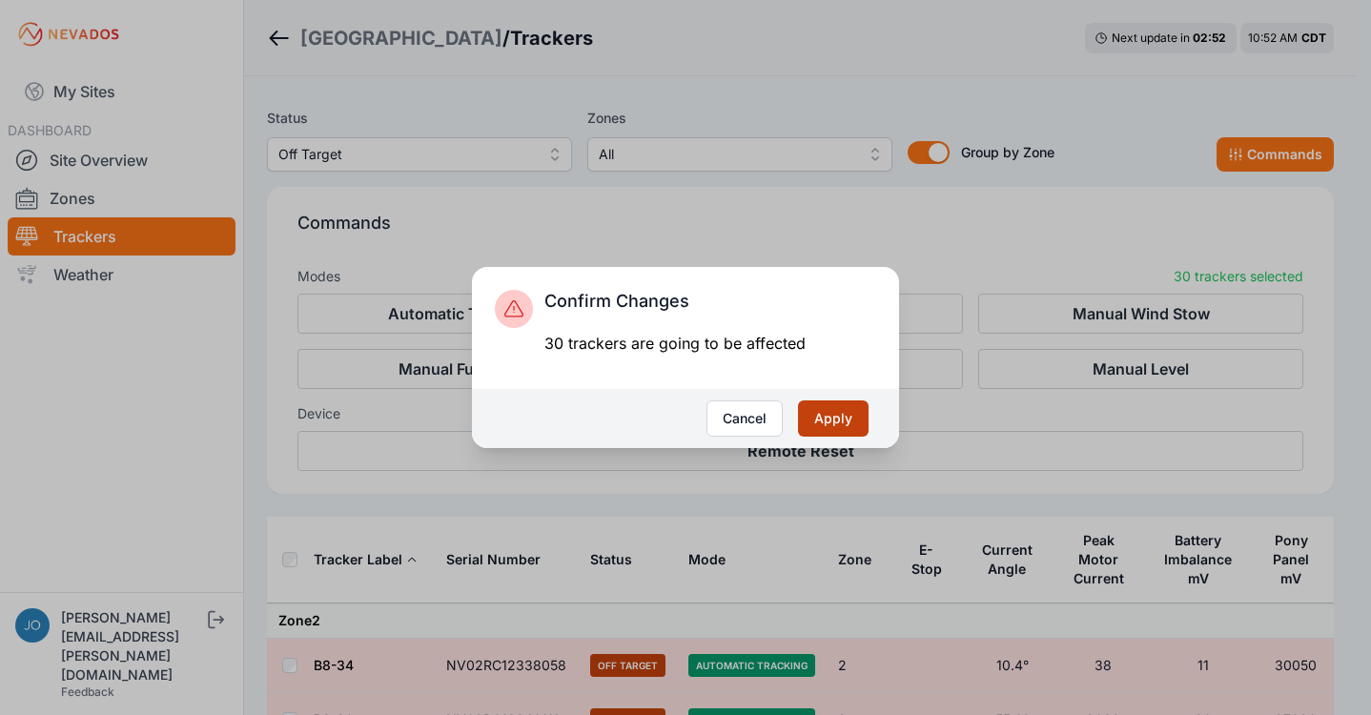
click at [832, 426] on button "Apply" at bounding box center [833, 419] width 71 height 36
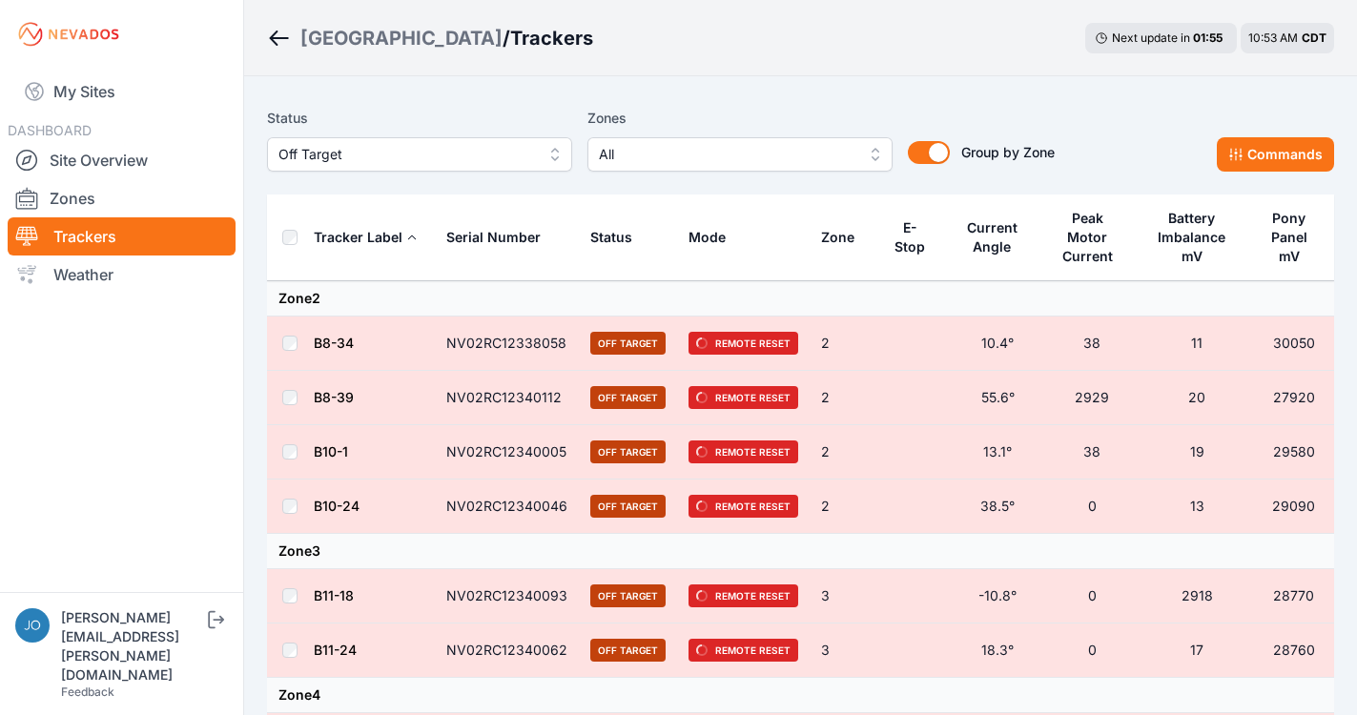
click at [113, 419] on nav "My Sites DASHBOARD Site Overview Zones Trackers Weather" at bounding box center [121, 323] width 243 height 508
click at [58, 97] on link "My Sites" at bounding box center [122, 92] width 228 height 46
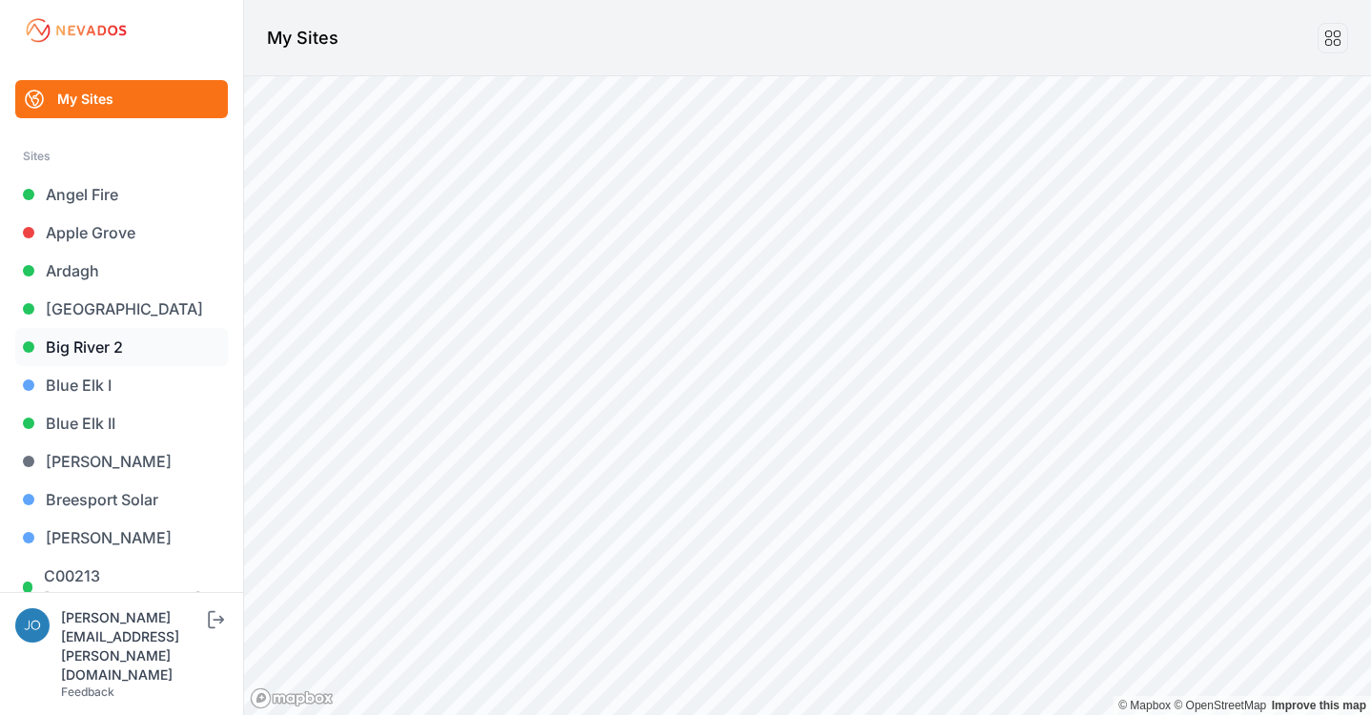
click at [82, 342] on link "Big River 2" at bounding box center [121, 347] width 213 height 38
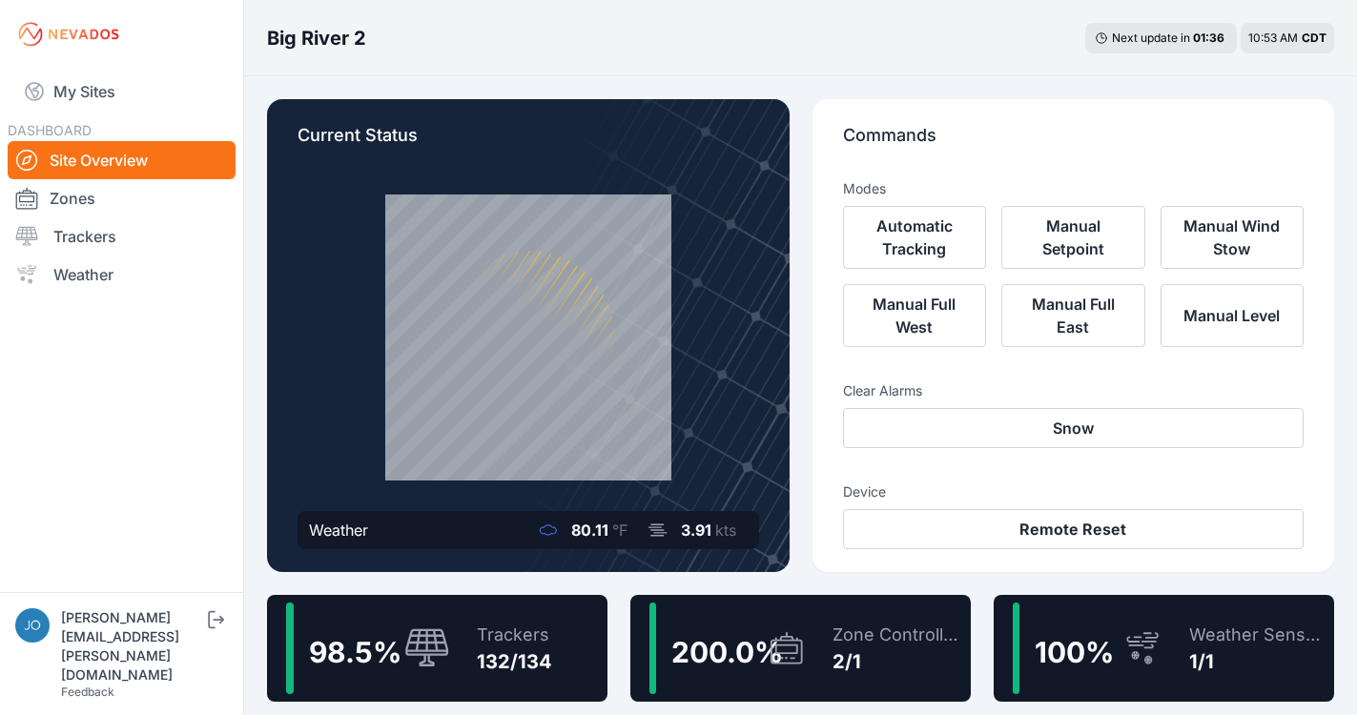
click at [400, 620] on div "98.5 %" at bounding box center [368, 649] width 164 height 92
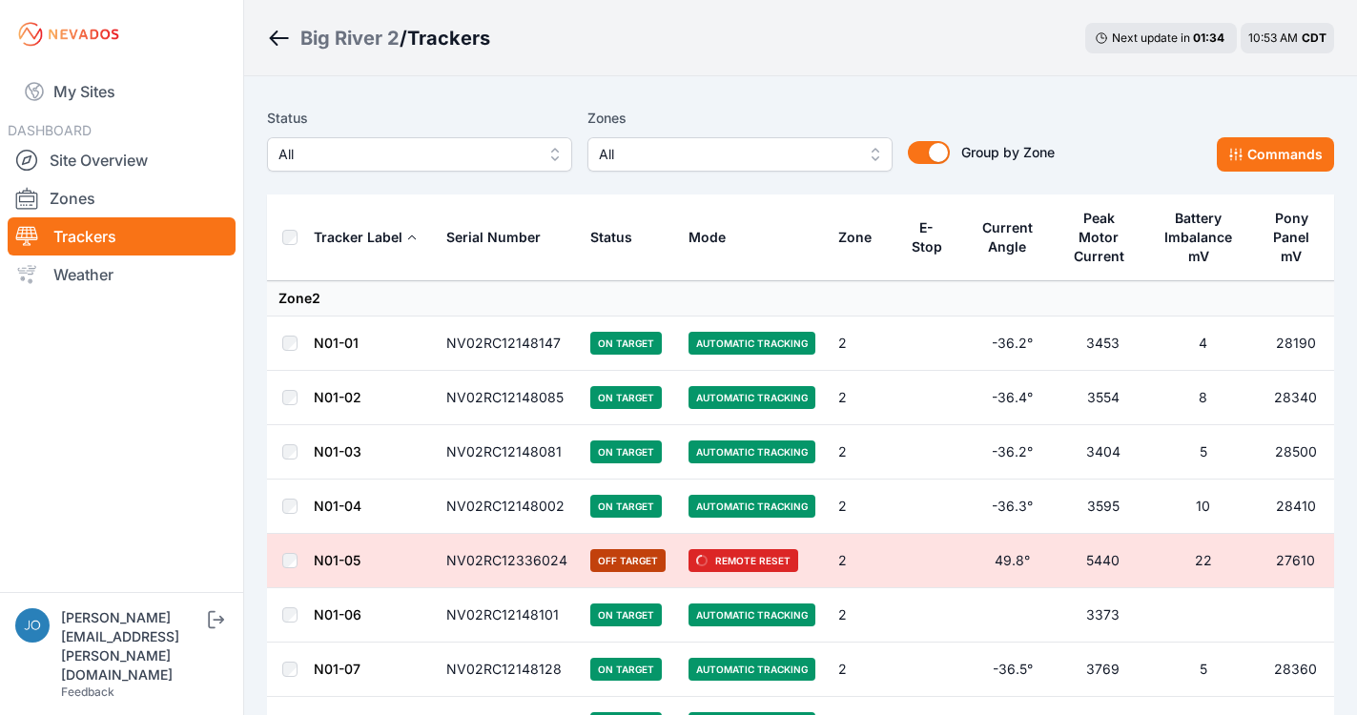
click at [449, 147] on span "All" at bounding box center [406, 154] width 256 height 23
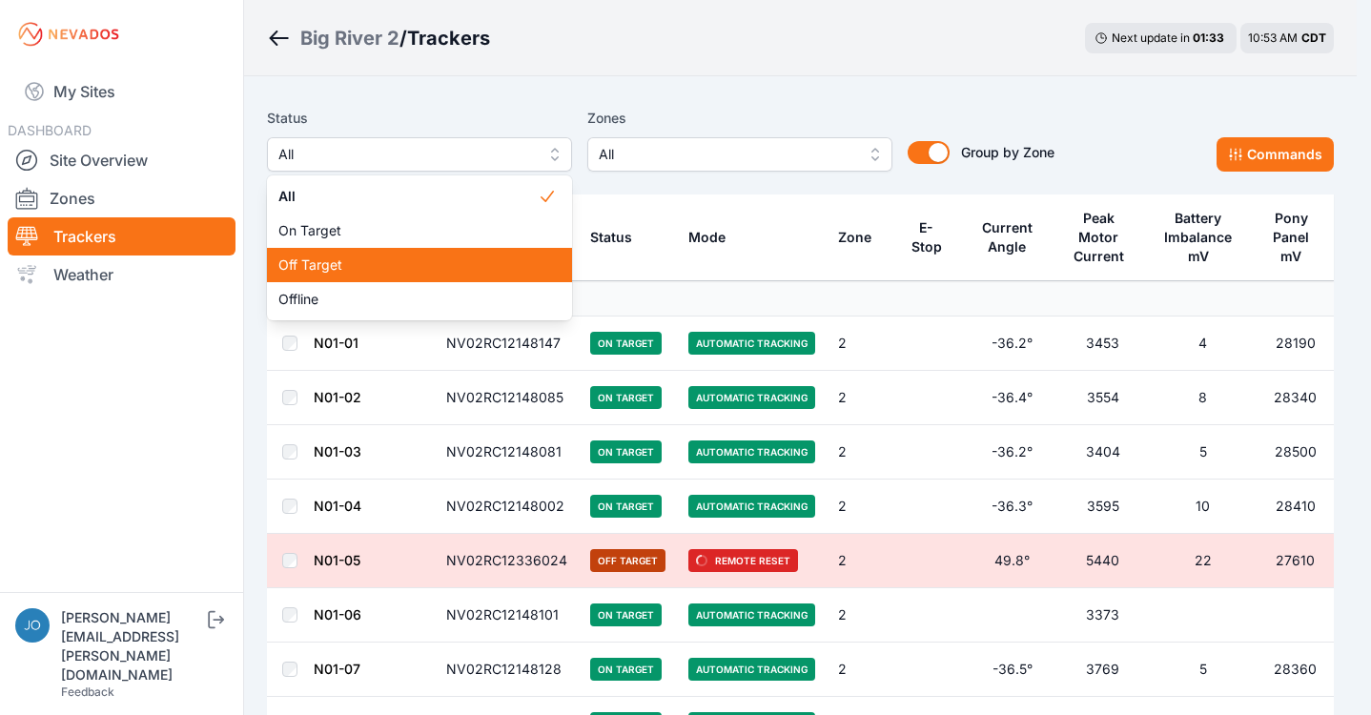
click at [398, 258] on span "Off Target" at bounding box center [407, 265] width 259 height 19
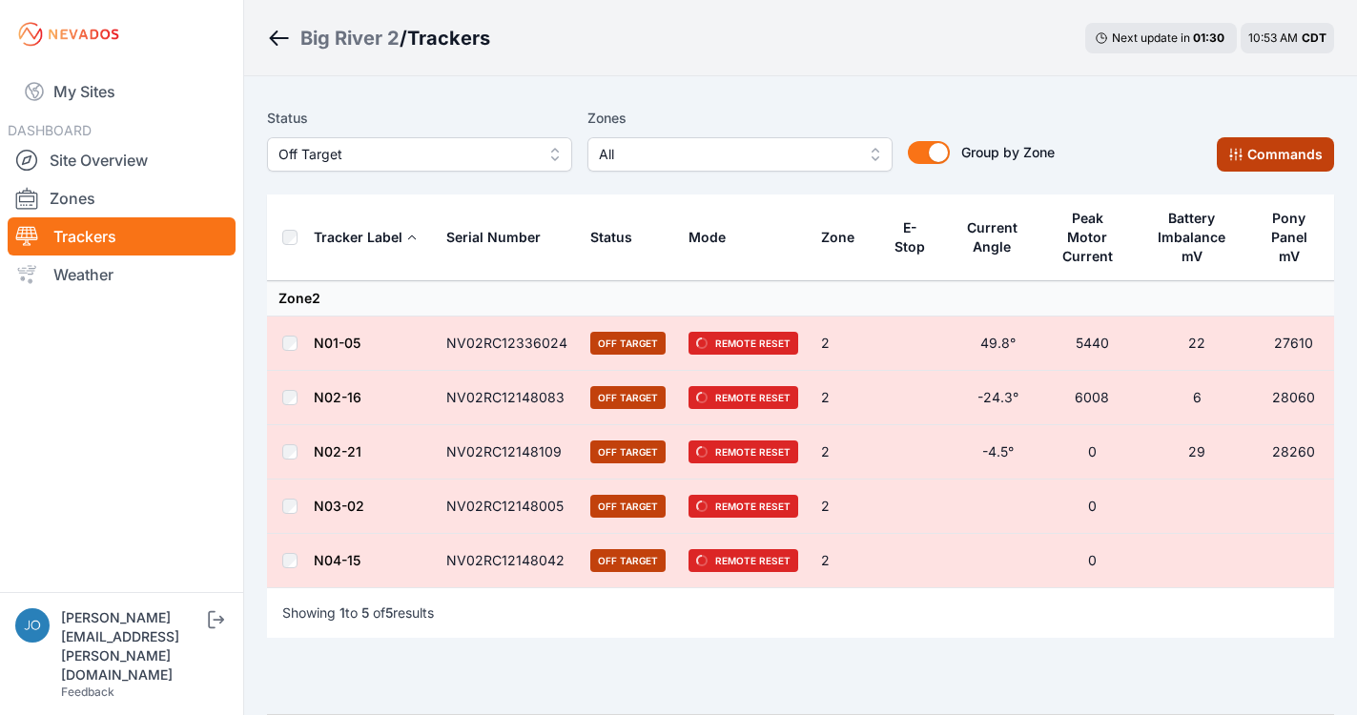
click at [1249, 158] on button "Commands" at bounding box center [1275, 154] width 117 height 34
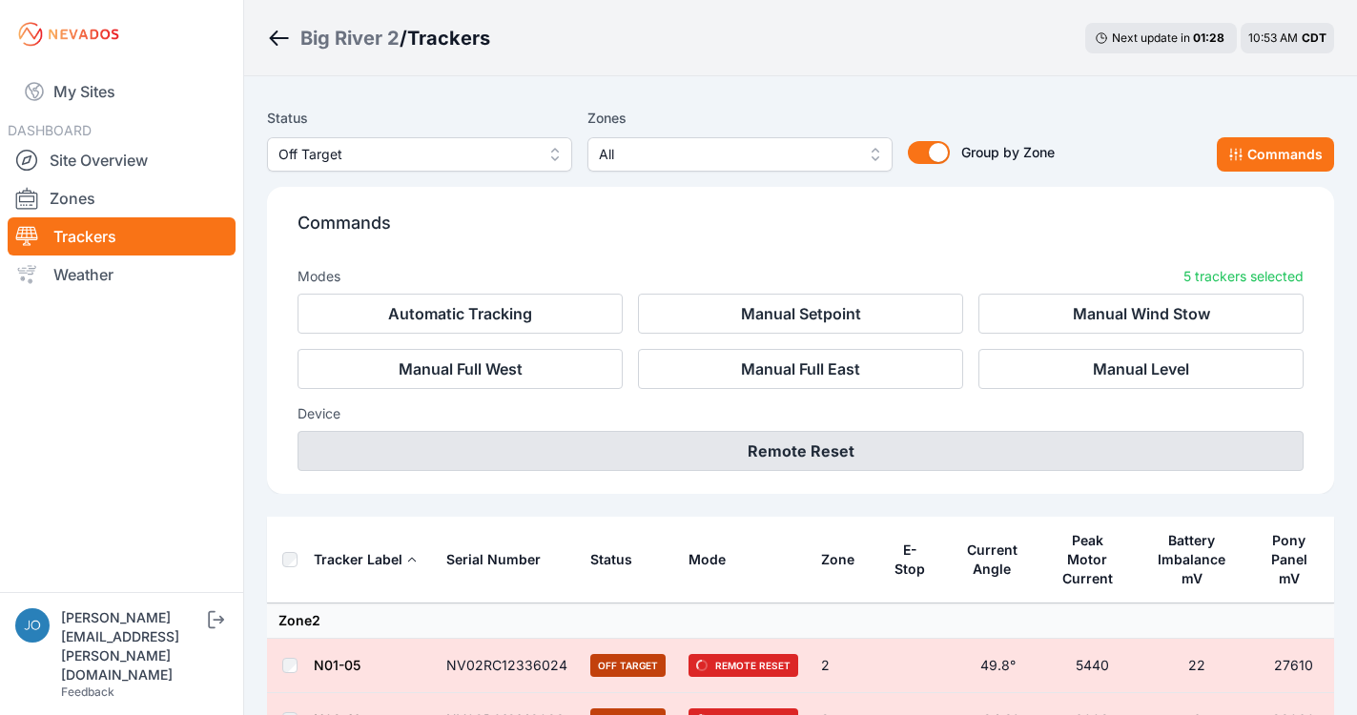
click at [727, 459] on button "Remote Reset" at bounding box center [801, 451] width 1006 height 40
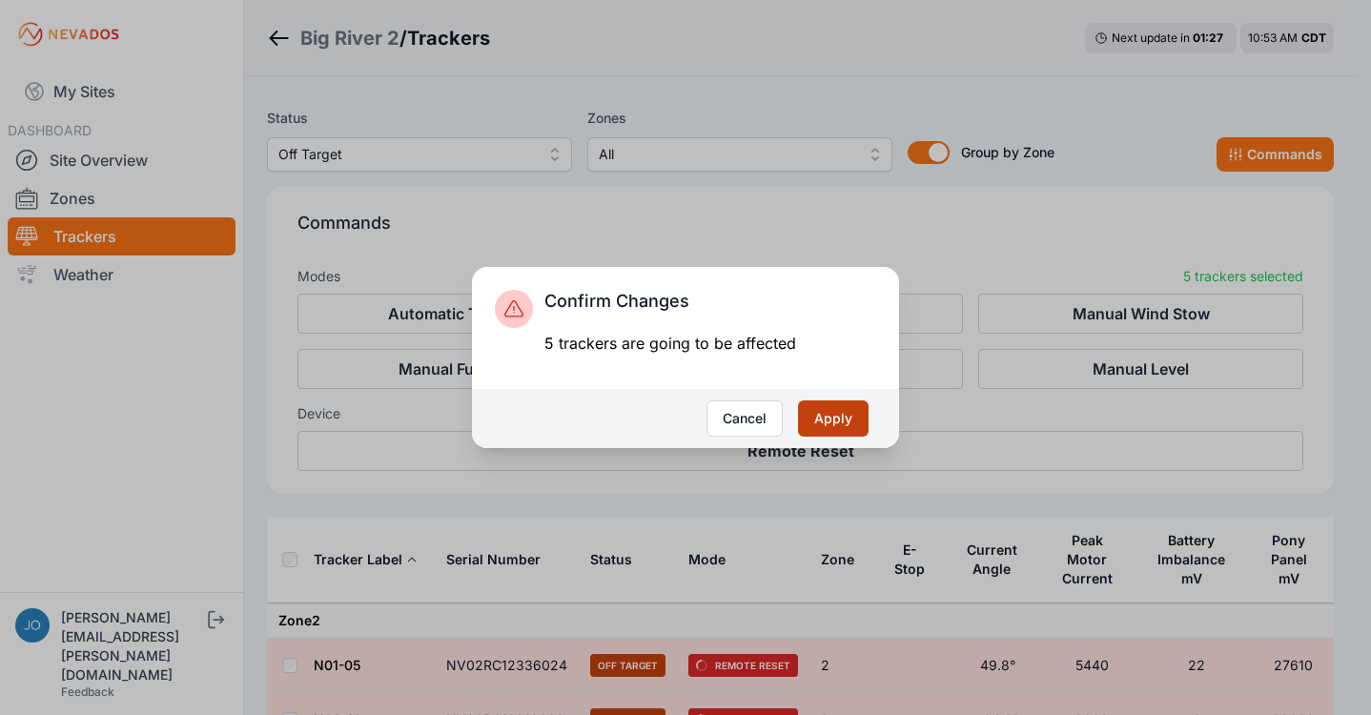
click at [821, 423] on button "Apply" at bounding box center [833, 419] width 71 height 36
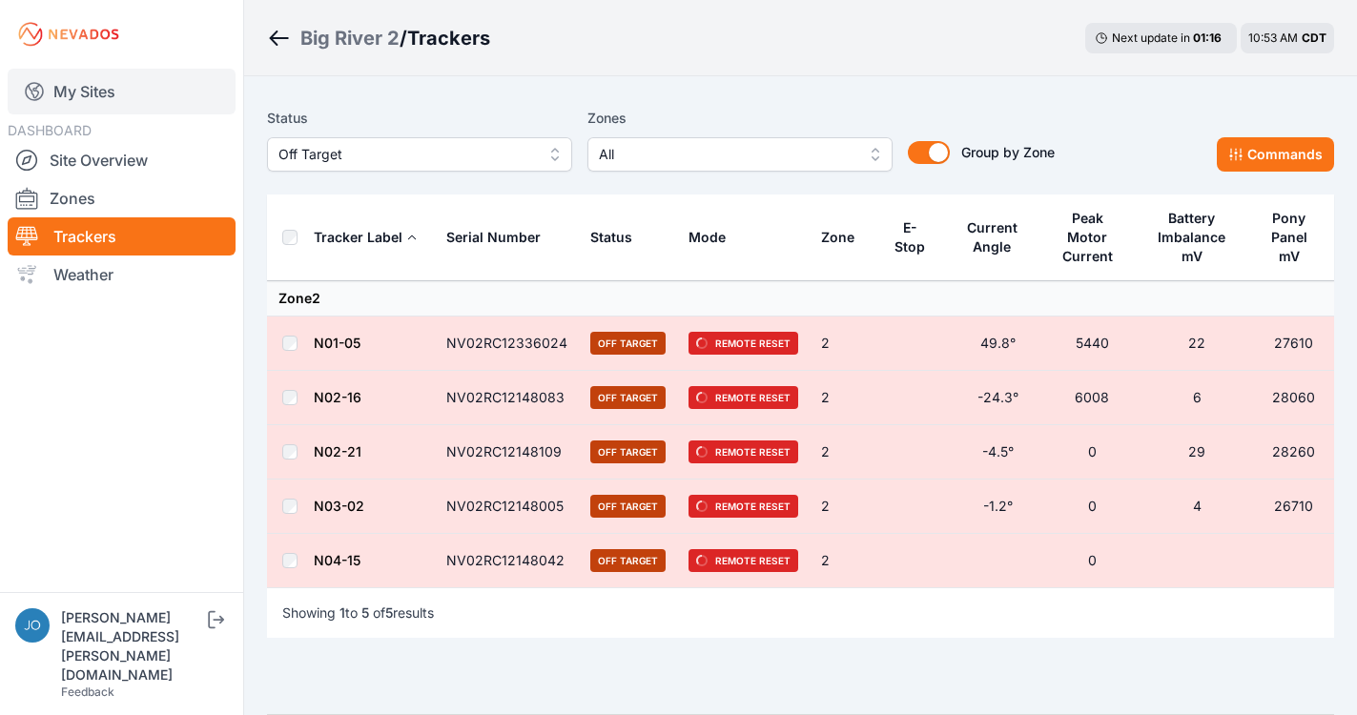
click at [88, 86] on link "My Sites" at bounding box center [122, 92] width 228 height 46
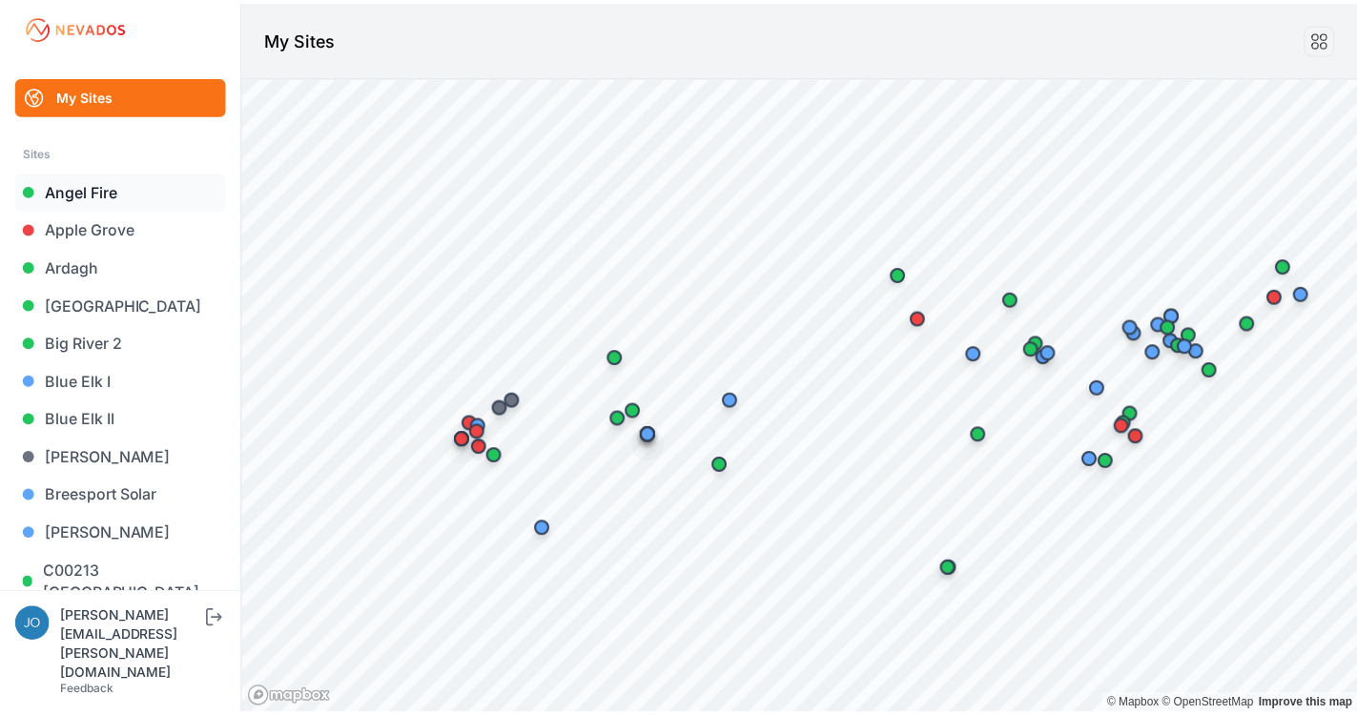
scroll to position [24, 0]
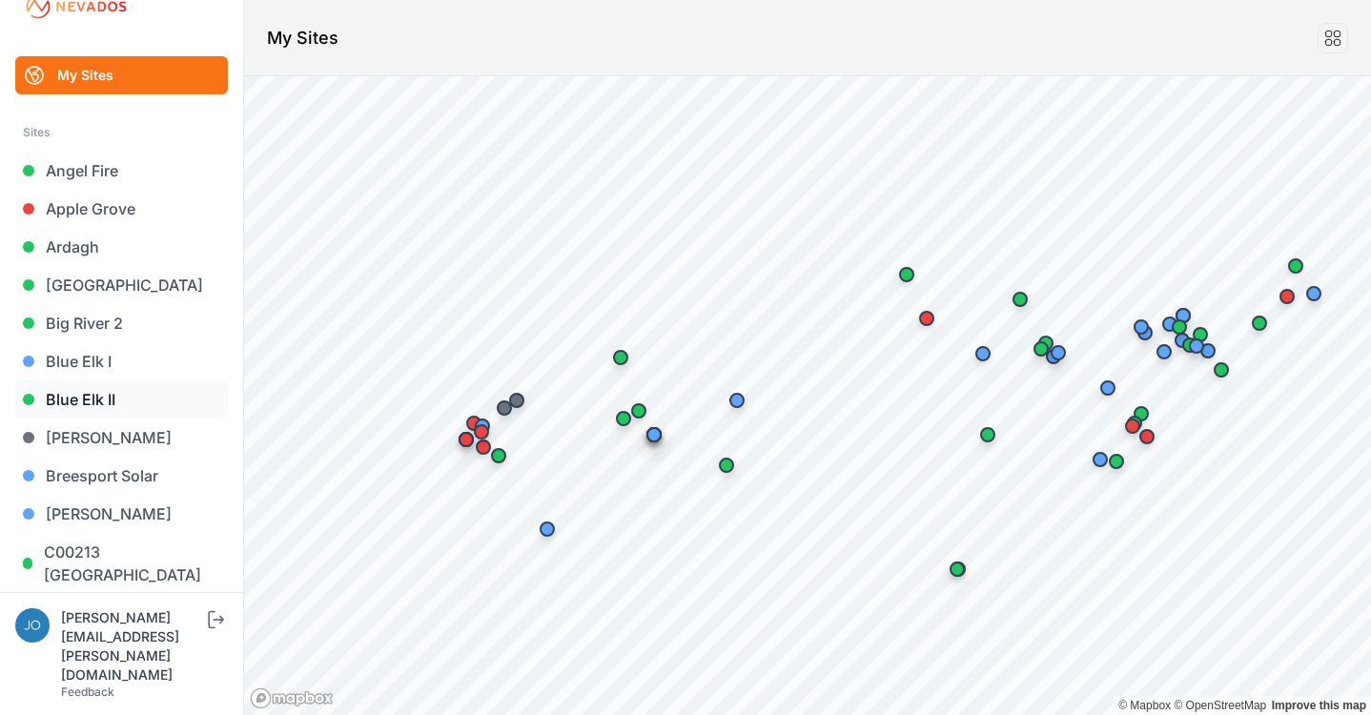
click at [97, 401] on link "Blue Elk II" at bounding box center [121, 400] width 213 height 38
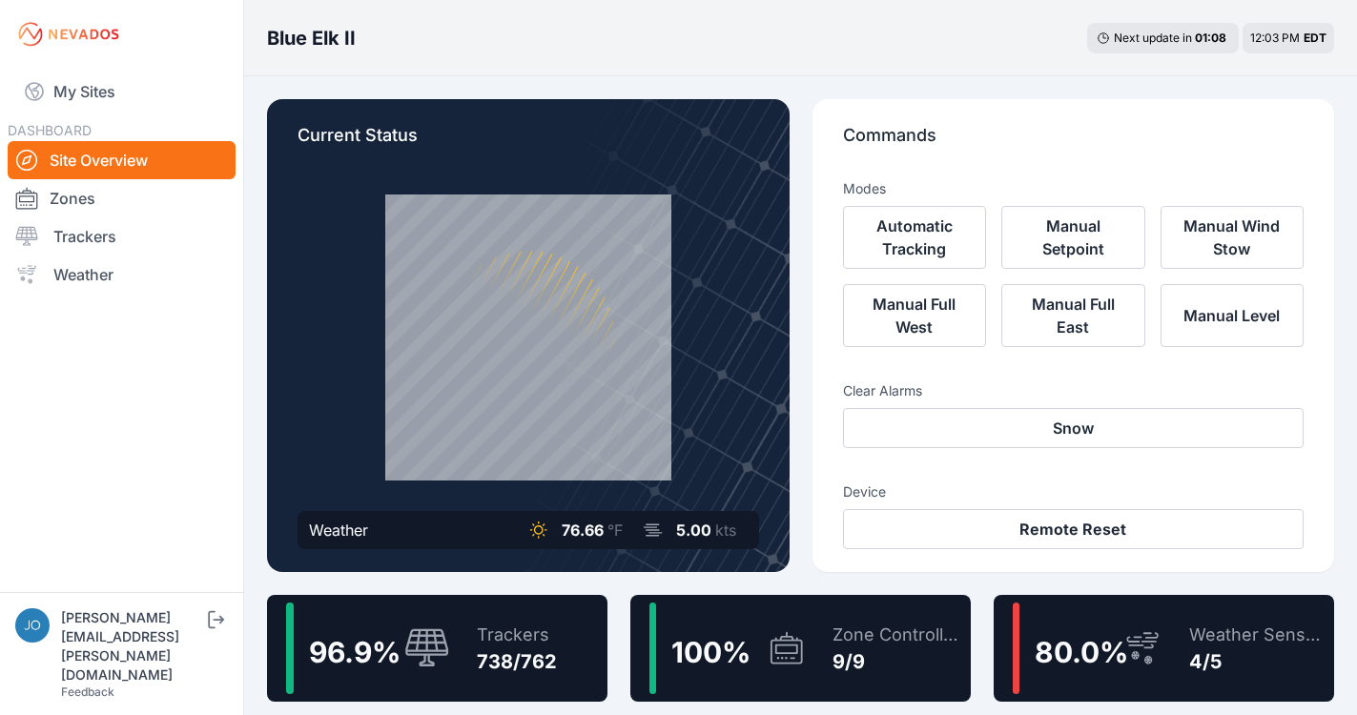
scroll to position [20, 0]
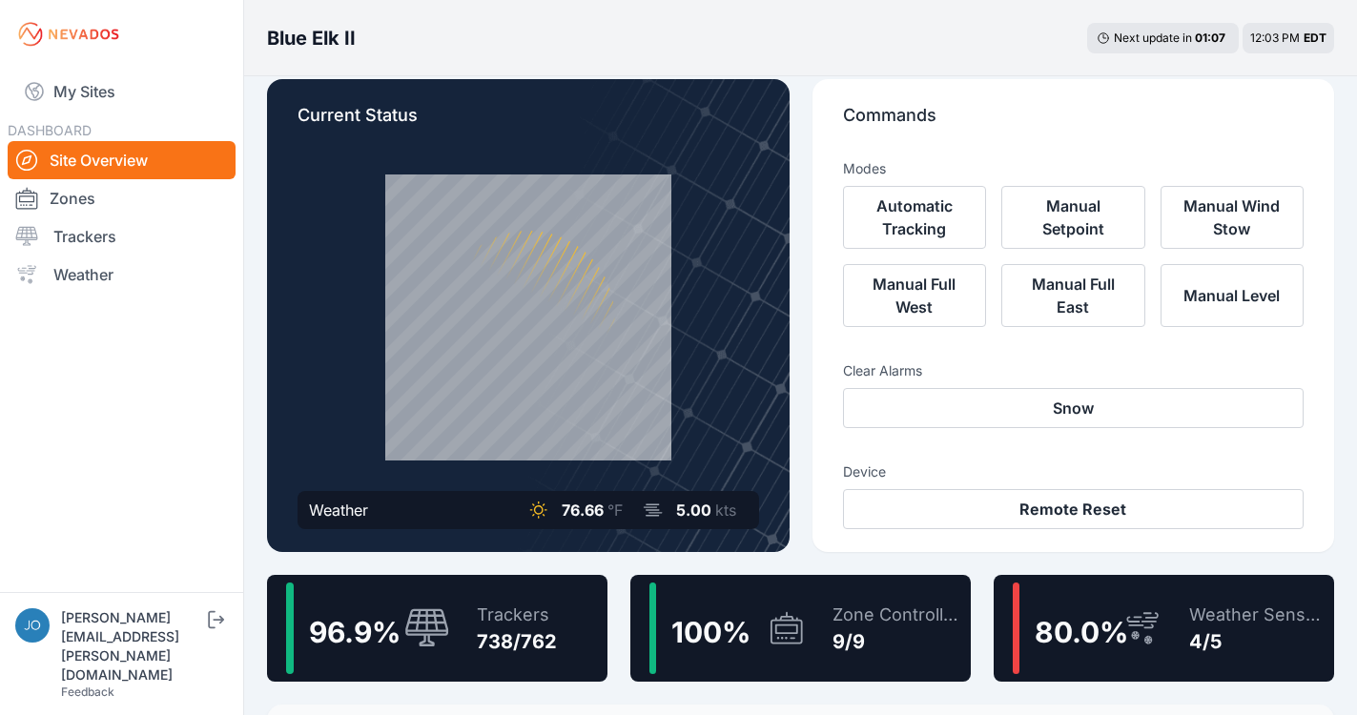
click at [541, 625] on div "Trackers" at bounding box center [517, 615] width 80 height 27
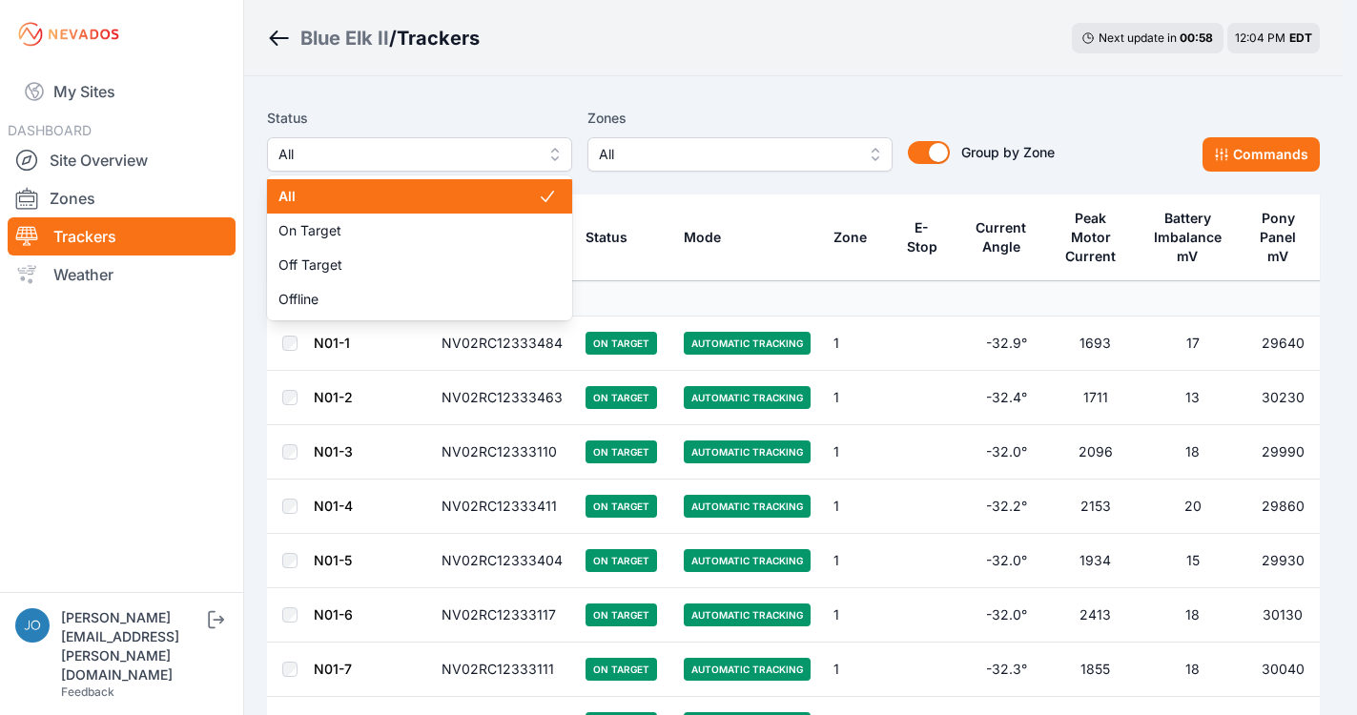
click at [467, 157] on span "All" at bounding box center [406, 154] width 256 height 23
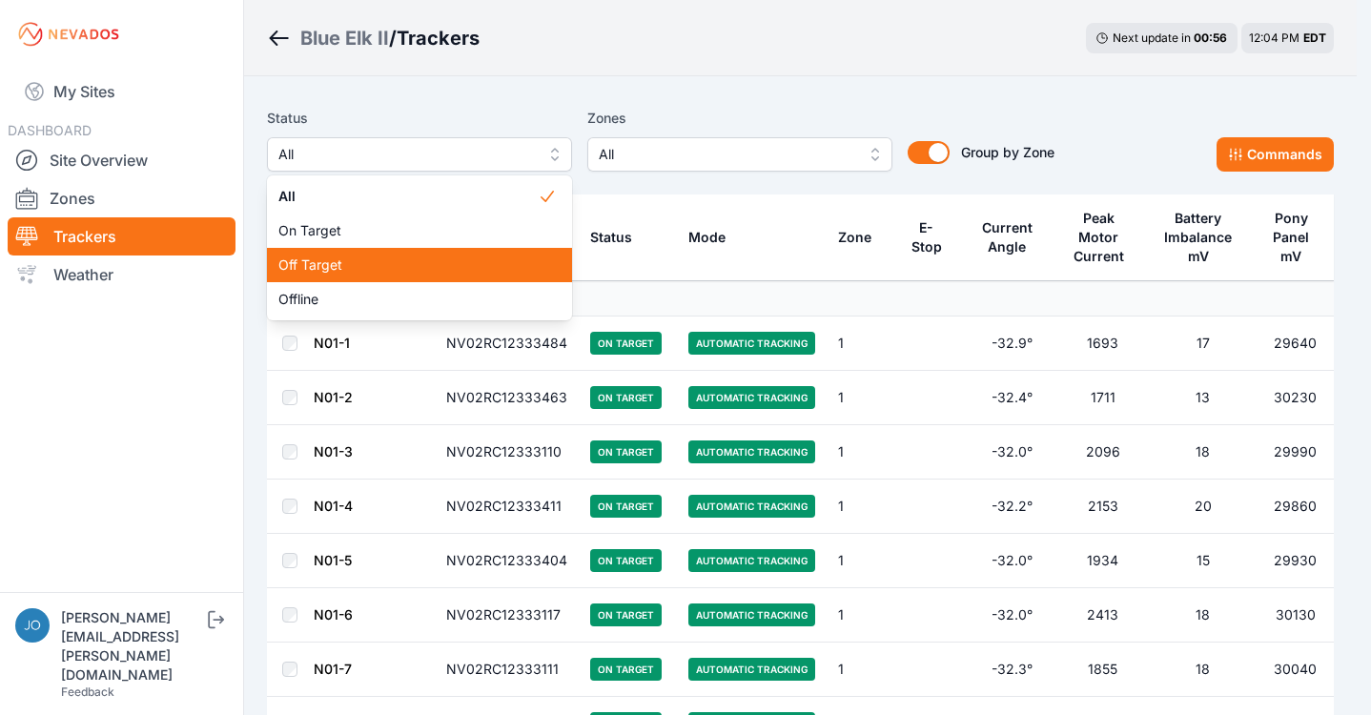
click at [388, 272] on span "Off Target" at bounding box center [407, 265] width 259 height 19
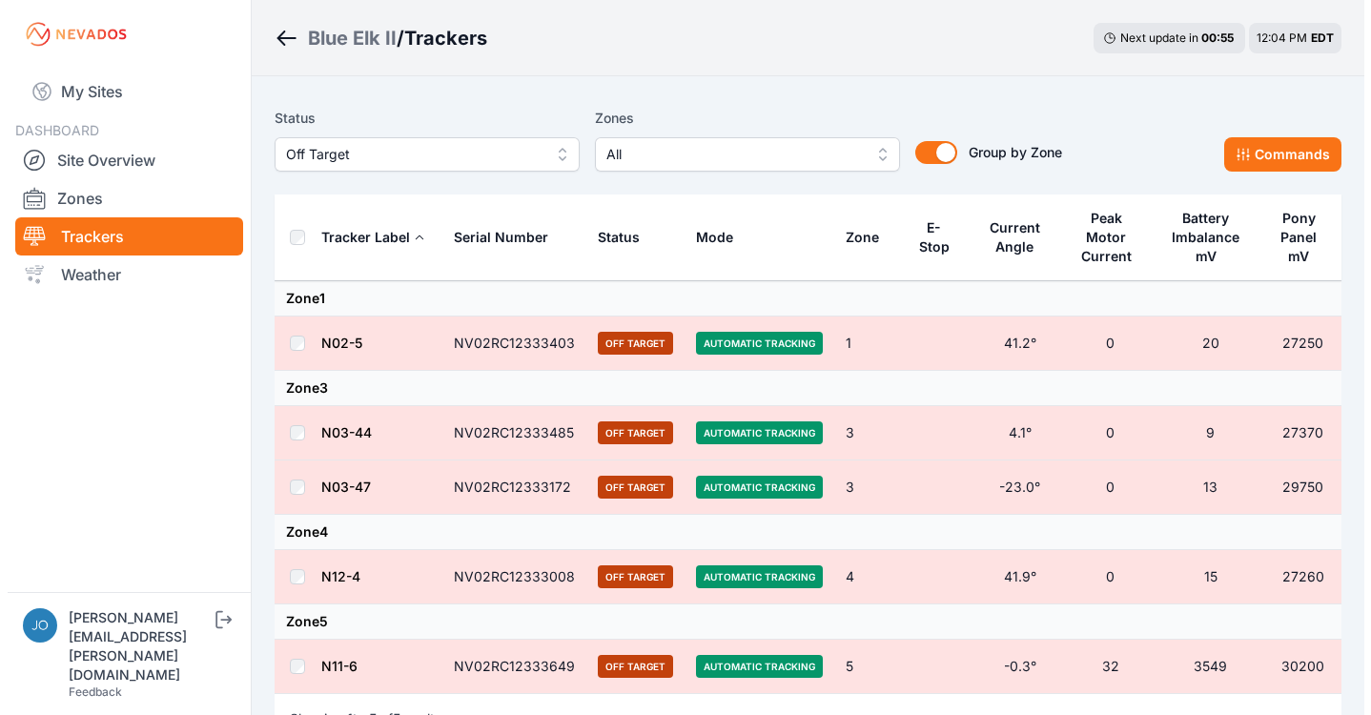
scroll to position [171, 0]
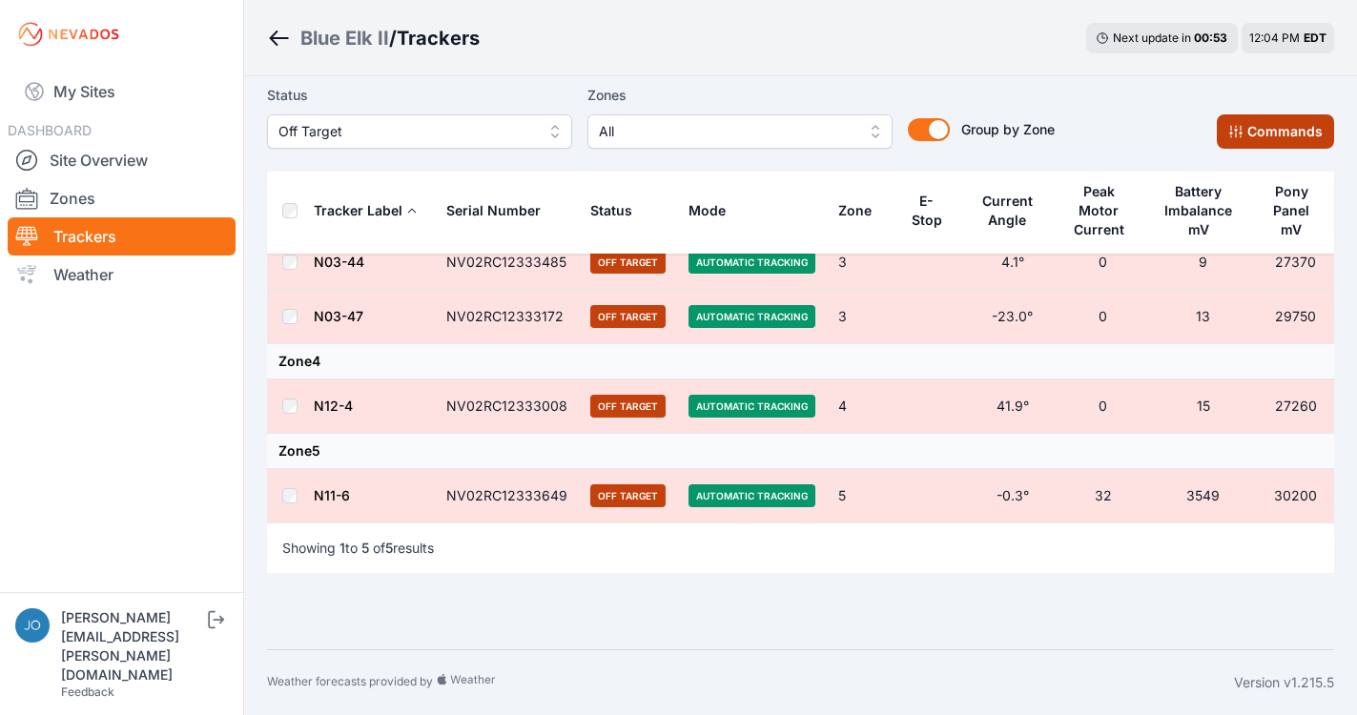
click at [1282, 128] on button "Commands" at bounding box center [1275, 131] width 117 height 34
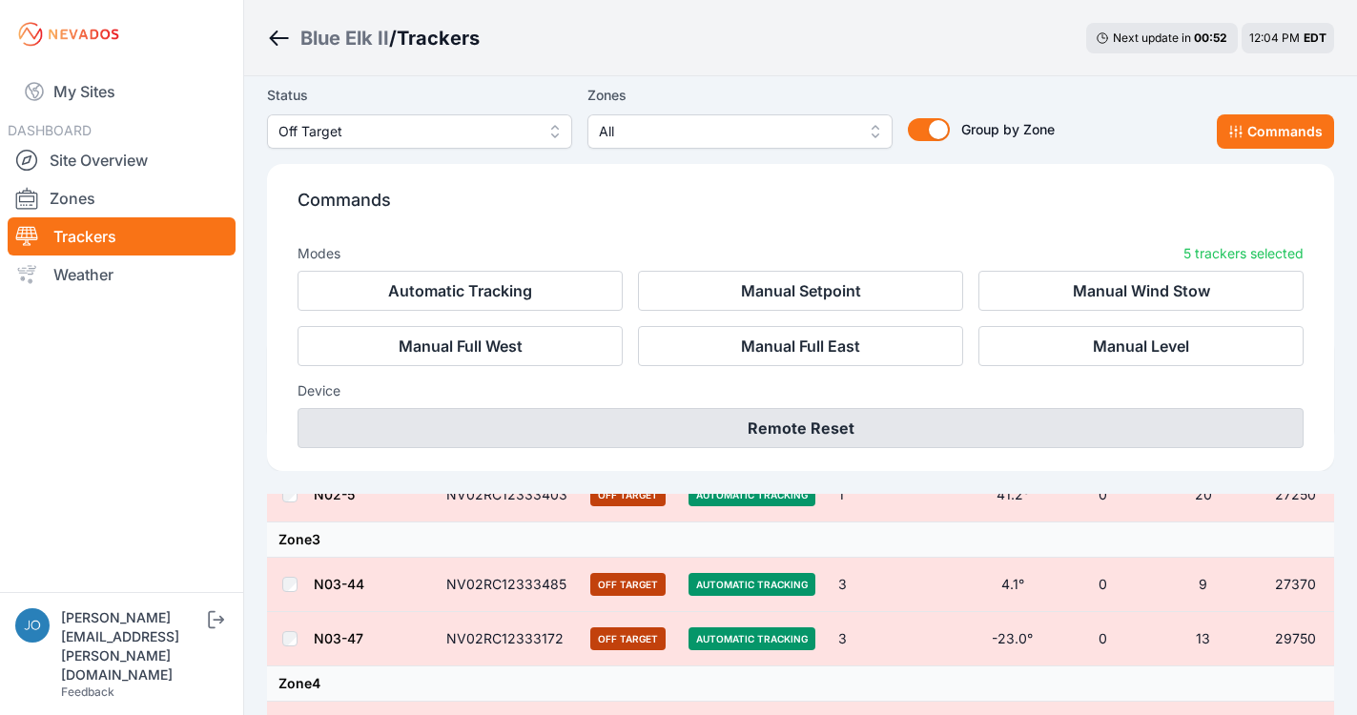
click at [958, 422] on button "Remote Reset" at bounding box center [801, 428] width 1006 height 40
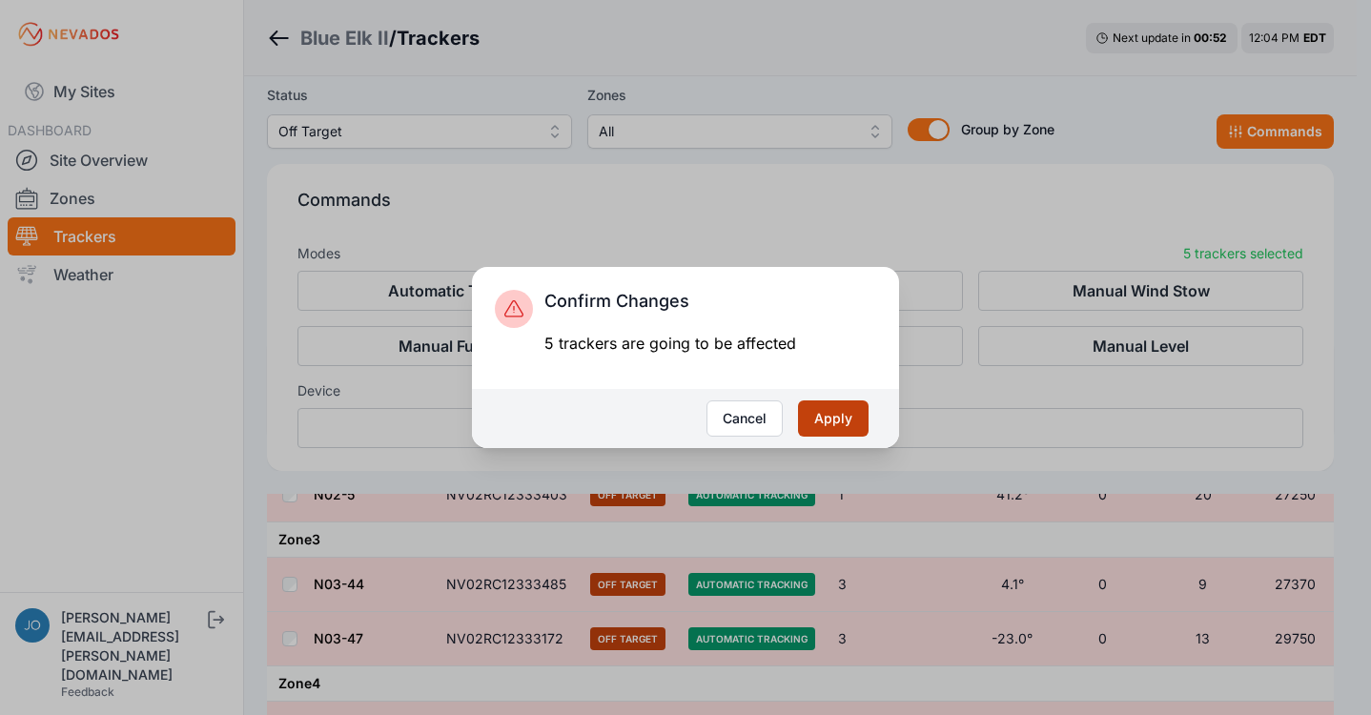
click at [827, 427] on button "Apply" at bounding box center [833, 419] width 71 height 36
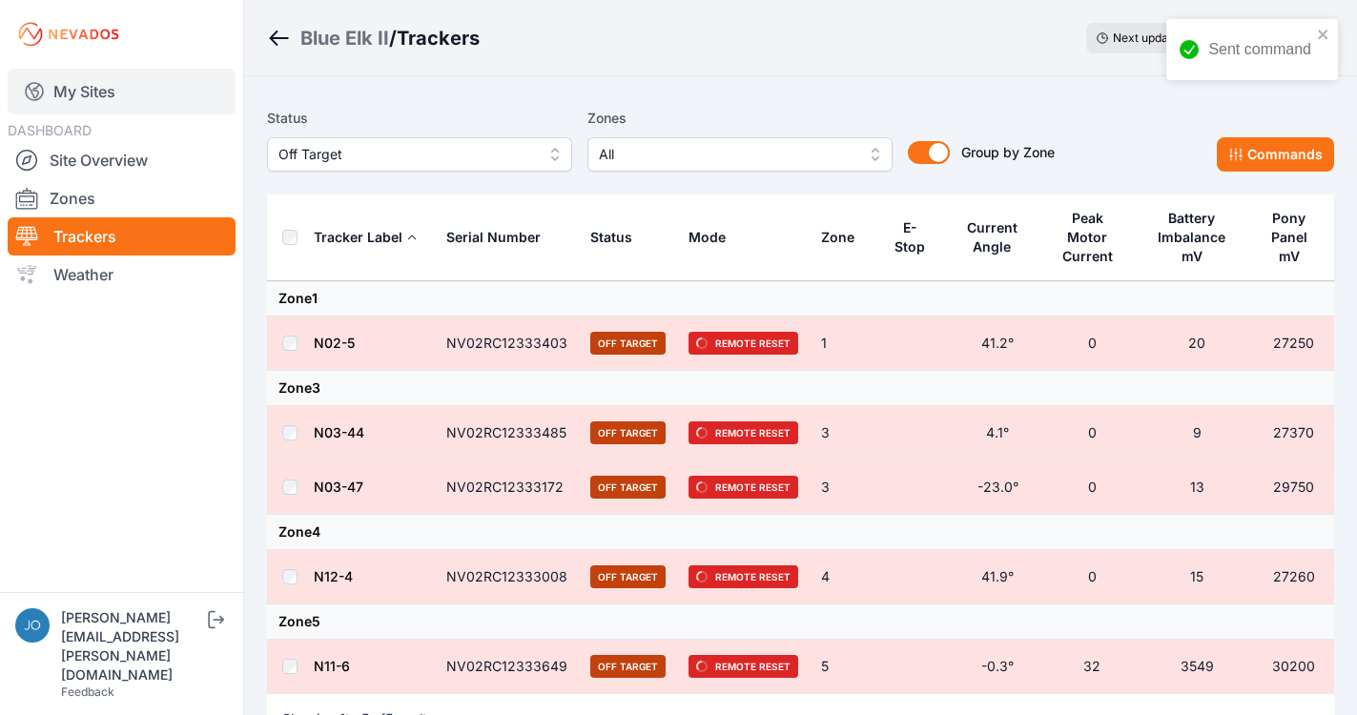
click at [110, 78] on link "My Sites" at bounding box center [122, 92] width 228 height 46
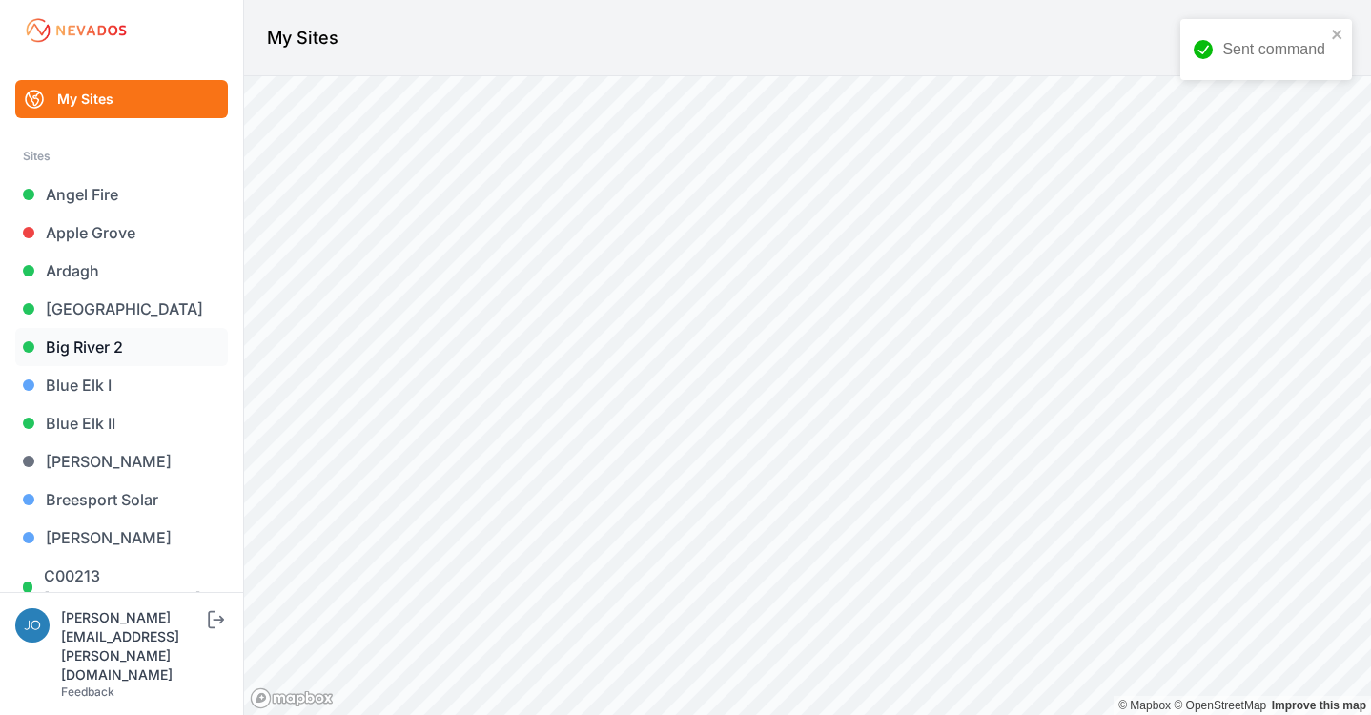
click at [94, 346] on link "Big River 2" at bounding box center [121, 347] width 213 height 38
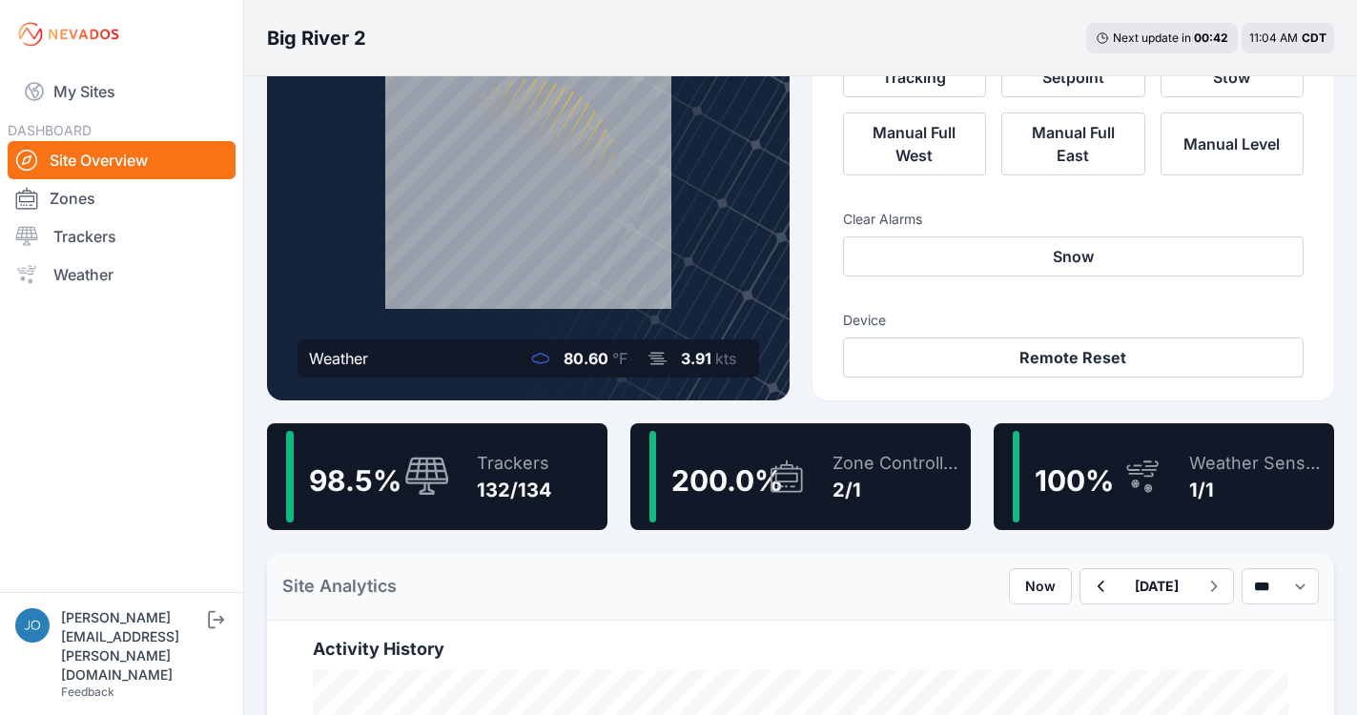
scroll to position [340, 0]
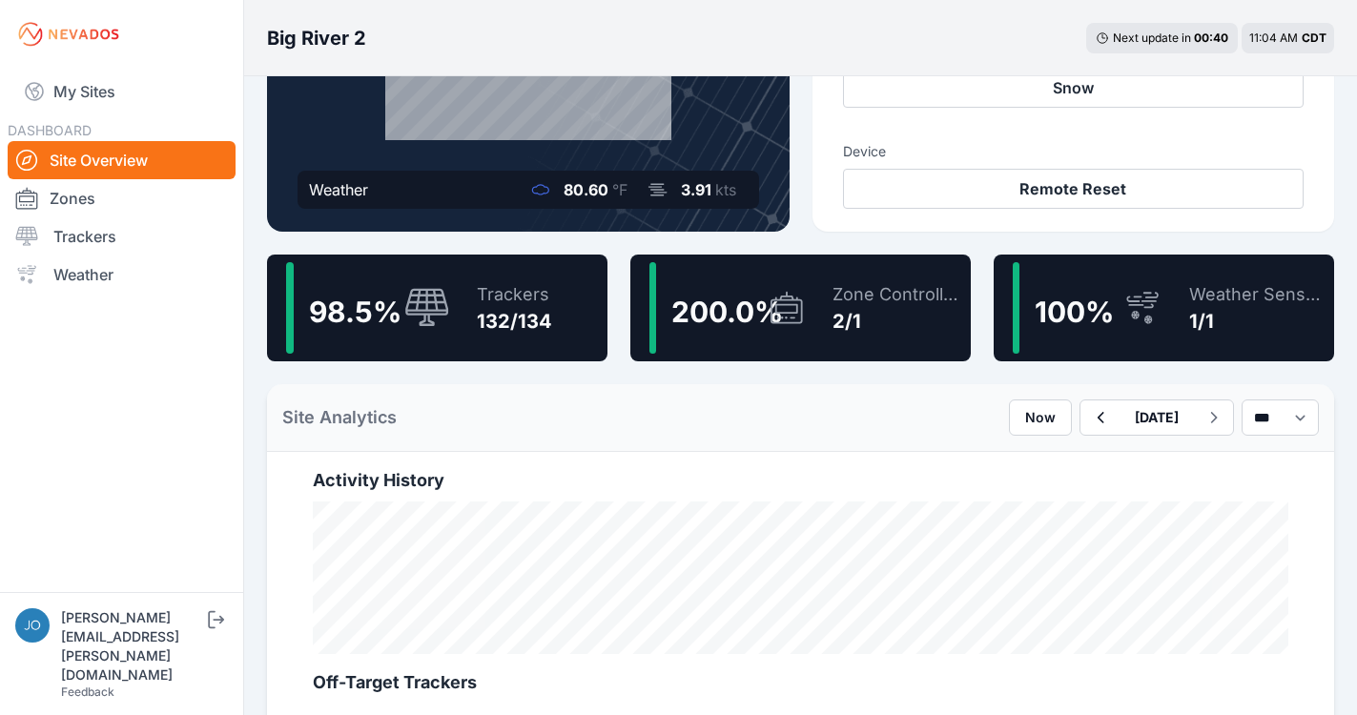
click at [525, 319] on div "132/134" at bounding box center [514, 321] width 75 height 27
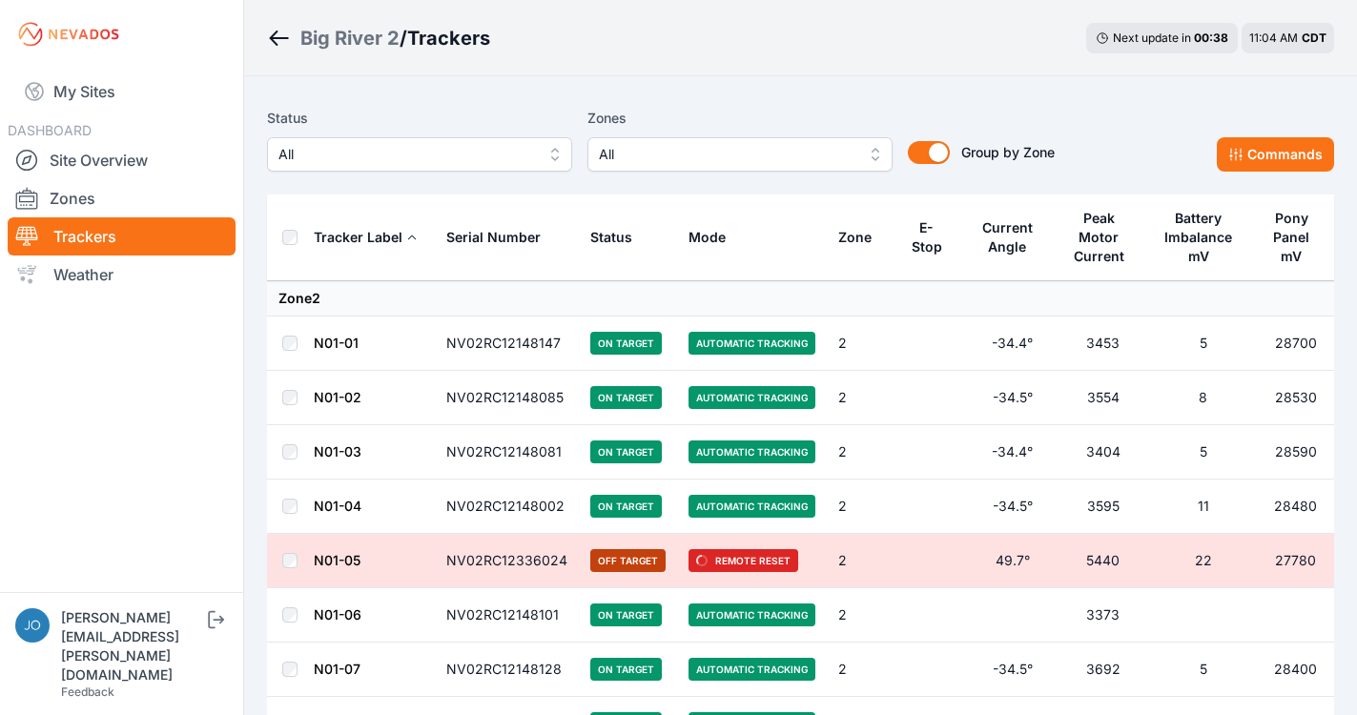
click at [432, 165] on span "All" at bounding box center [406, 154] width 256 height 23
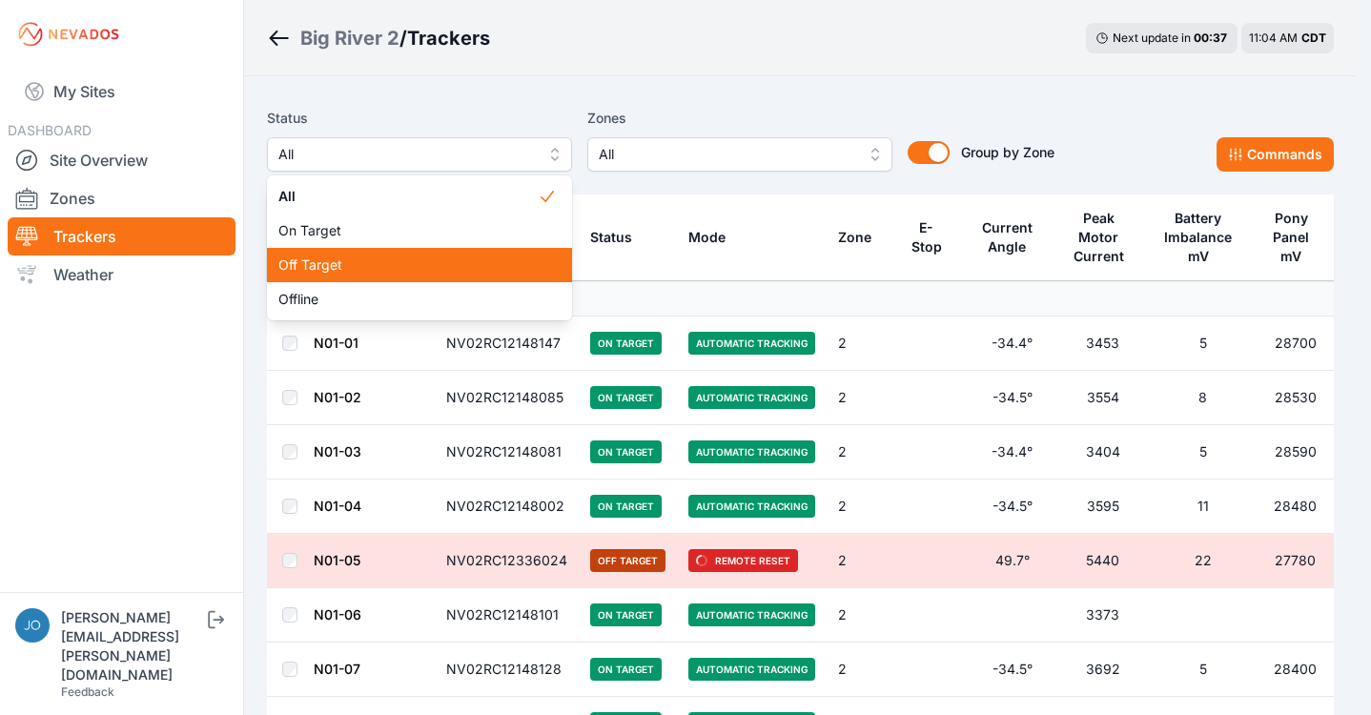
click at [372, 260] on span "Off Target" at bounding box center [407, 265] width 259 height 19
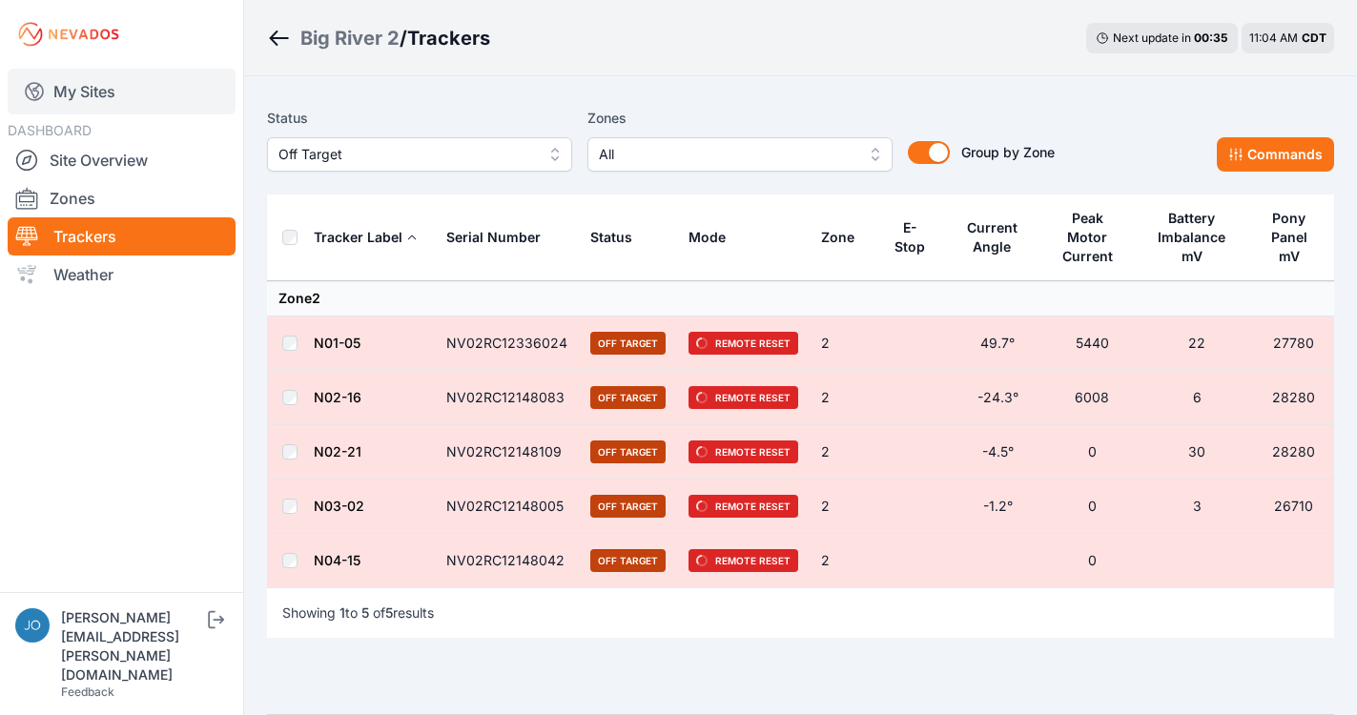
click at [93, 101] on link "My Sites" at bounding box center [122, 92] width 228 height 46
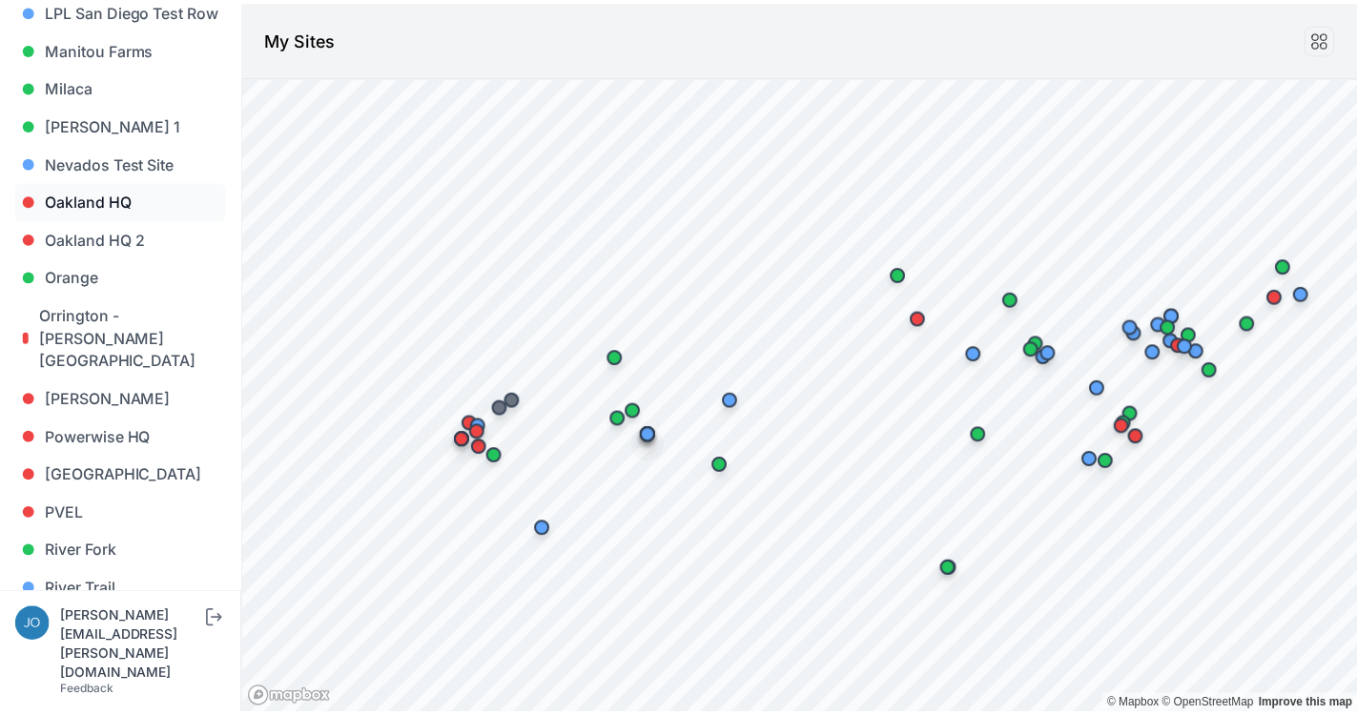
scroll to position [1428, 0]
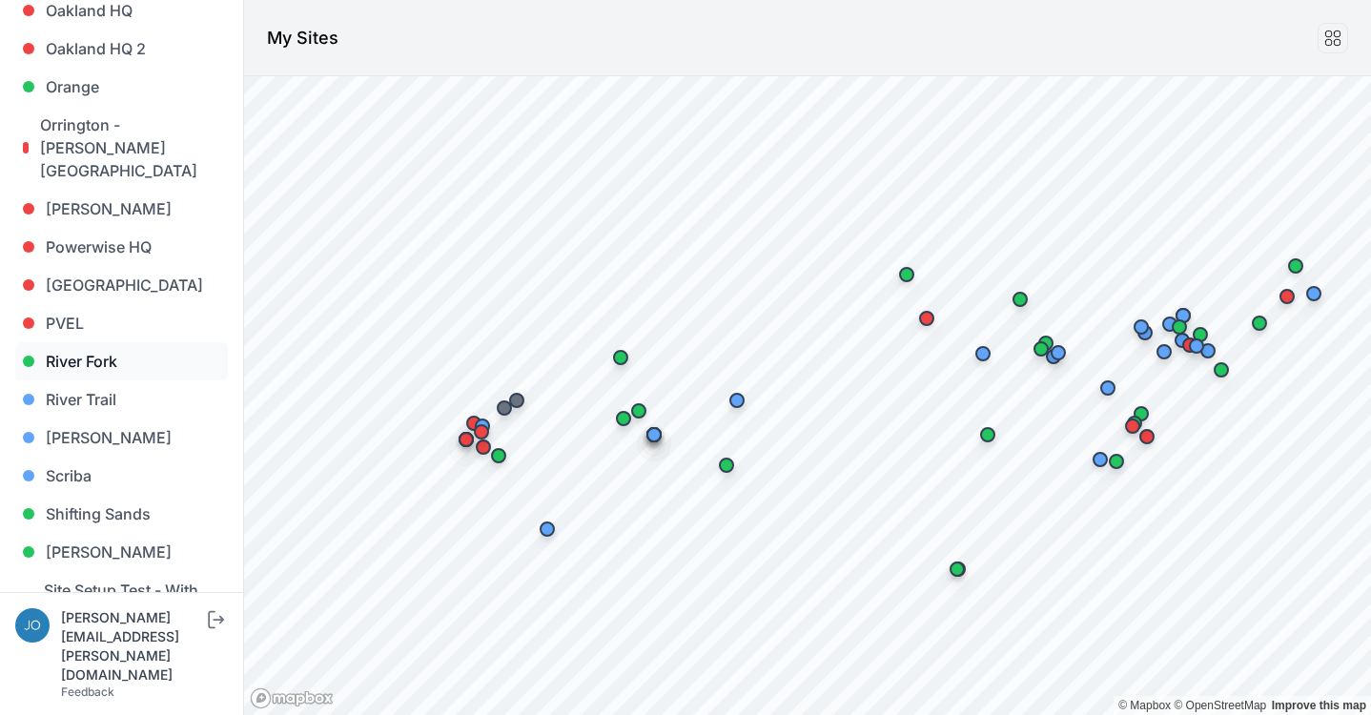
click at [96, 342] on link "River Fork" at bounding box center [121, 361] width 213 height 38
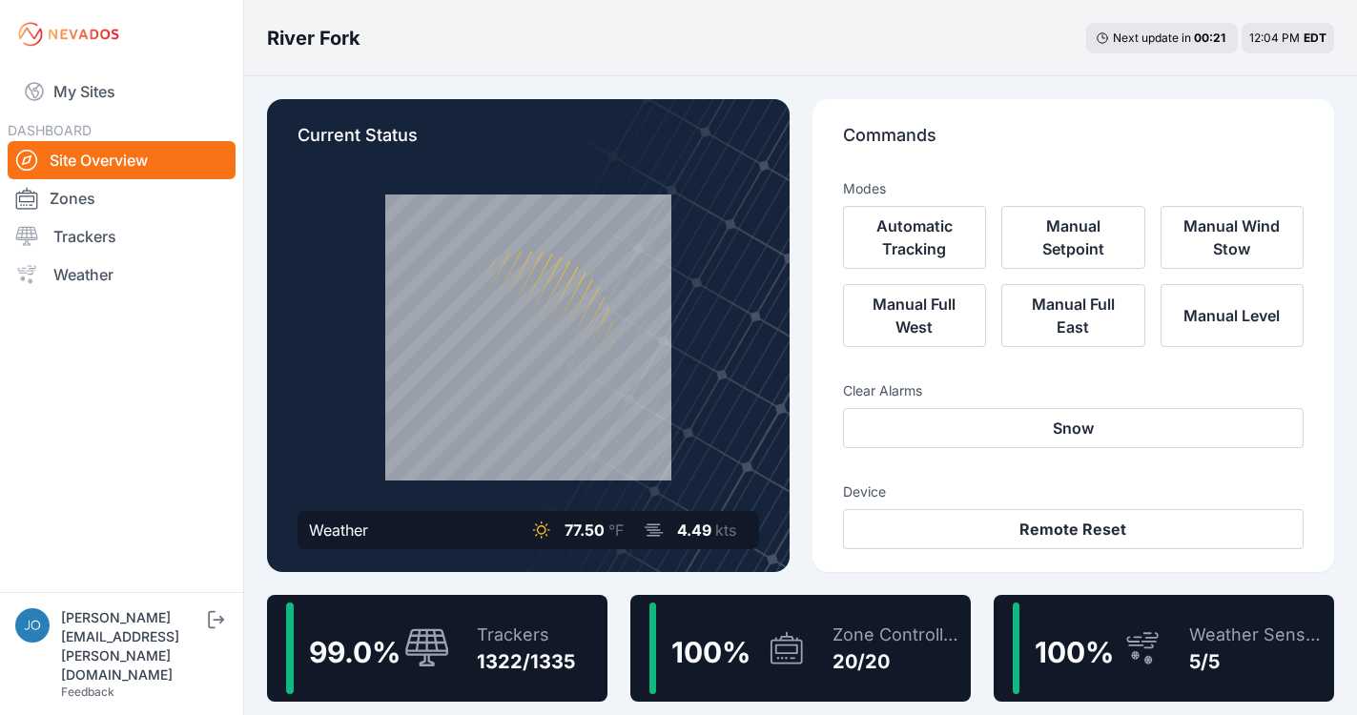
click at [523, 616] on div "Trackers 1322/1335" at bounding box center [516, 649] width 117 height 92
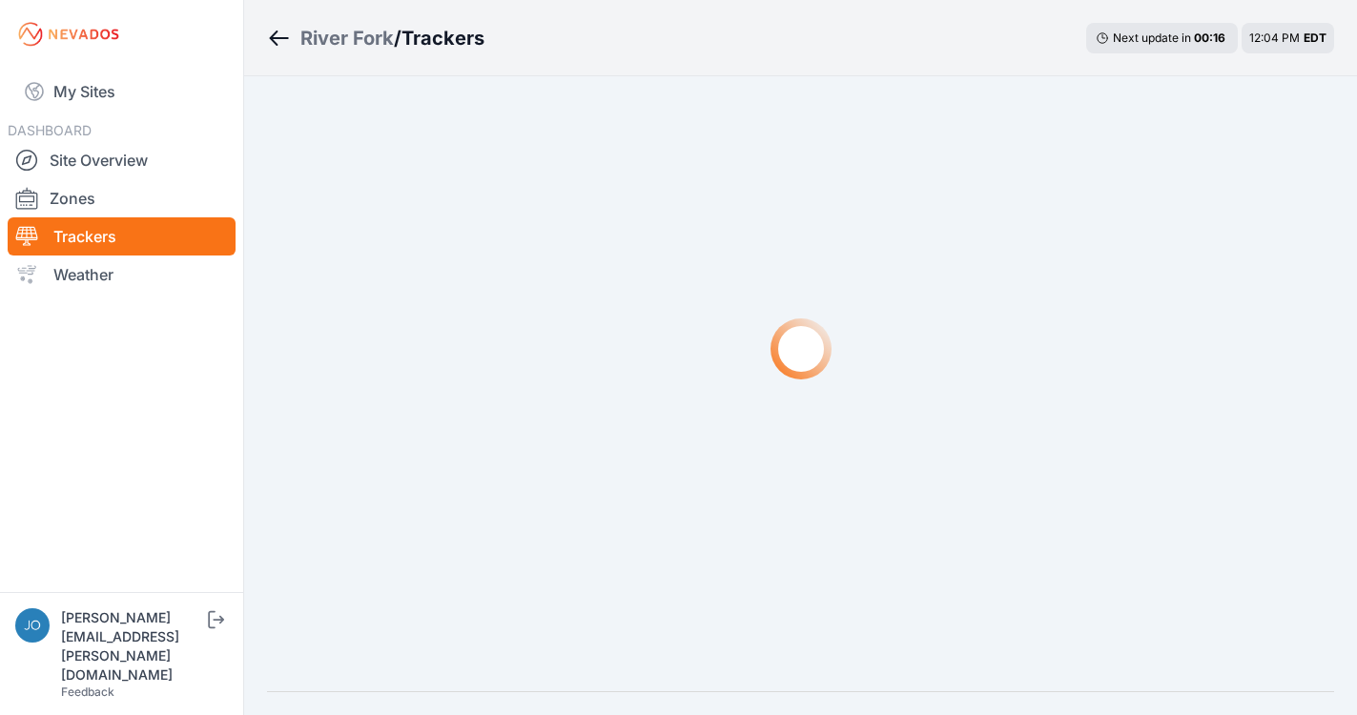
scroll to position [81, 0]
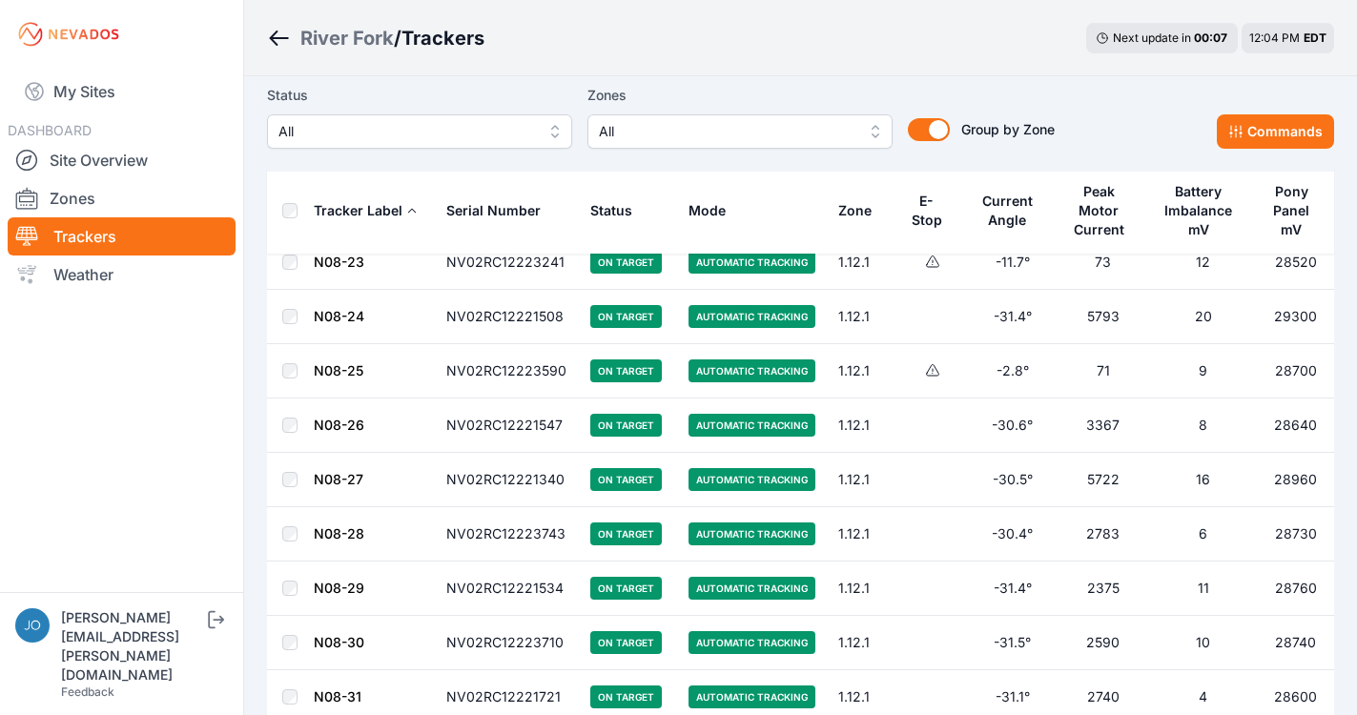
click at [365, 145] on button "All" at bounding box center [419, 131] width 305 height 34
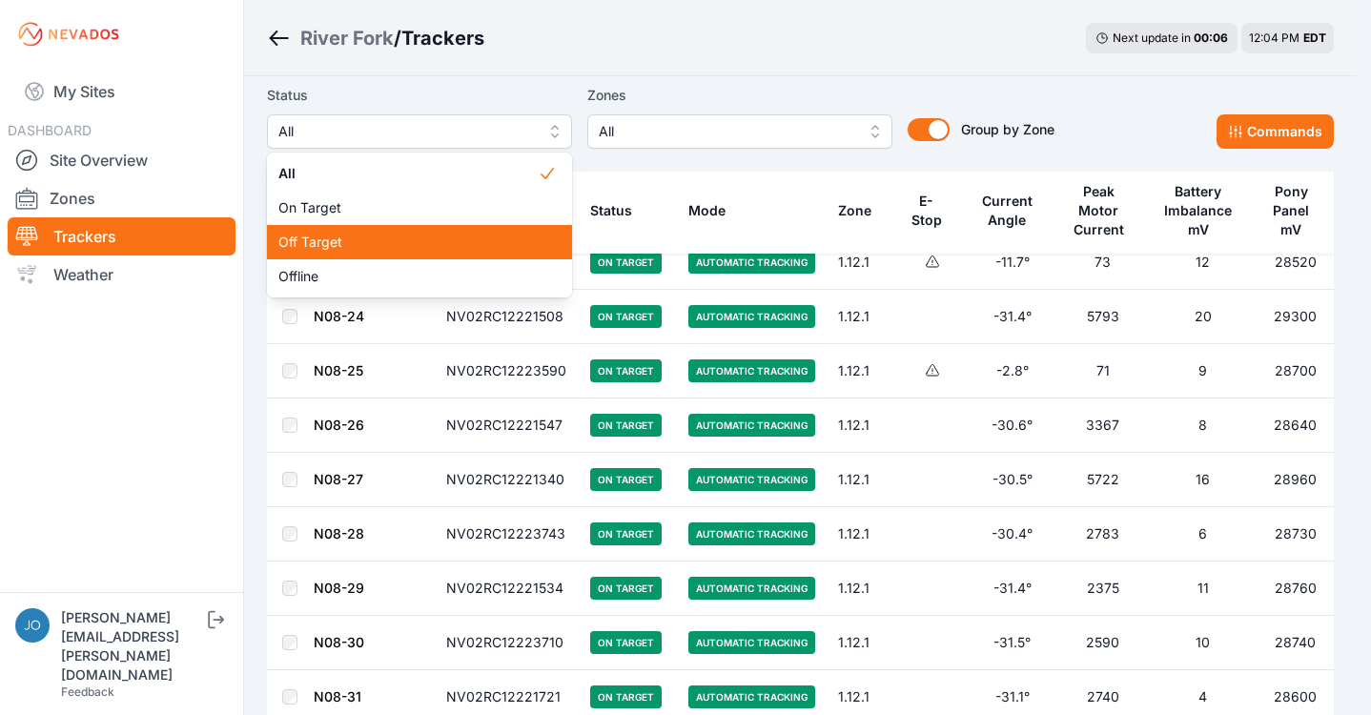
click at [334, 238] on span "Off Target" at bounding box center [407, 242] width 259 height 19
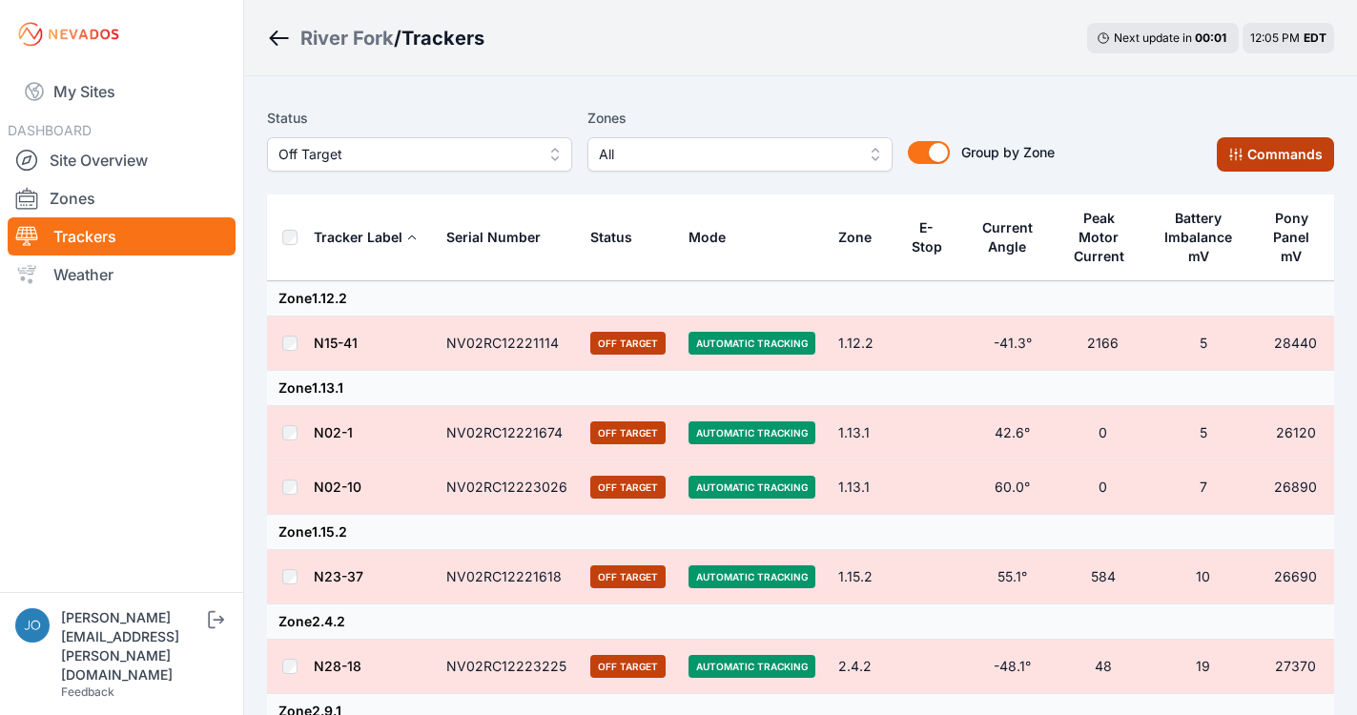
click at [1294, 170] on button "Commands" at bounding box center [1275, 154] width 117 height 34
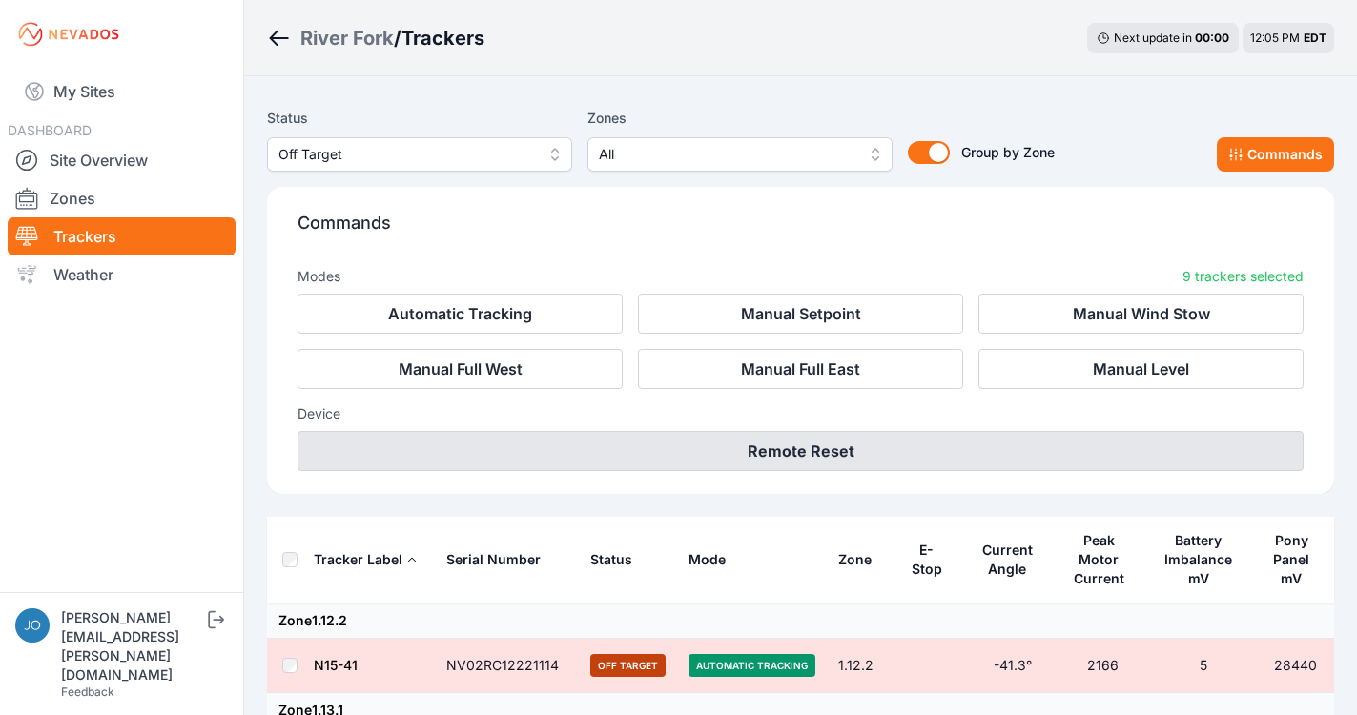
click at [827, 460] on button "Remote Reset" at bounding box center [801, 451] width 1006 height 40
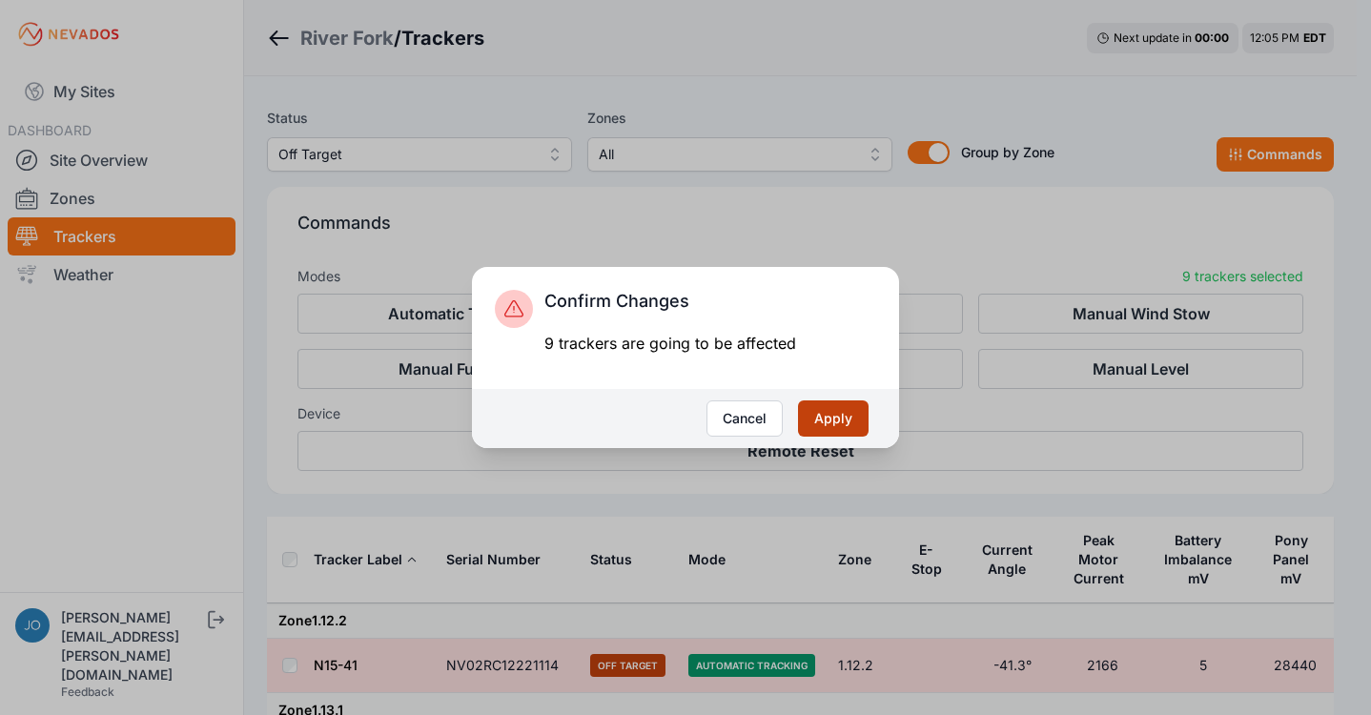
click at [852, 420] on button "Apply" at bounding box center [833, 419] width 71 height 36
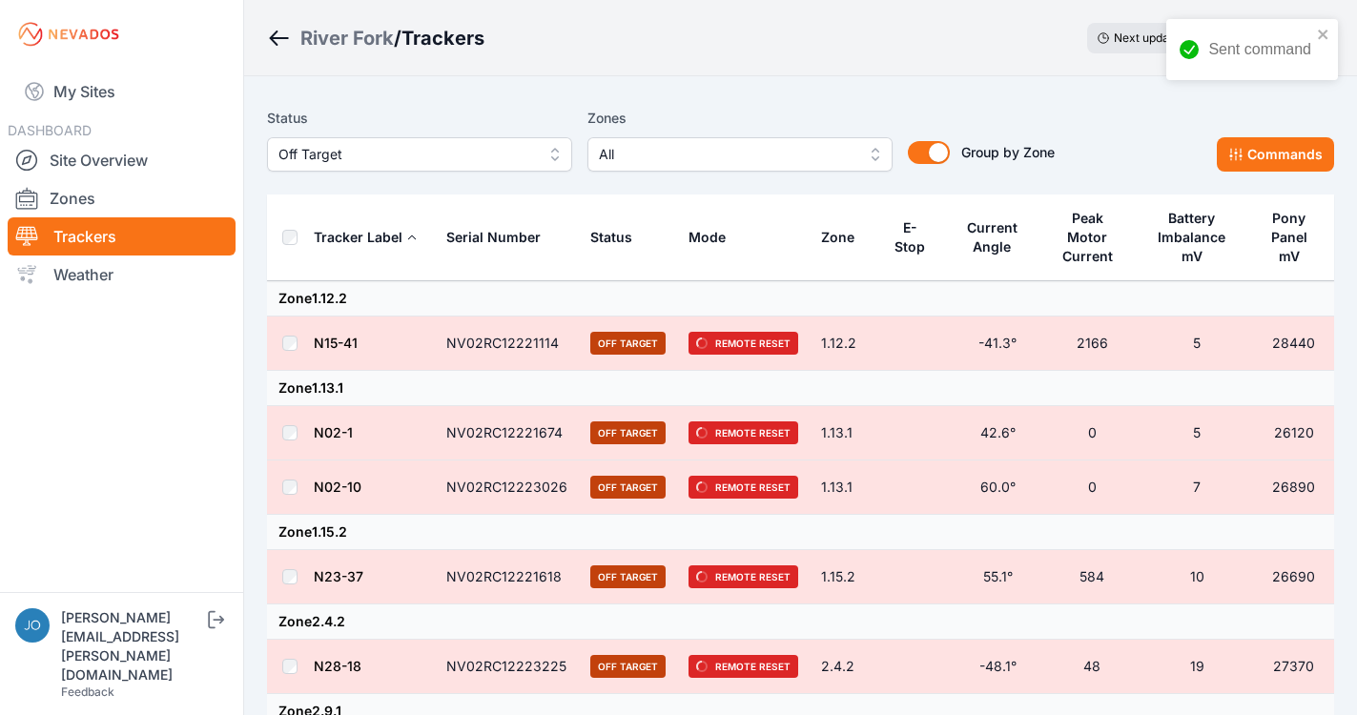
scroll to position [459, 0]
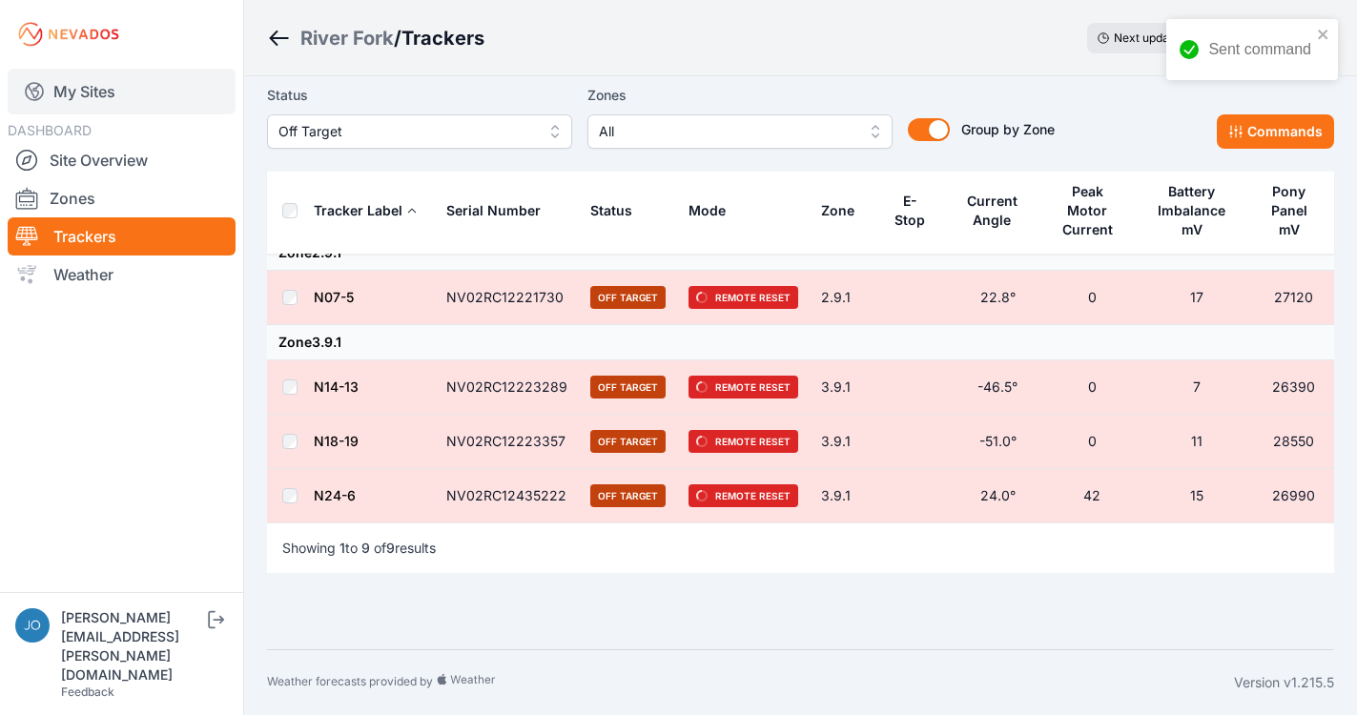
click at [73, 86] on link "My Sites" at bounding box center [122, 92] width 228 height 46
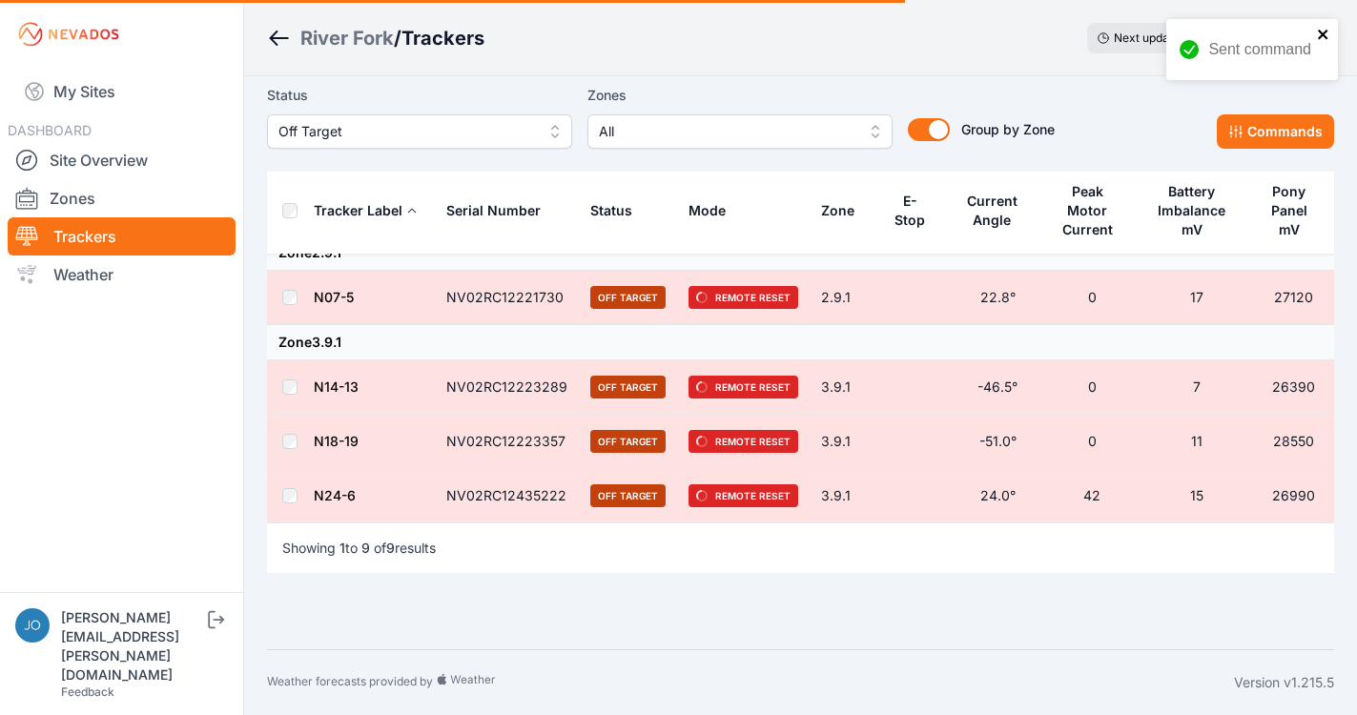
click at [1327, 35] on icon "close" at bounding box center [1323, 34] width 13 height 15
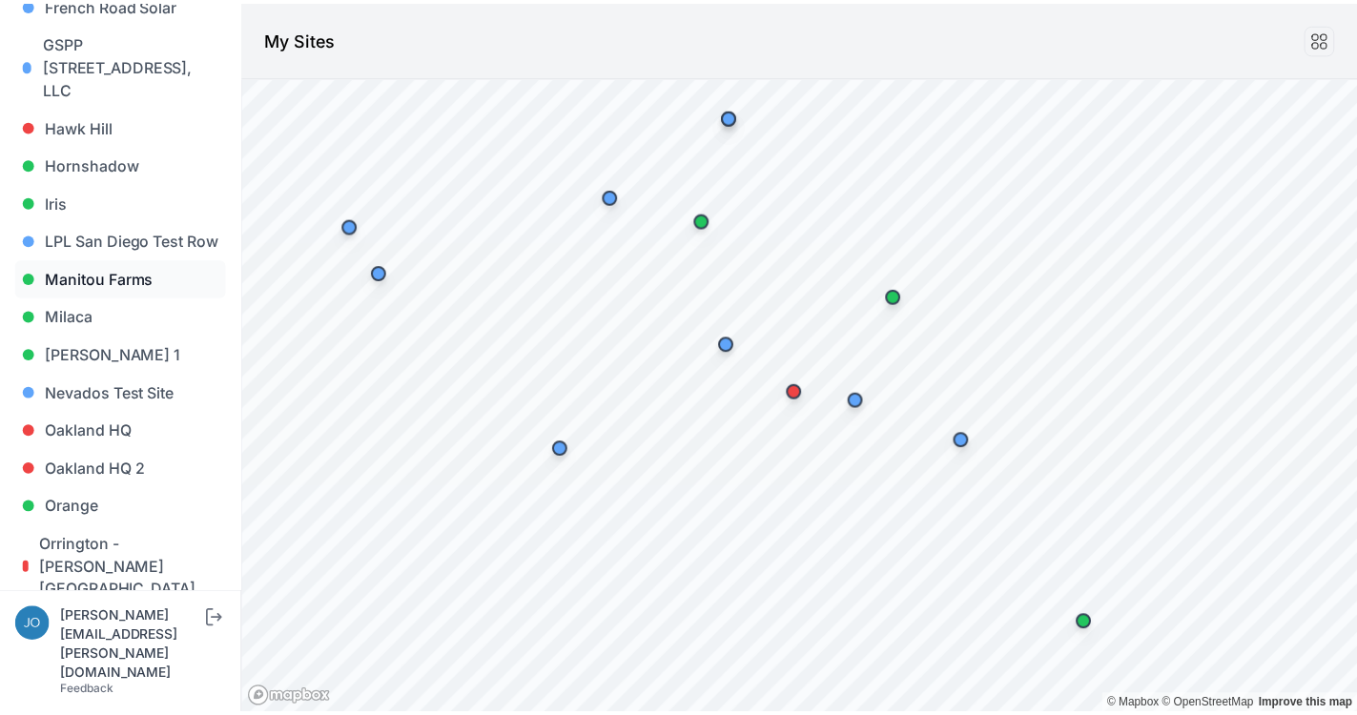
scroll to position [817, 0]
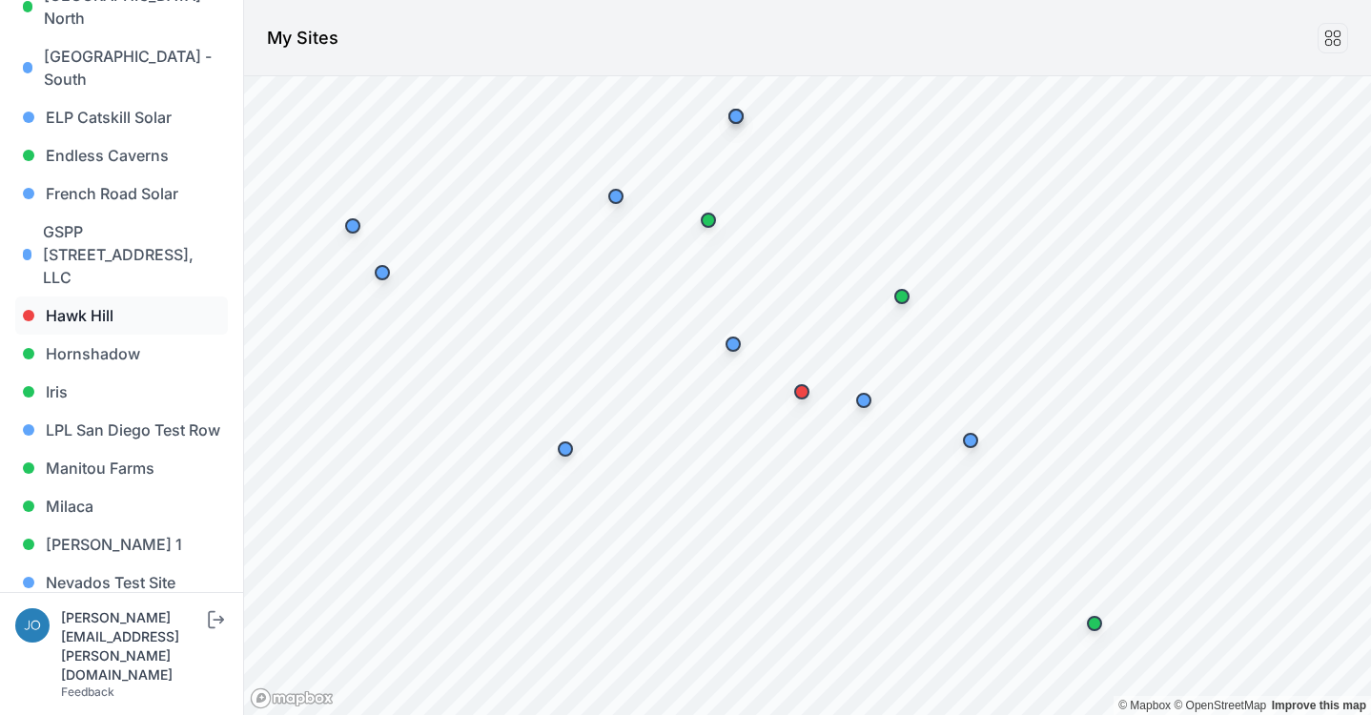
click at [66, 297] on link "Hawk Hill" at bounding box center [121, 316] width 213 height 38
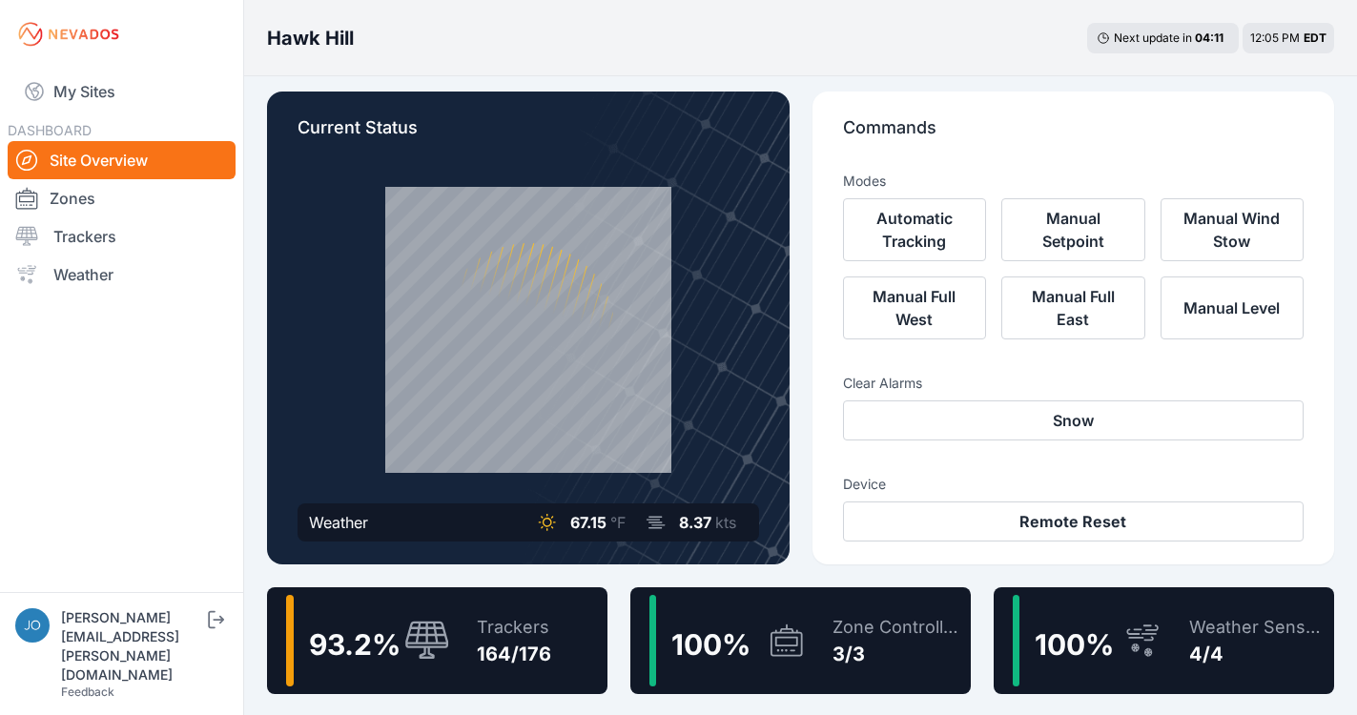
scroll to position [44, 0]
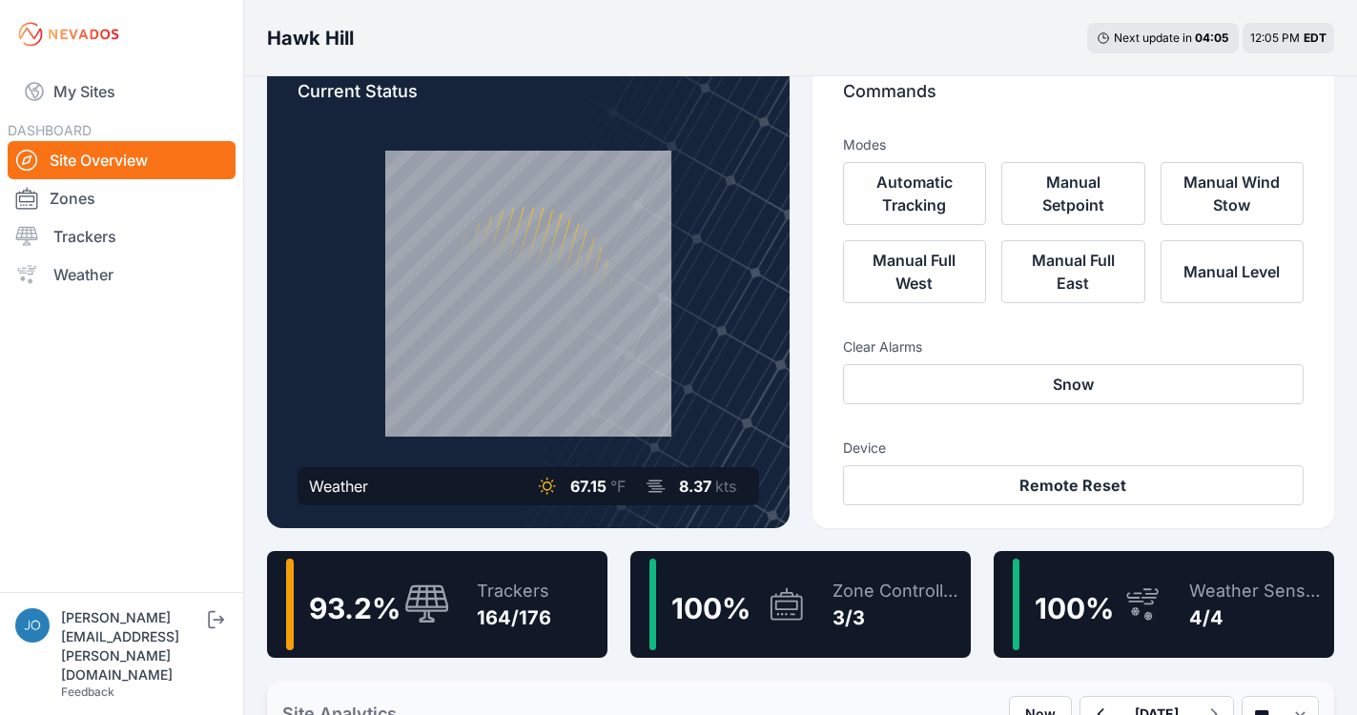
click at [478, 637] on div "Trackers 164/176" at bounding box center [504, 605] width 93 height 92
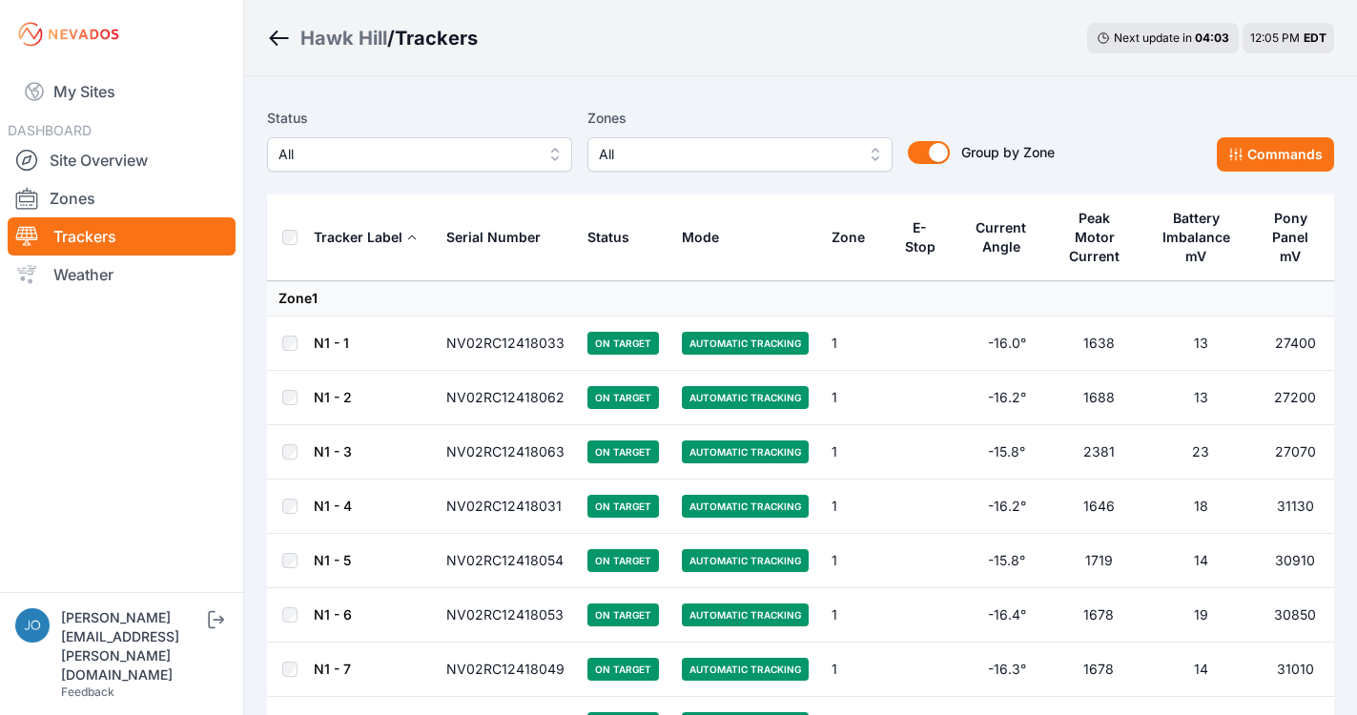
click at [431, 157] on span "All" at bounding box center [406, 154] width 256 height 23
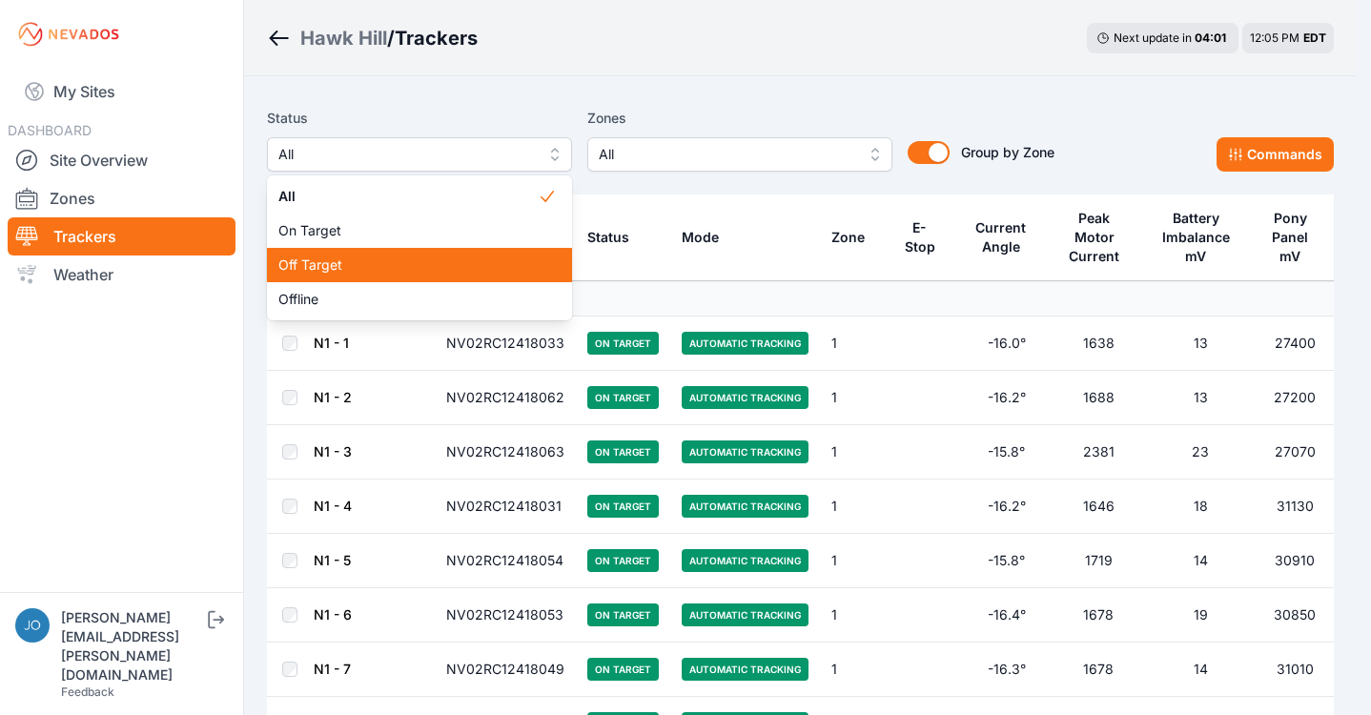
drag, startPoint x: 394, startPoint y: 282, endPoint x: 404, endPoint y: 275, distance: 13.0
click at [404, 275] on div "All On Target Off Target Offline" at bounding box center [419, 247] width 305 height 145
click at [404, 275] on div "Off Target" at bounding box center [419, 265] width 305 height 34
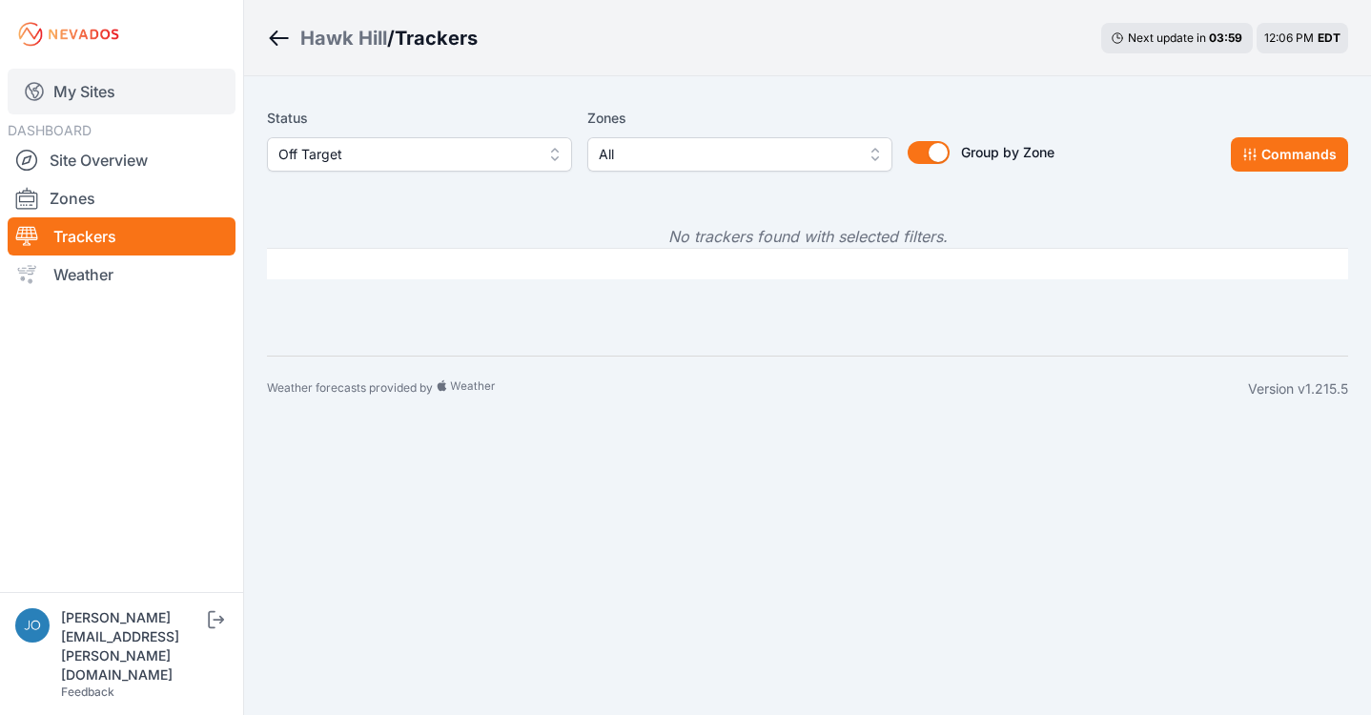
click at [84, 97] on link "My Sites" at bounding box center [122, 92] width 228 height 46
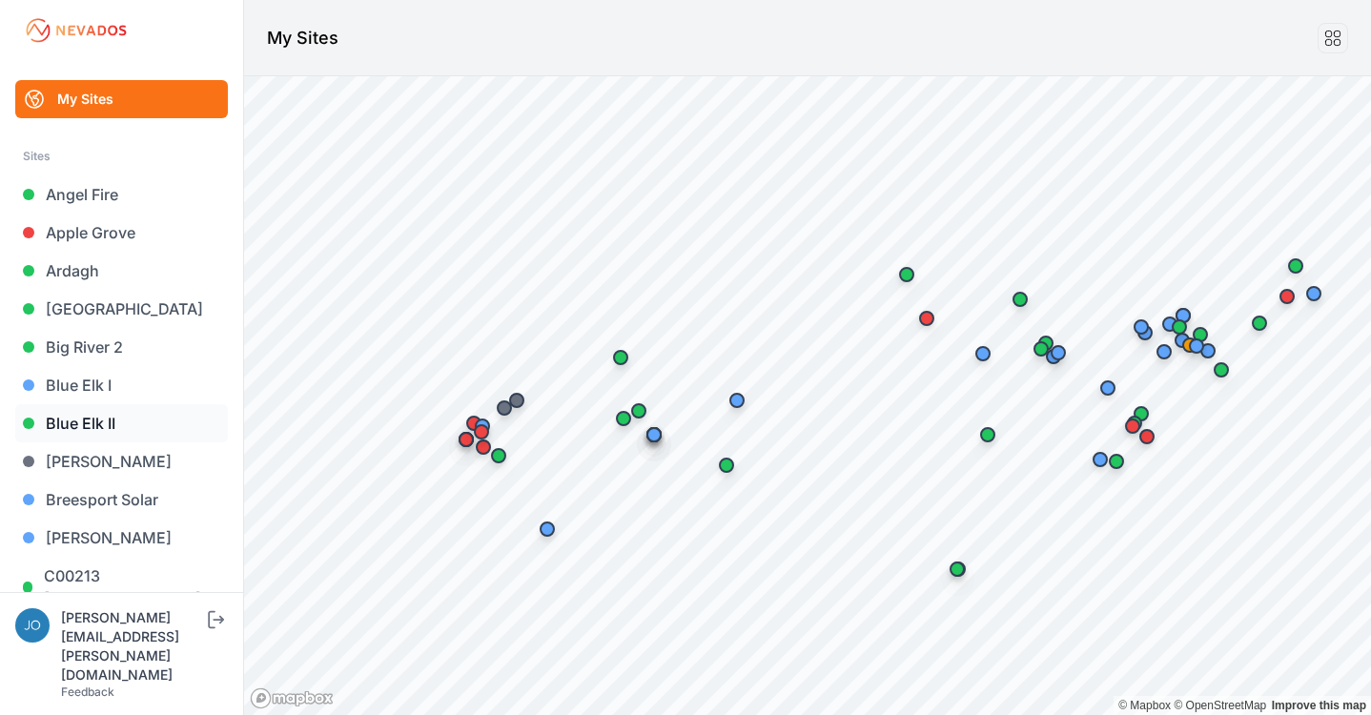
click at [104, 417] on link "Blue Elk II" at bounding box center [121, 423] width 213 height 38
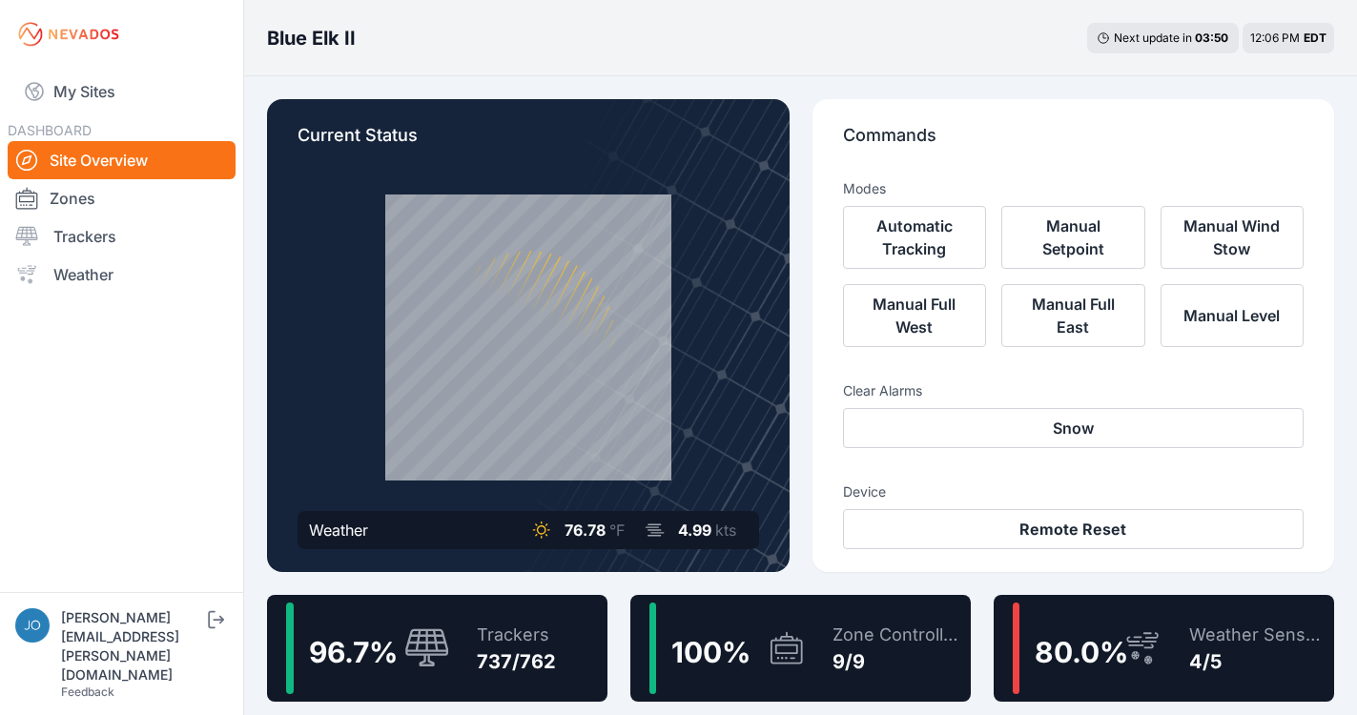
click at [572, 644] on div "96.7 % Trackers 737/762" at bounding box center [437, 648] width 340 height 107
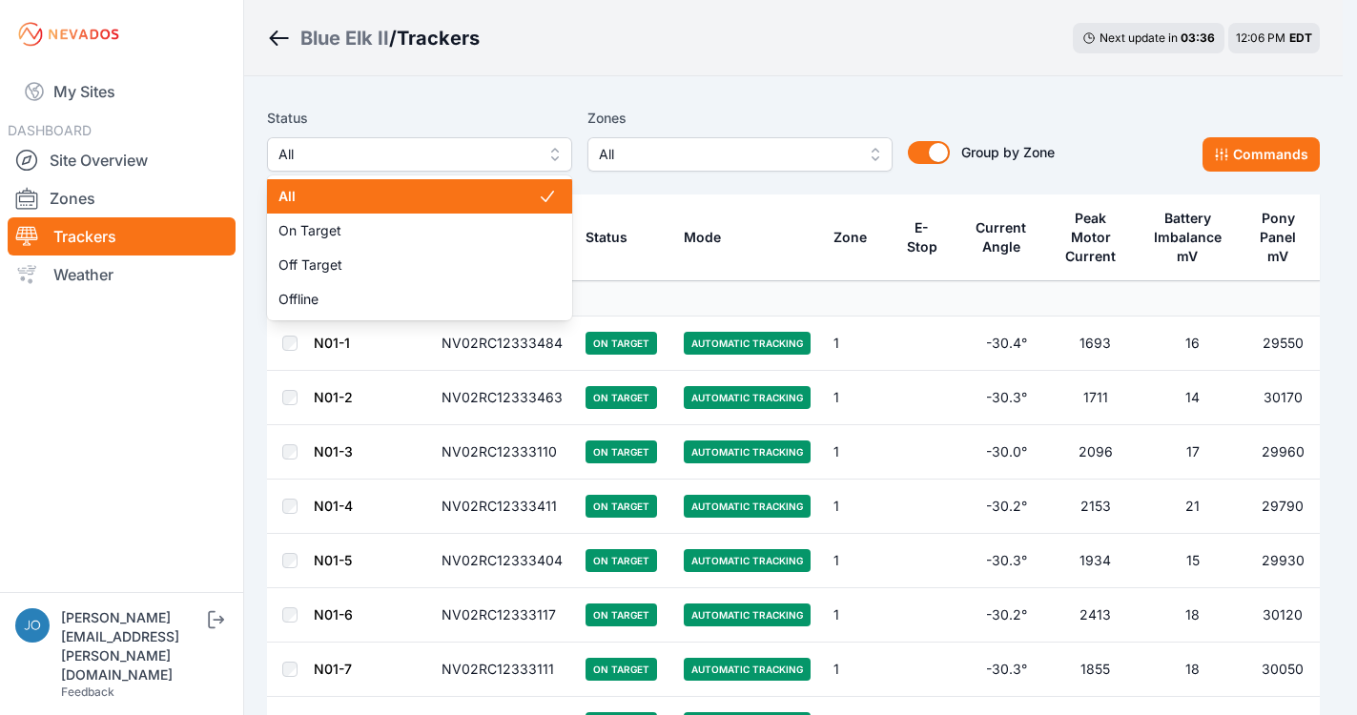
click at [481, 168] on button "All" at bounding box center [419, 154] width 305 height 34
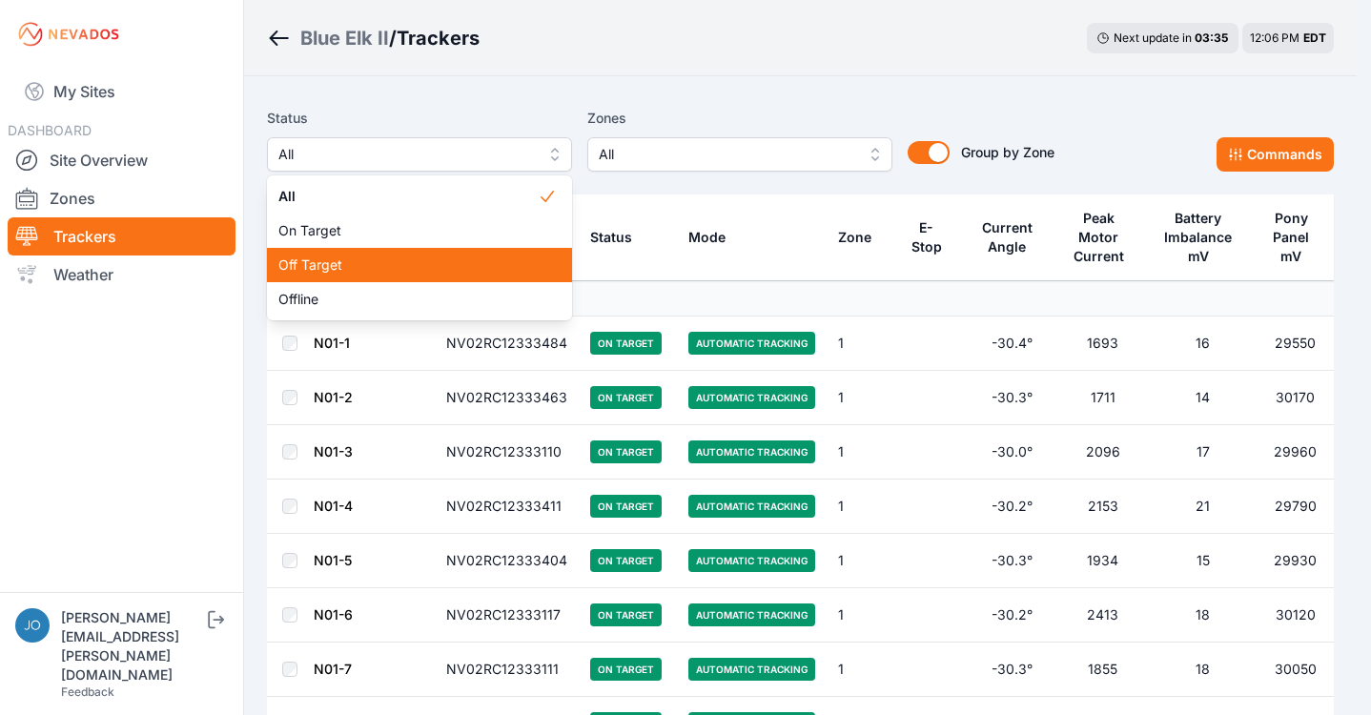
click at [359, 255] on div "Off Target" at bounding box center [419, 265] width 305 height 34
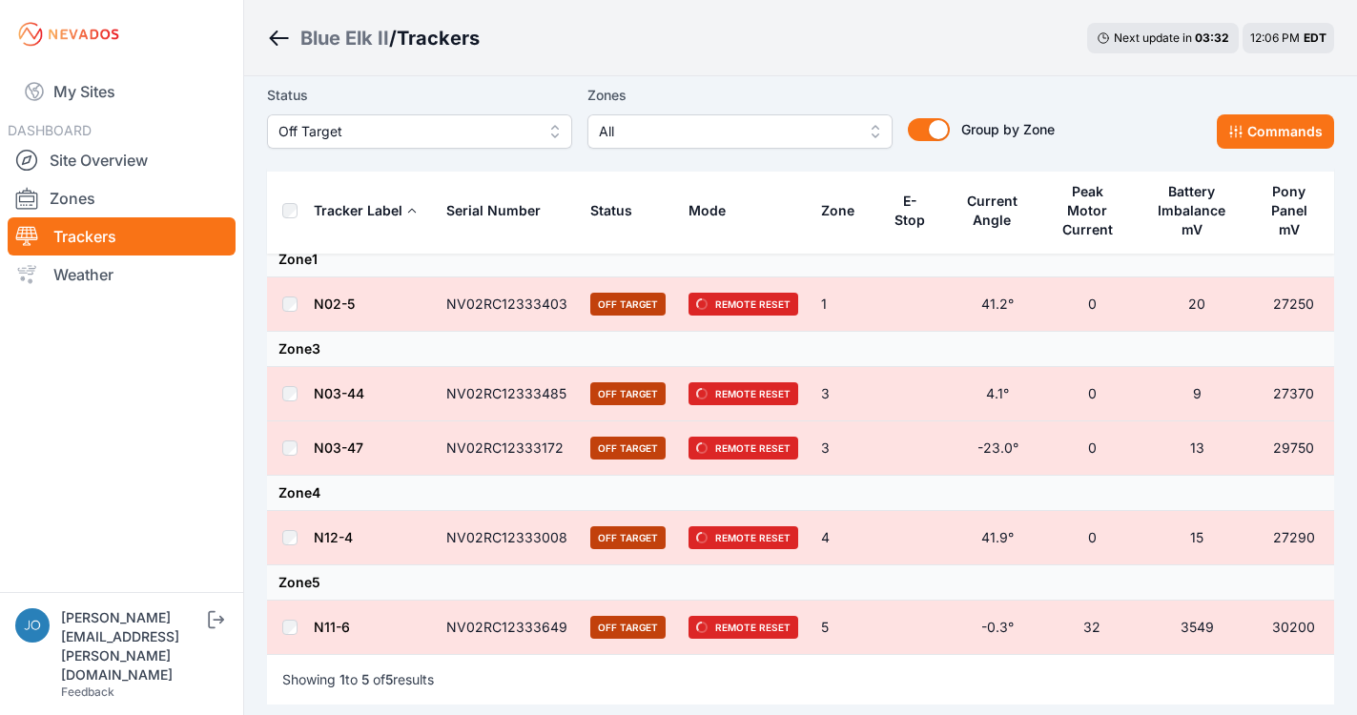
scroll to position [43, 0]
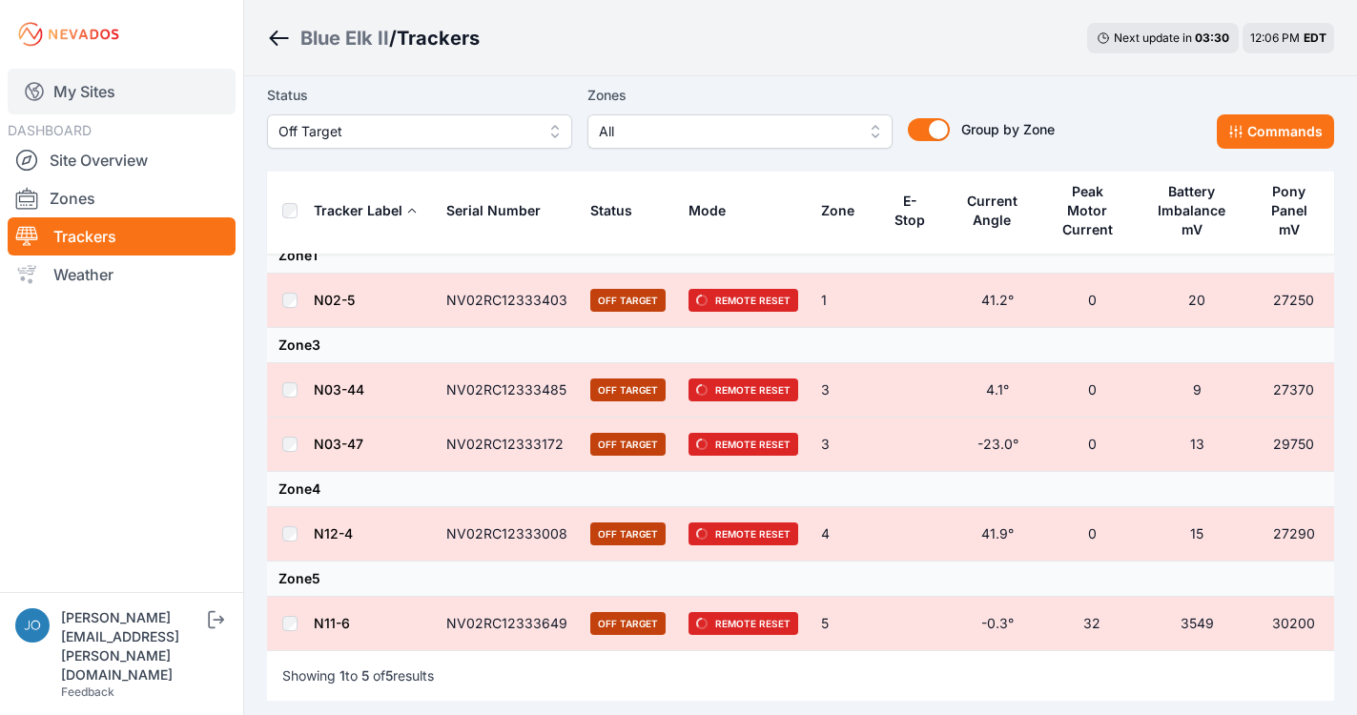
click at [82, 93] on link "My Sites" at bounding box center [122, 92] width 228 height 46
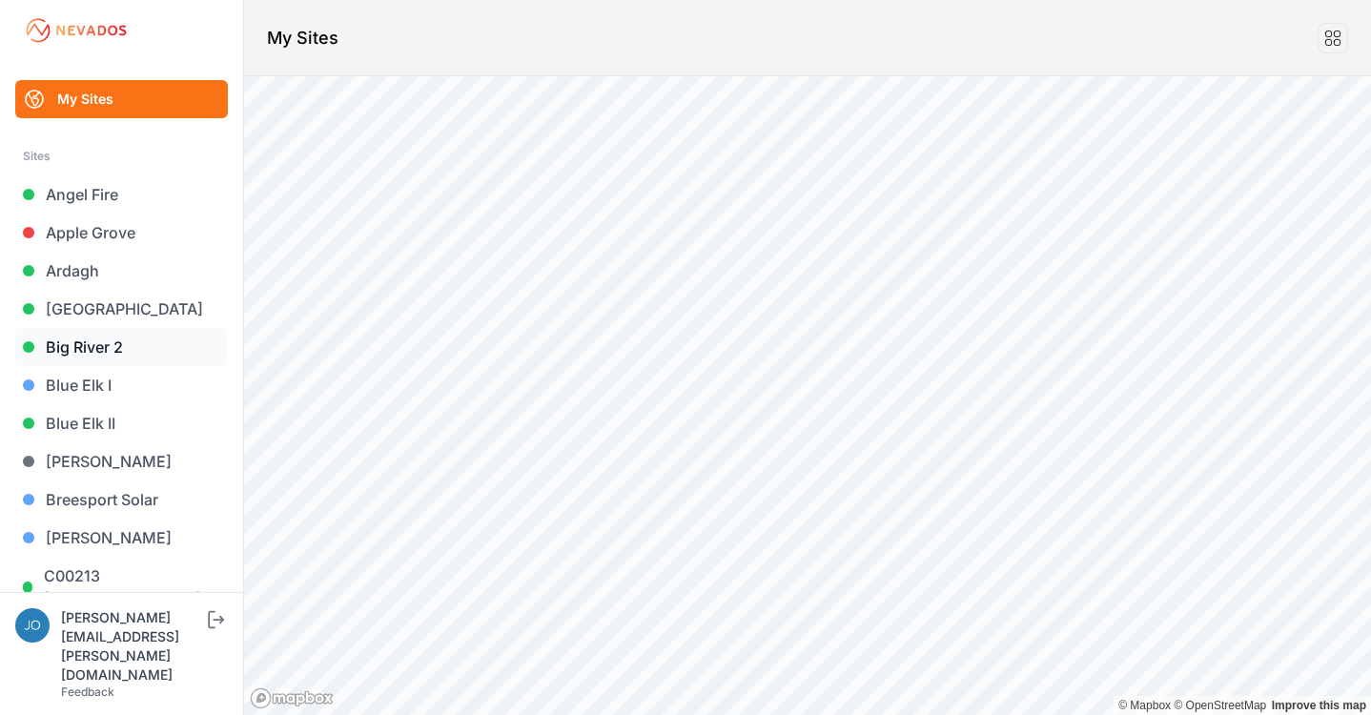
click at [79, 346] on link "Big River 2" at bounding box center [121, 347] width 213 height 38
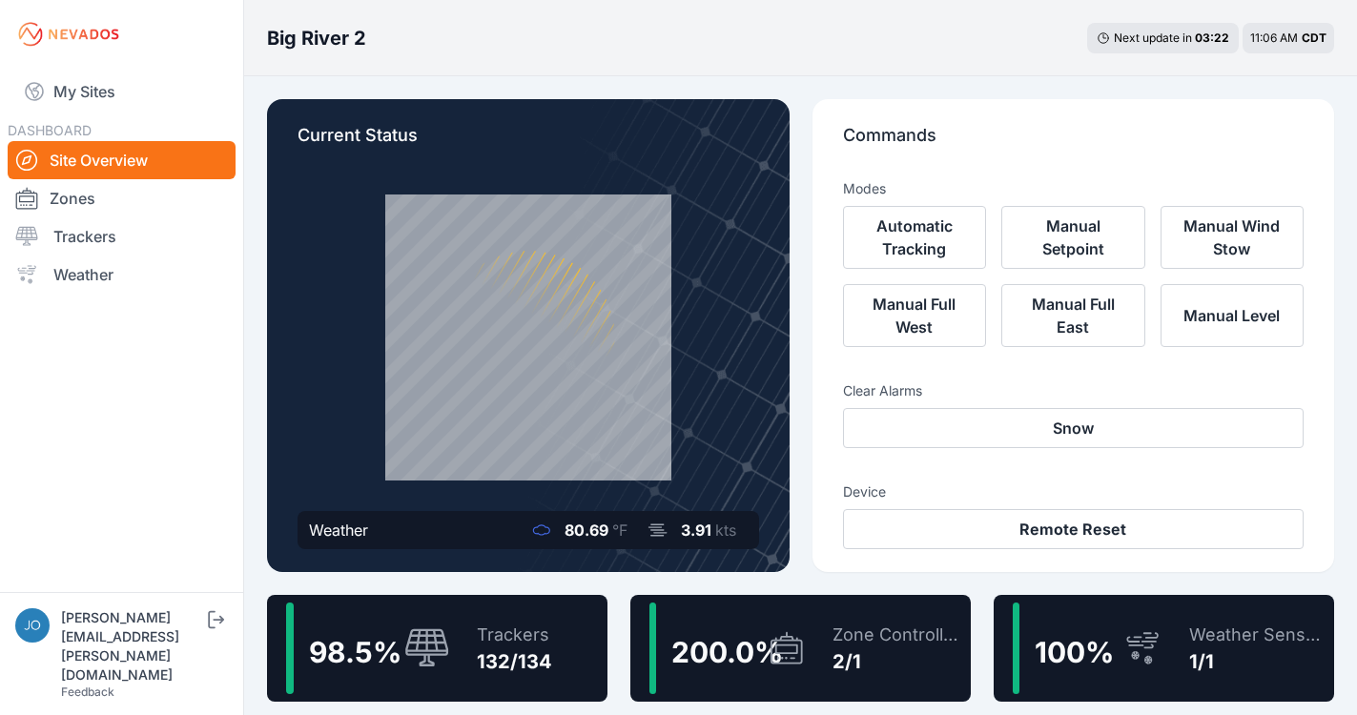
scroll to position [31, 0]
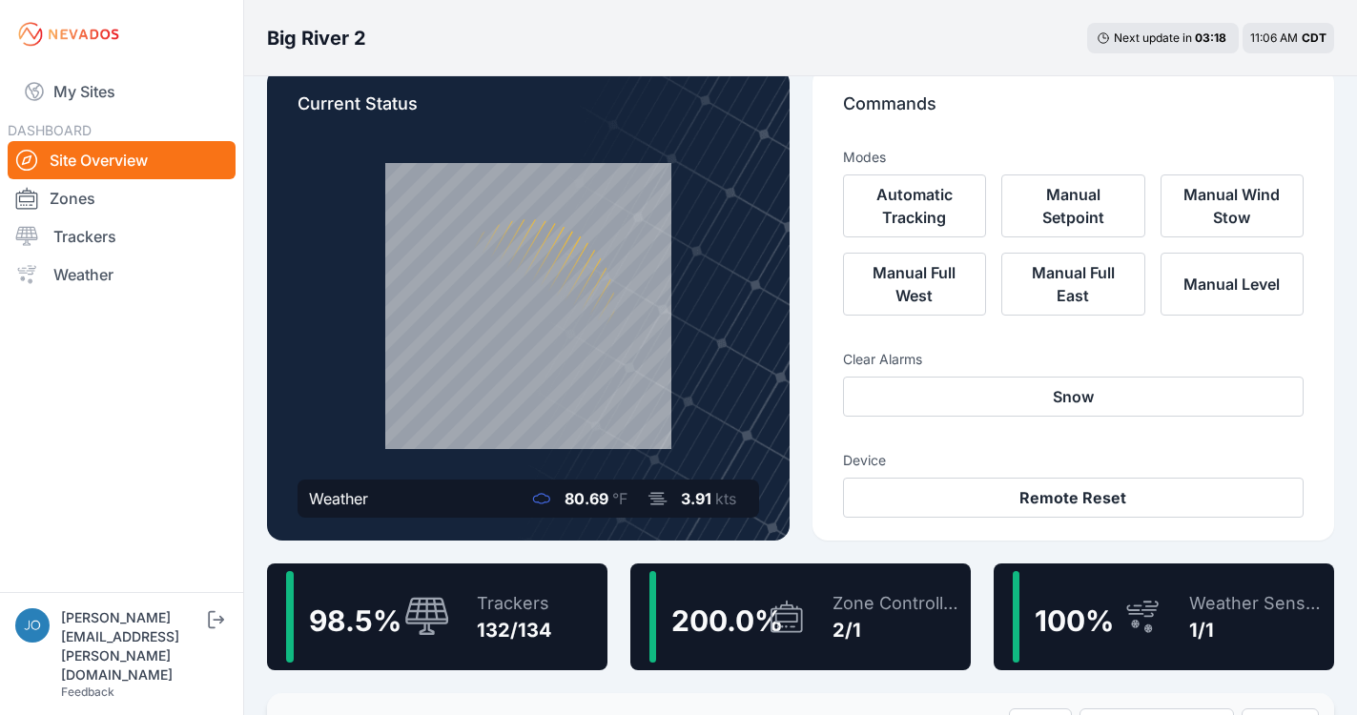
click at [418, 569] on div "98.5 % Trackers 132/134" at bounding box center [437, 617] width 340 height 107
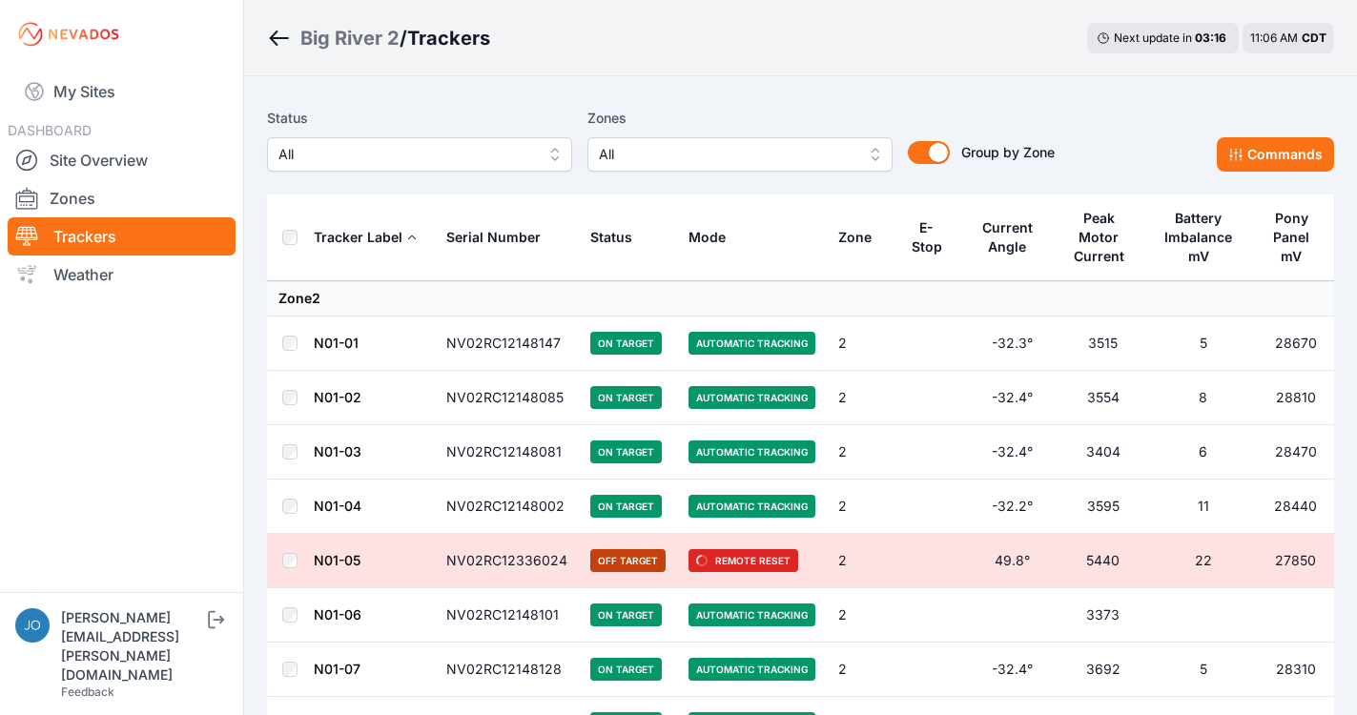
click at [319, 148] on span "All" at bounding box center [406, 154] width 256 height 23
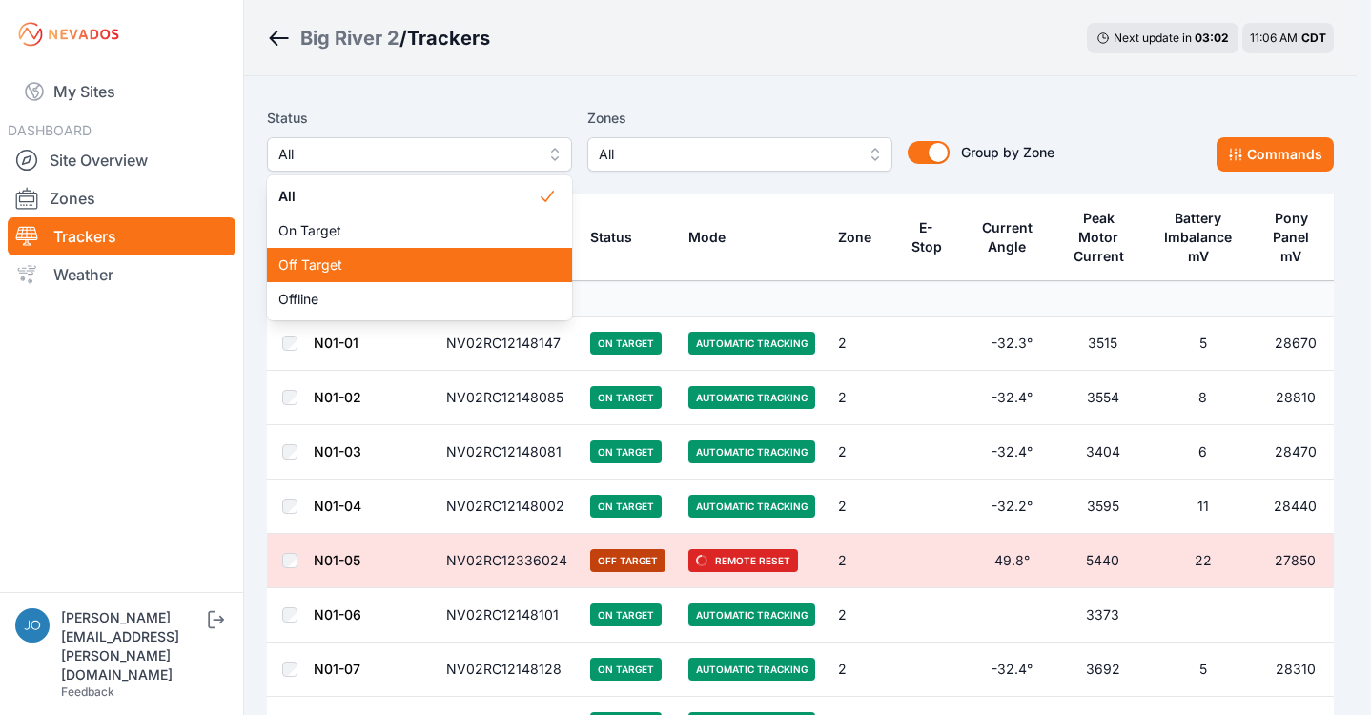
click at [329, 280] on div "Off Target" at bounding box center [419, 265] width 305 height 34
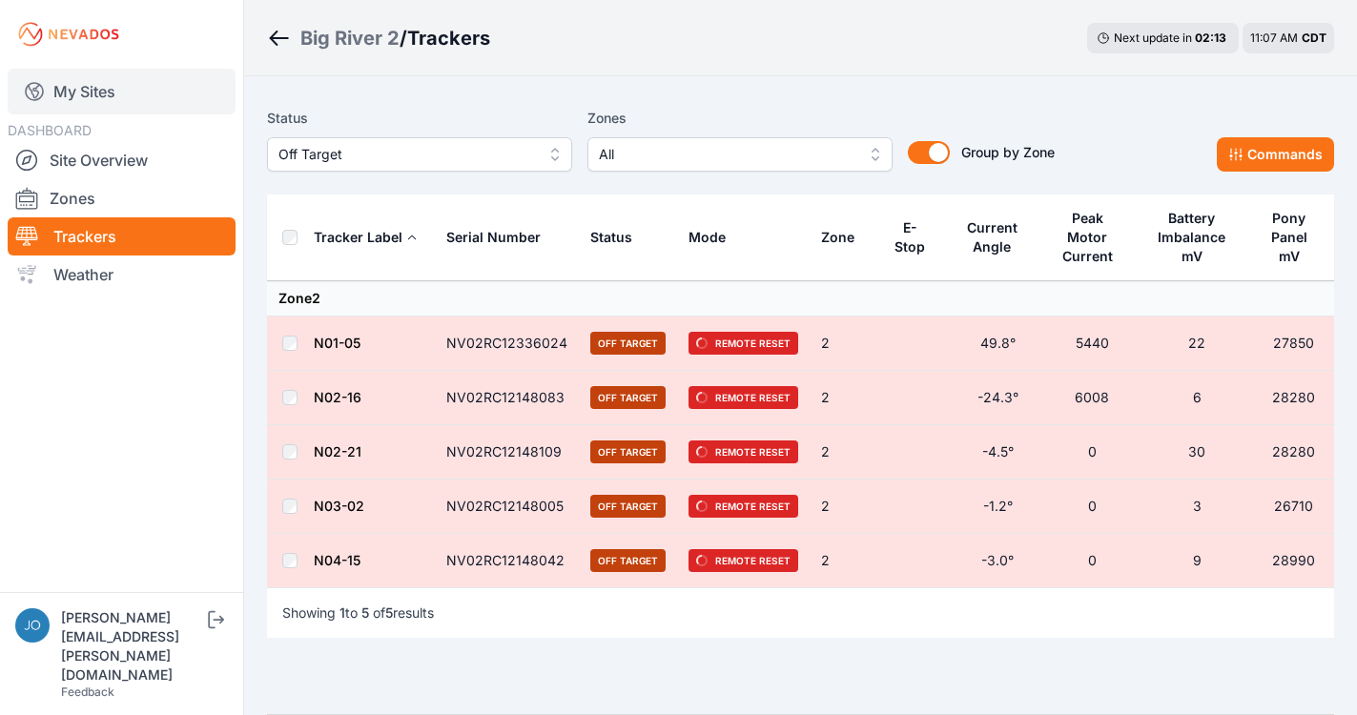
click at [96, 106] on link "My Sites" at bounding box center [122, 92] width 228 height 46
